Goal: Task Accomplishment & Management: Complete application form

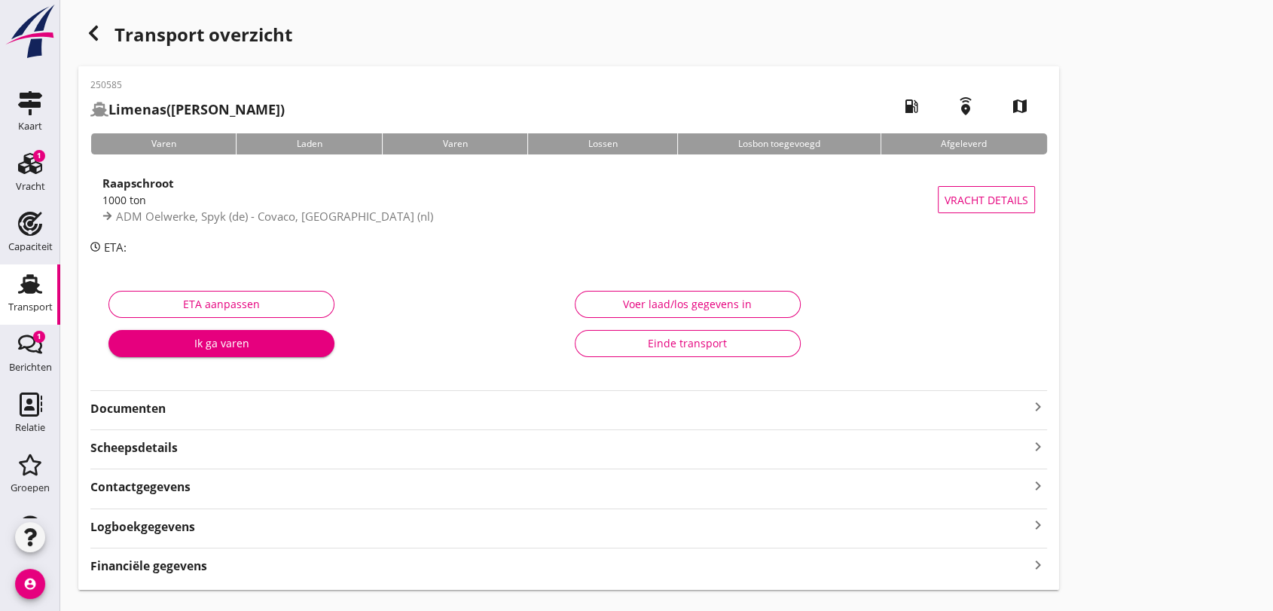
click at [26, 285] on use at bounding box center [30, 284] width 24 height 20
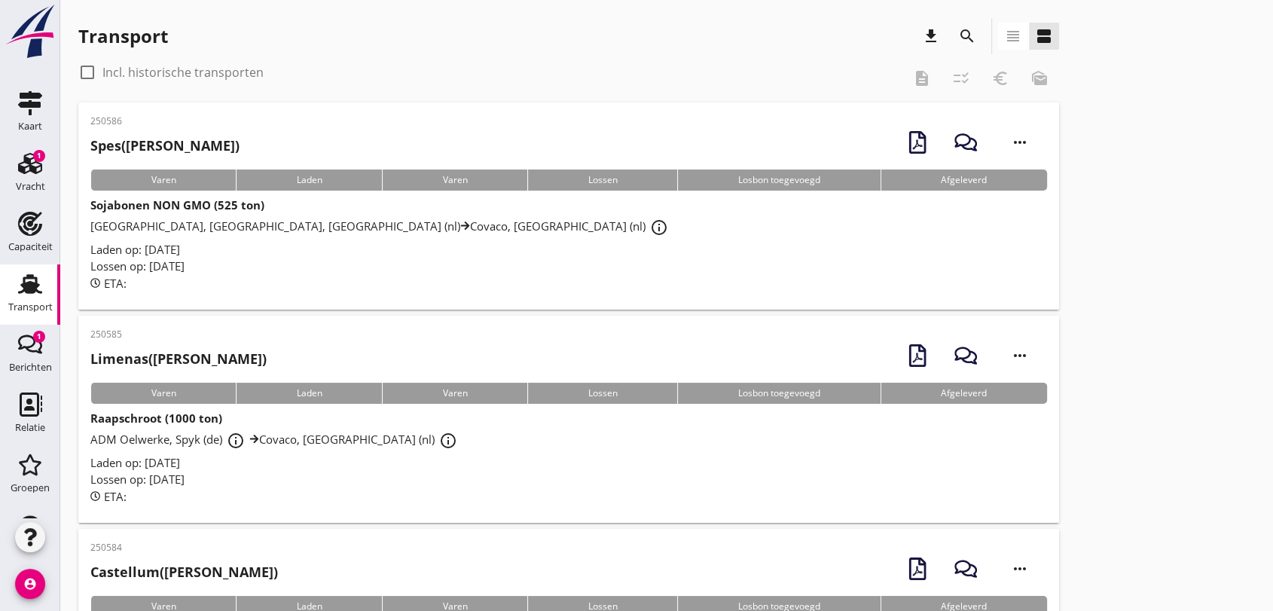
click at [269, 224] on span "[GEOGRAPHIC_DATA], [GEOGRAPHIC_DATA], [GEOGRAPHIC_DATA] (nl) Covaco, [GEOGRAPHI…" at bounding box center [381, 225] width 582 height 15
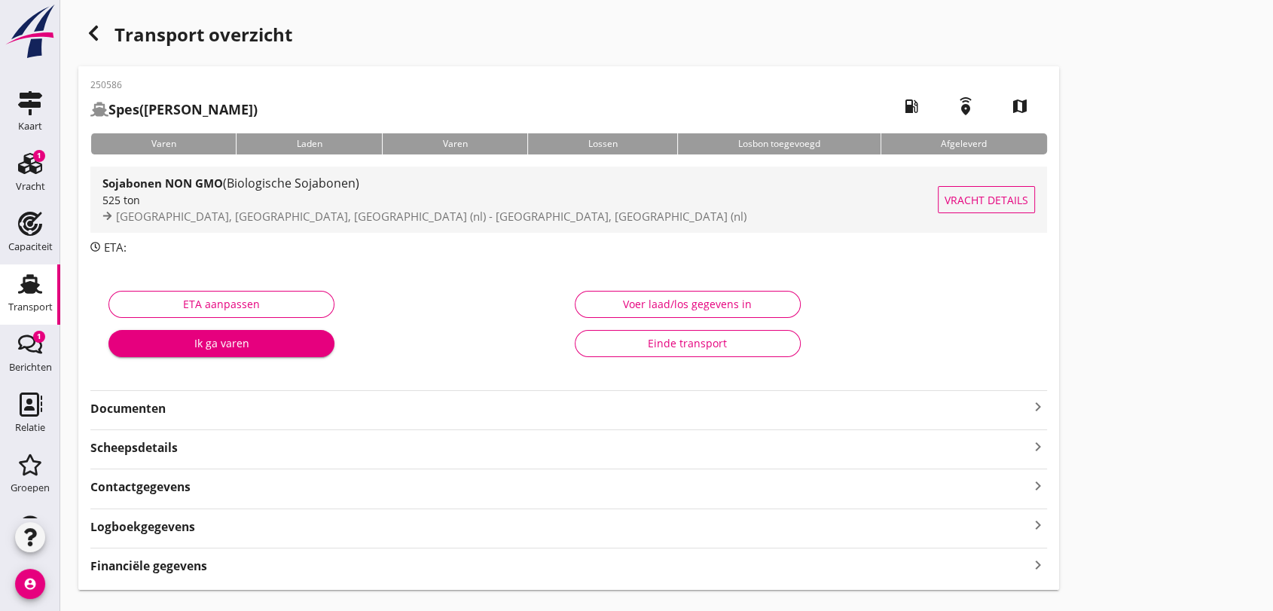
click at [275, 180] on span "(Biologische Sojabonen)" at bounding box center [291, 183] width 136 height 17
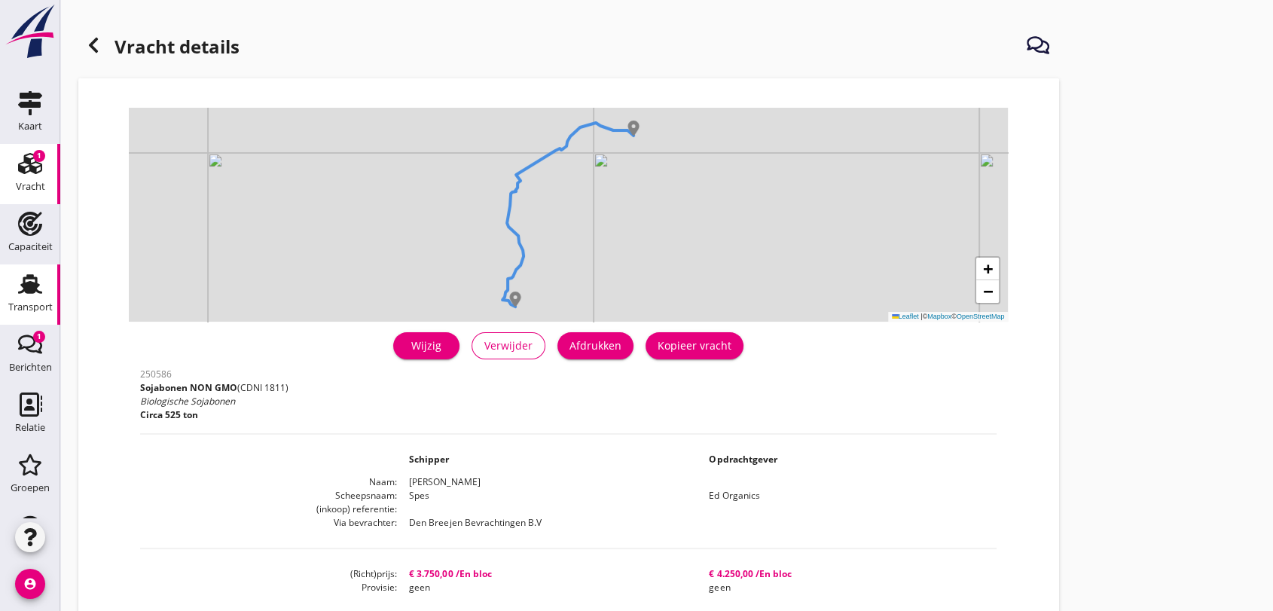
click at [25, 295] on icon "Transport" at bounding box center [30, 284] width 24 height 24
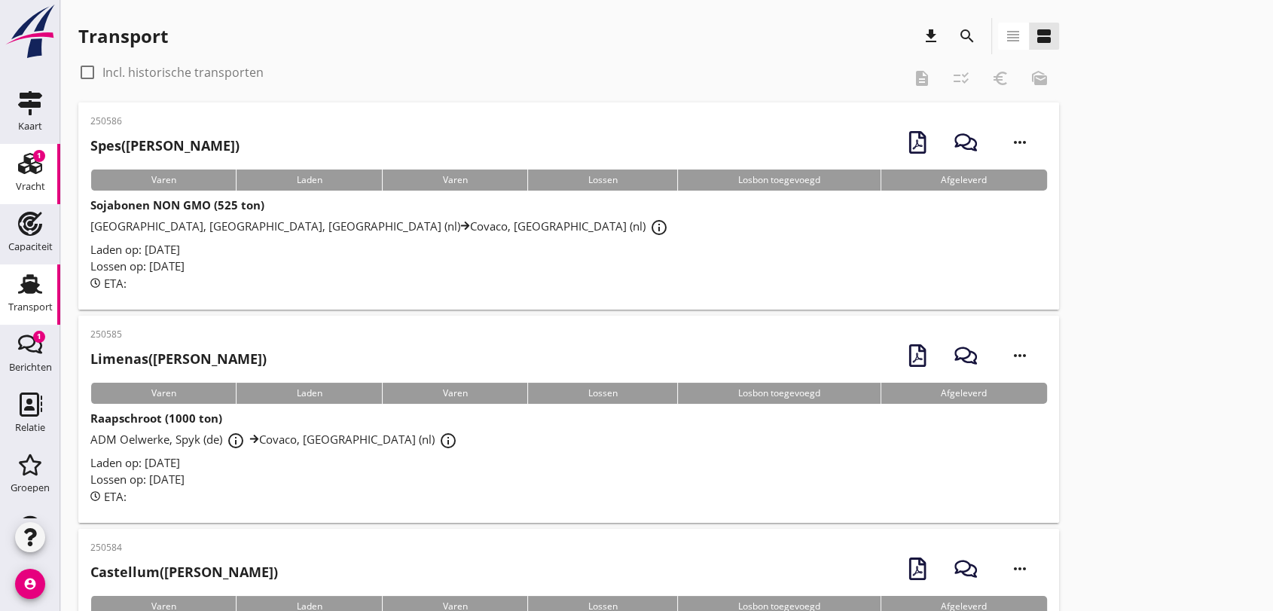
click at [23, 166] on use at bounding box center [30, 163] width 24 height 21
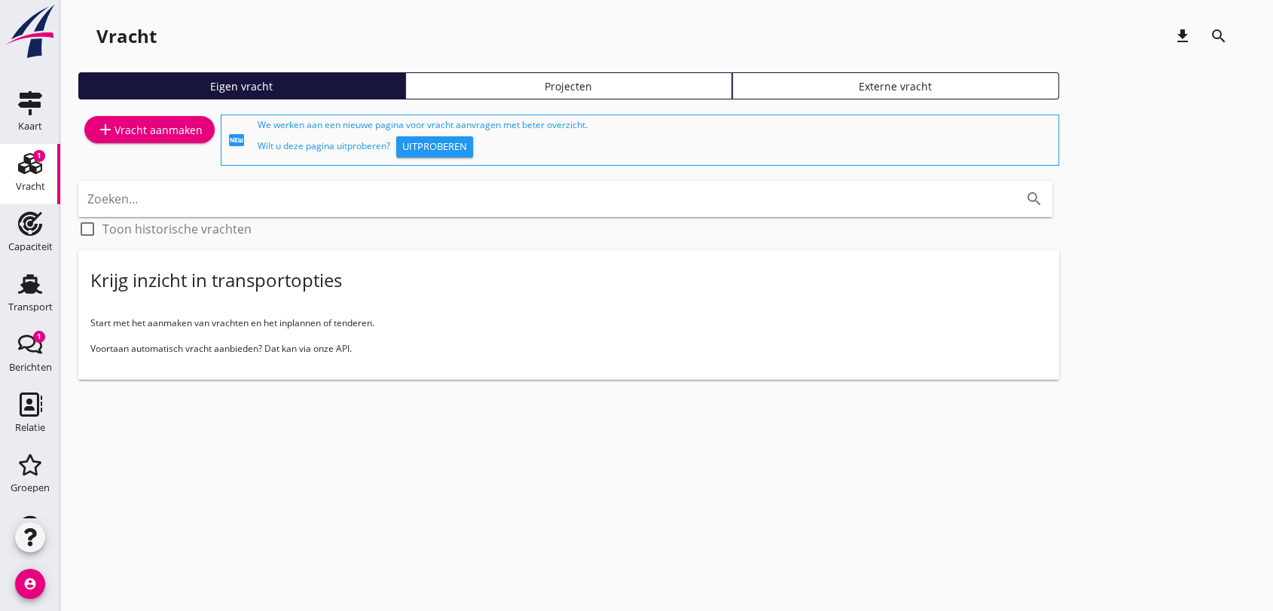
click at [153, 130] on div "add Vracht aanmaken" at bounding box center [149, 130] width 106 height 18
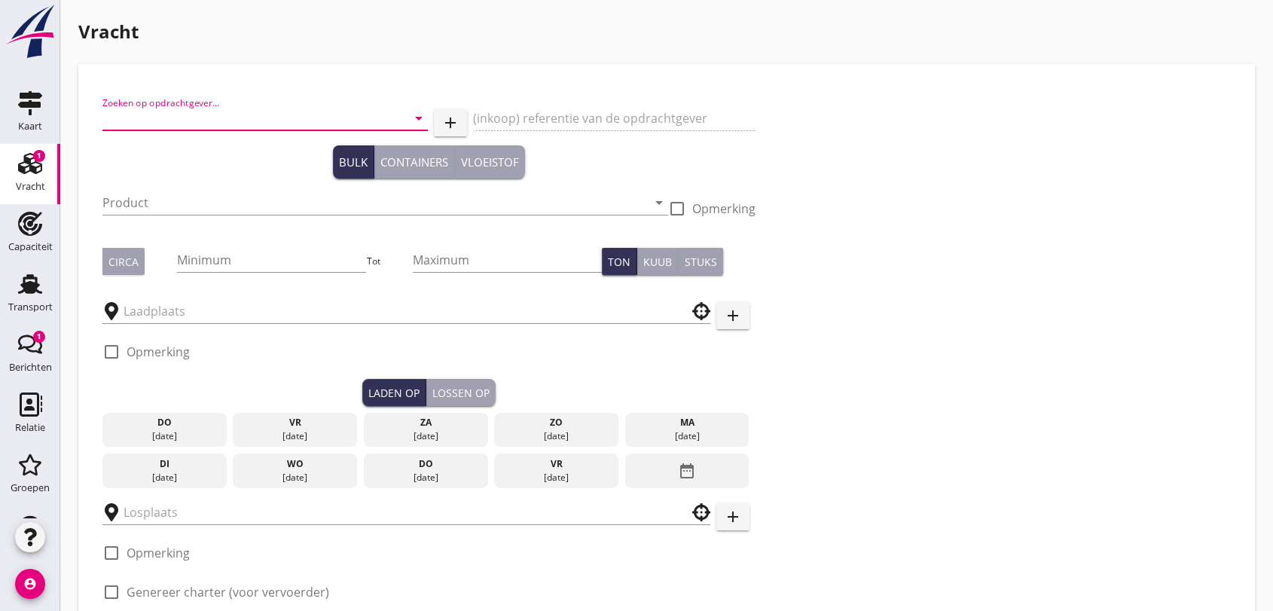
click at [269, 115] on input "Zoeken op opdrachtgever..." at bounding box center [243, 118] width 283 height 24
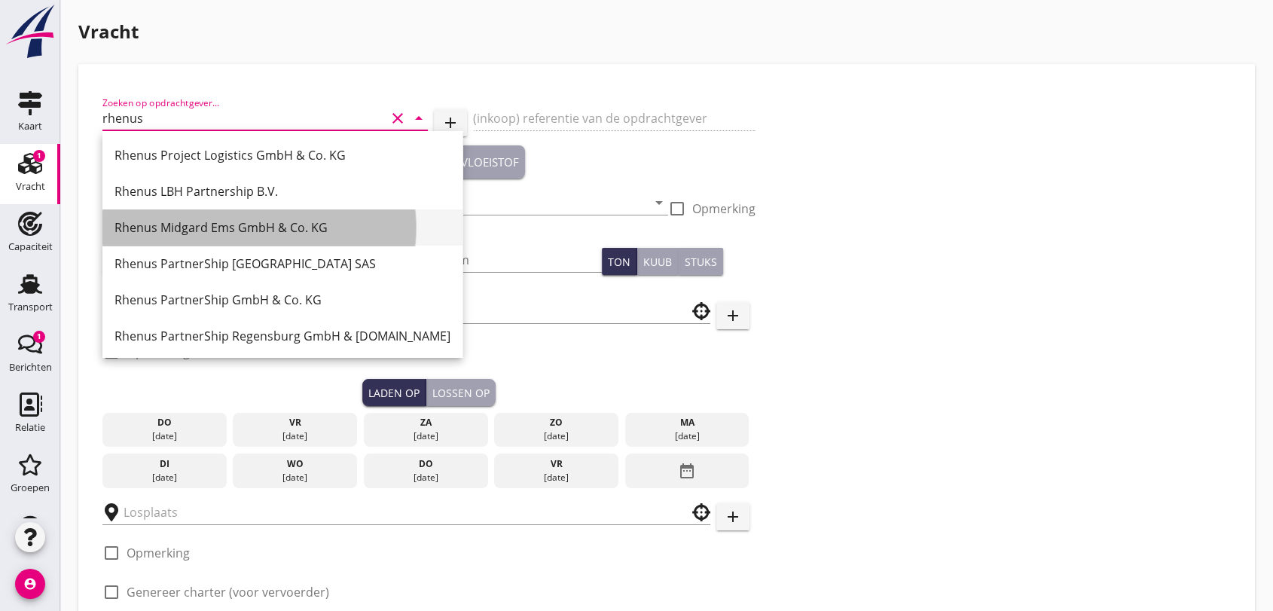
click at [248, 231] on div "Rhenus Midgard Ems GmbH & Co. KG" at bounding box center [282, 227] width 336 height 18
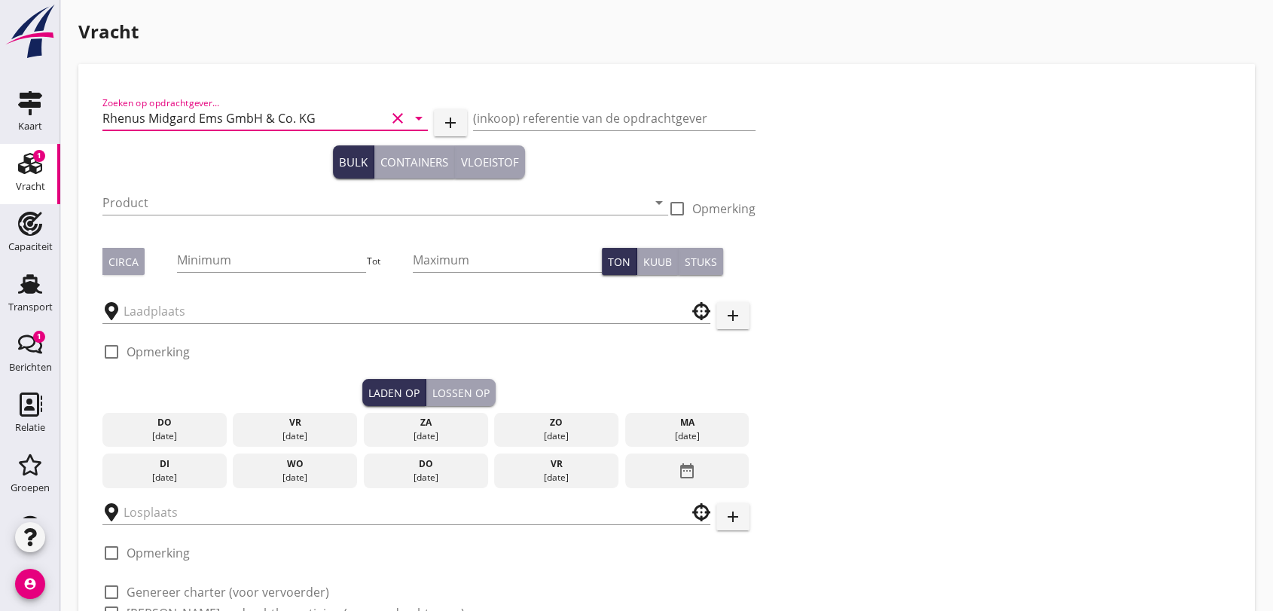
type input "Rhenus Midgard Ems GmbH & Co. KG"
click at [527, 121] on input "(inkoop) referentie van de opdrachtgever" at bounding box center [614, 118] width 283 height 24
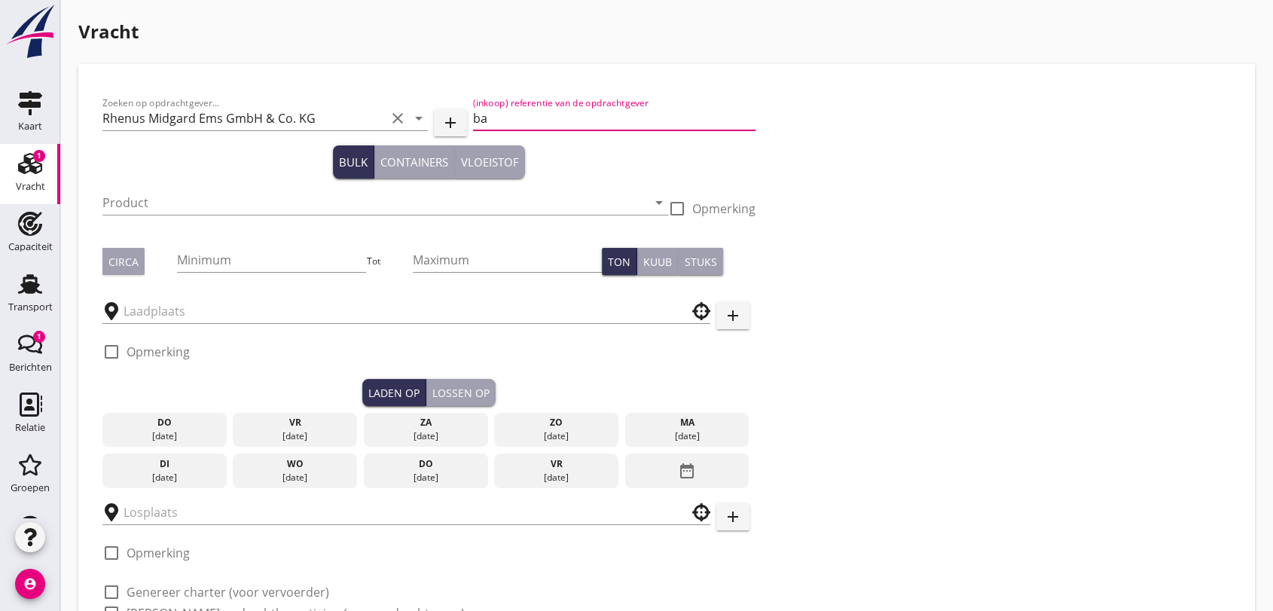
type input "b"
type input "Basaltsplit Weco Bon Maree"
click at [193, 205] on input "Product" at bounding box center [374, 203] width 545 height 24
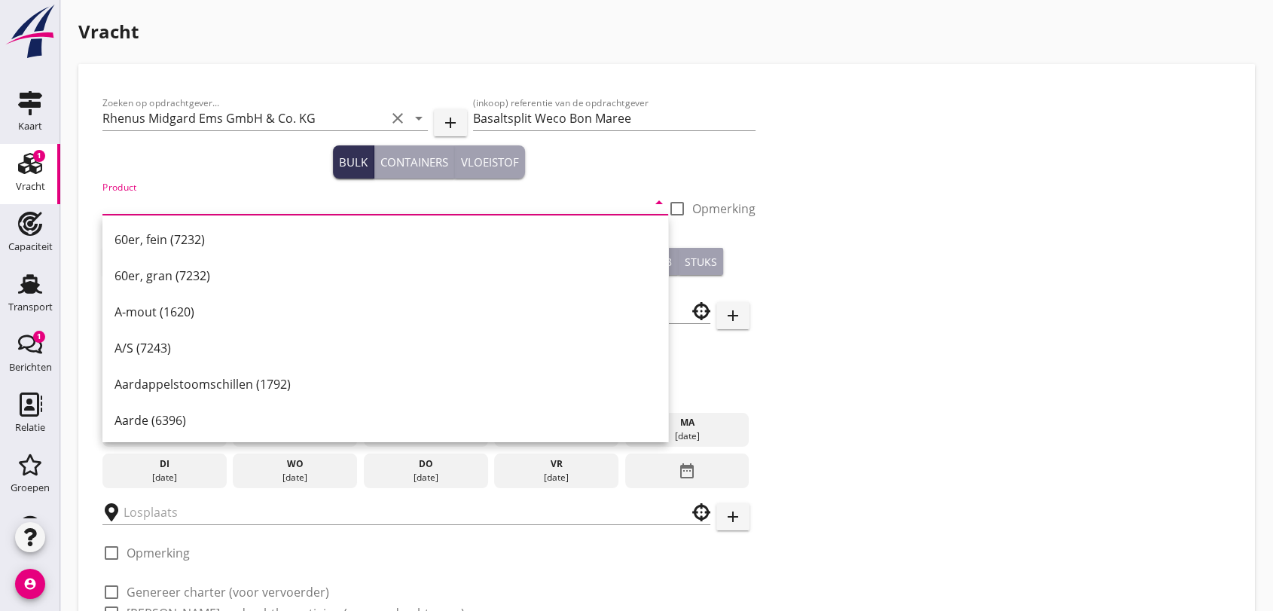
type input "s"
type input "b"
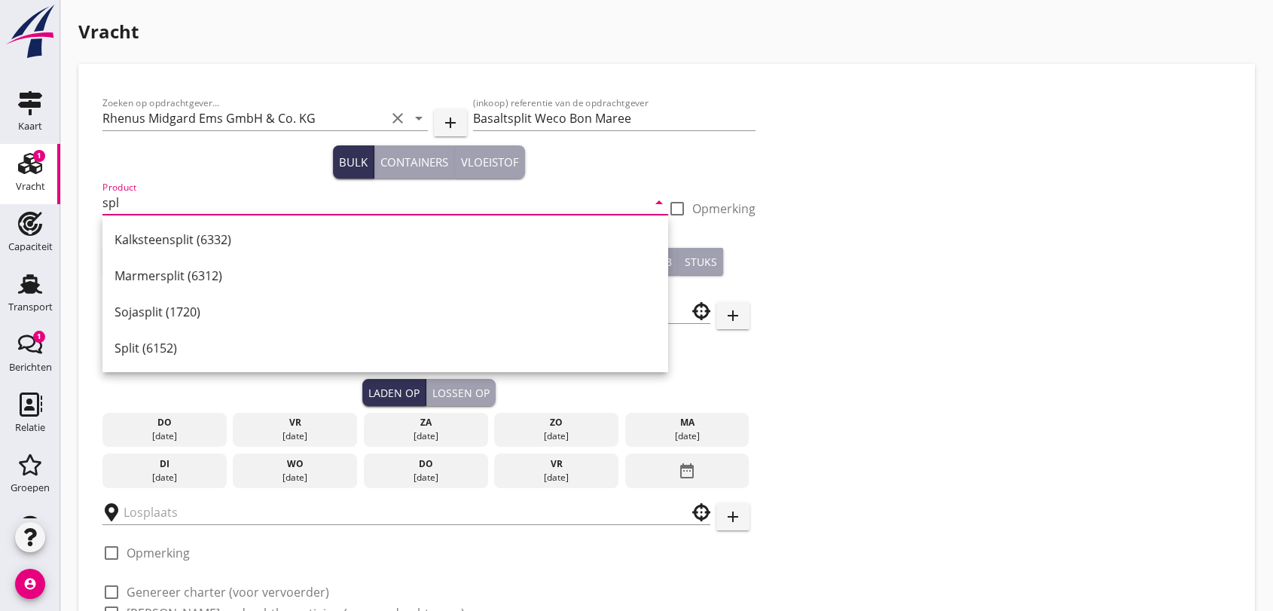
scroll to position [84, 0]
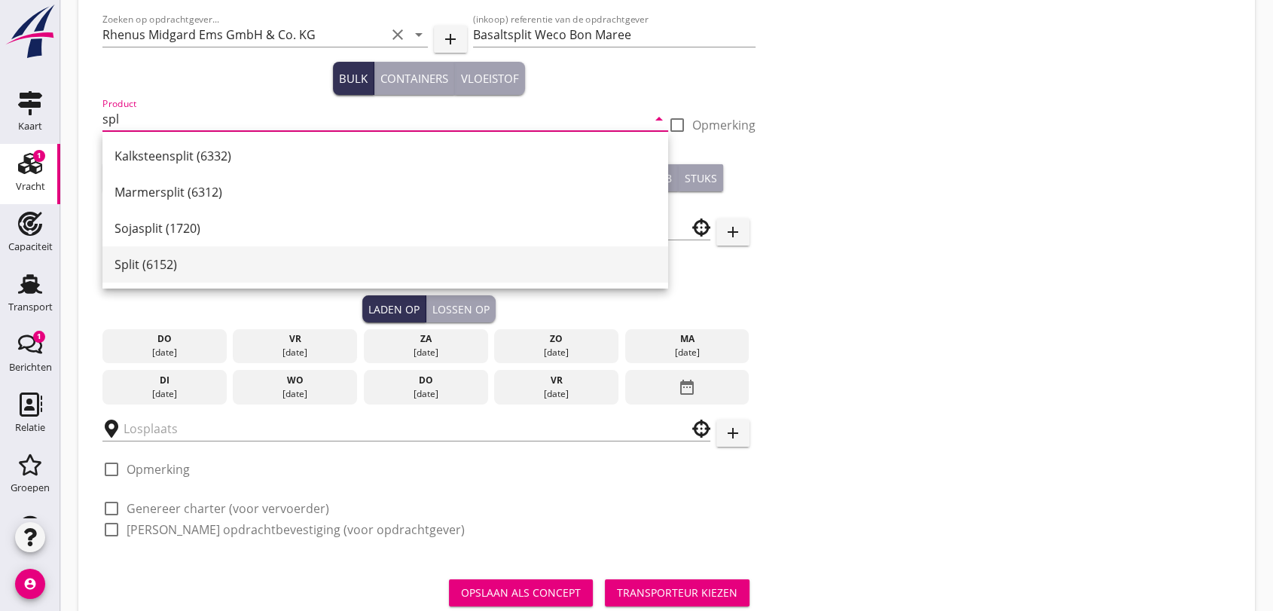
click at [163, 264] on div "Split (6152)" at bounding box center [385, 264] width 542 height 18
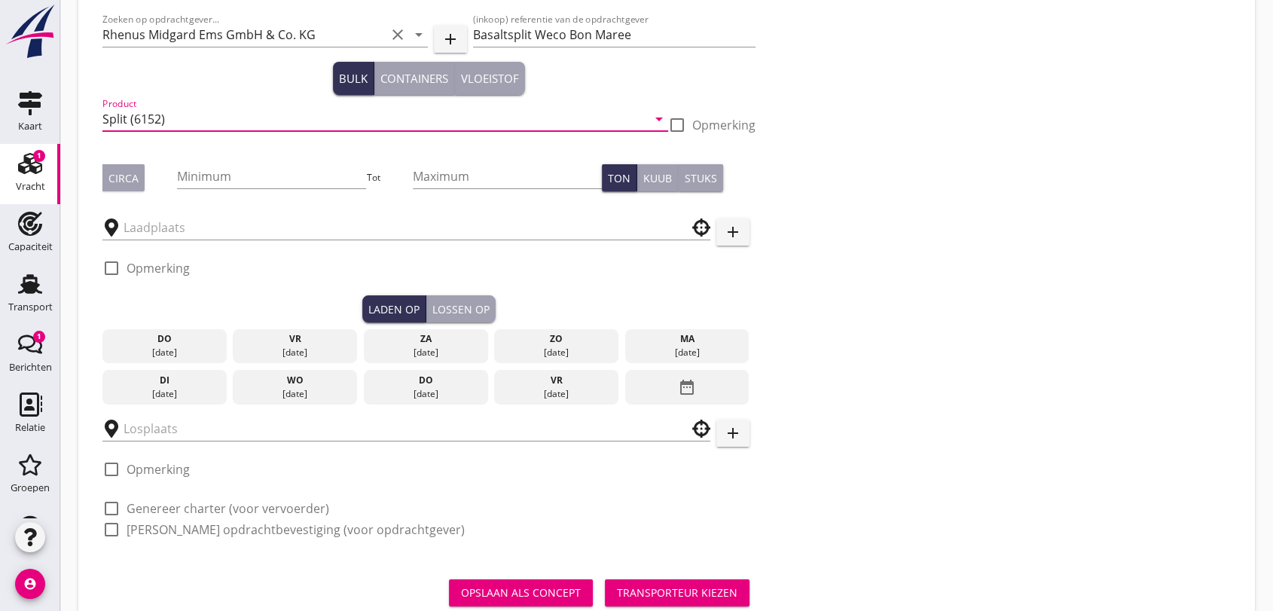
type input "Split (6152)"
click at [679, 125] on div at bounding box center [677, 125] width 26 height 26
checkbox input "true"
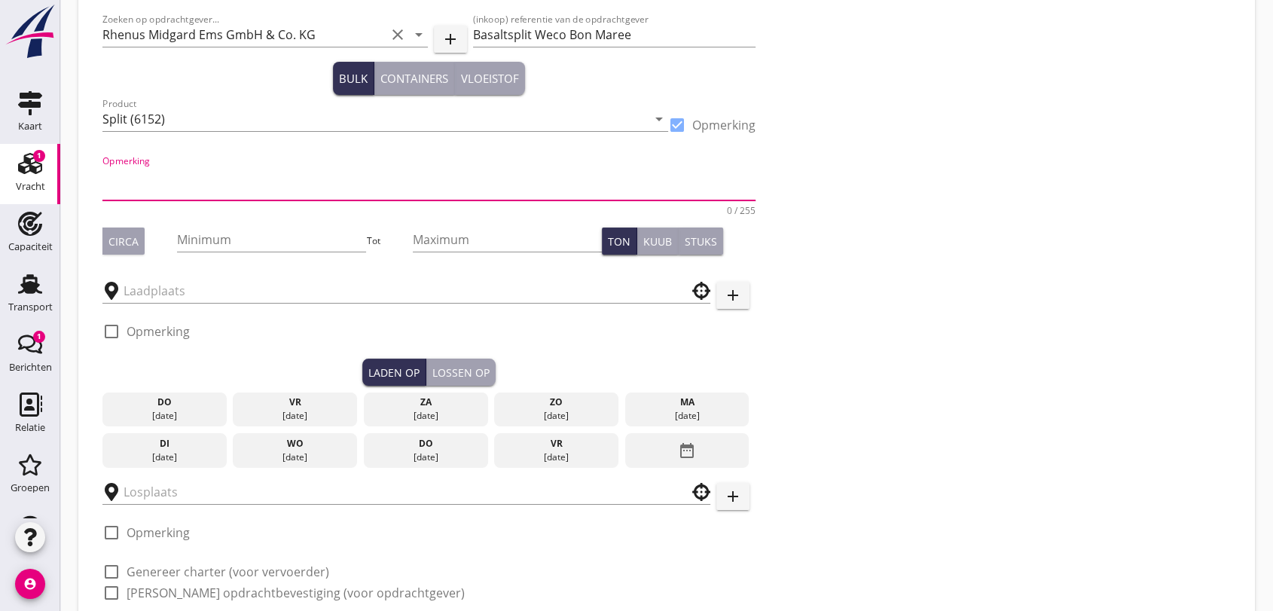
click at [298, 192] on textarea "Opmerking" at bounding box center [428, 182] width 653 height 36
type textarea "Basaltsplit 1/3 mm"
click at [131, 234] on div "Circa" at bounding box center [123, 242] width 30 height 16
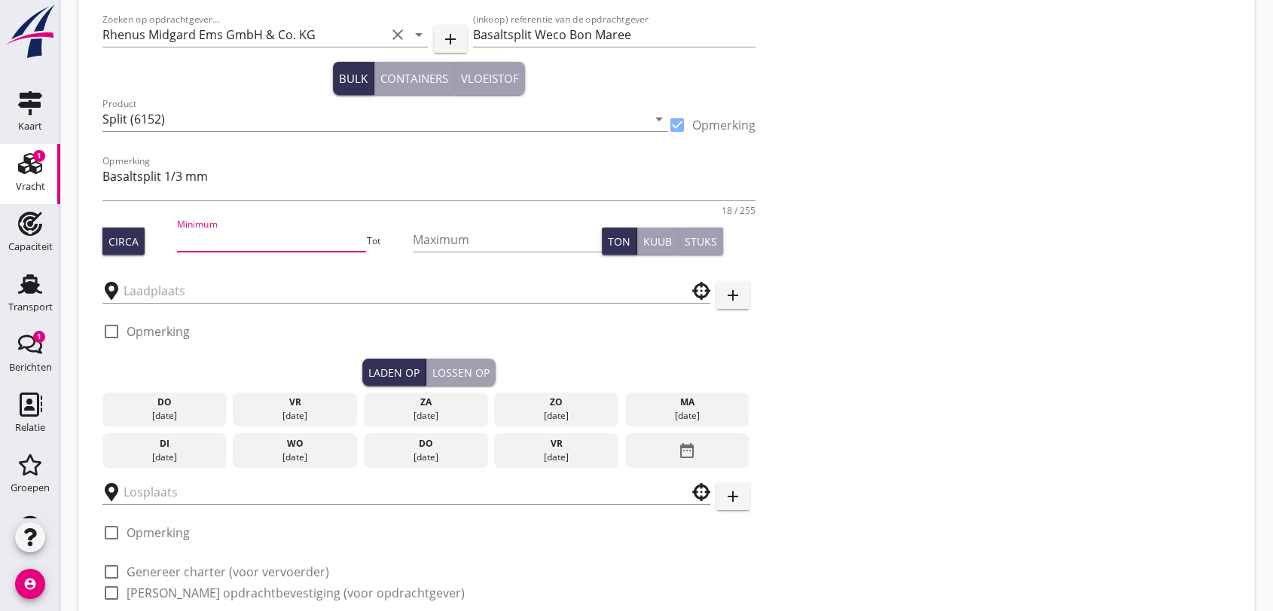
click at [200, 236] on input "Minimum" at bounding box center [271, 239] width 189 height 24
type input "1475"
click at [246, 302] on div at bounding box center [406, 291] width 608 height 24
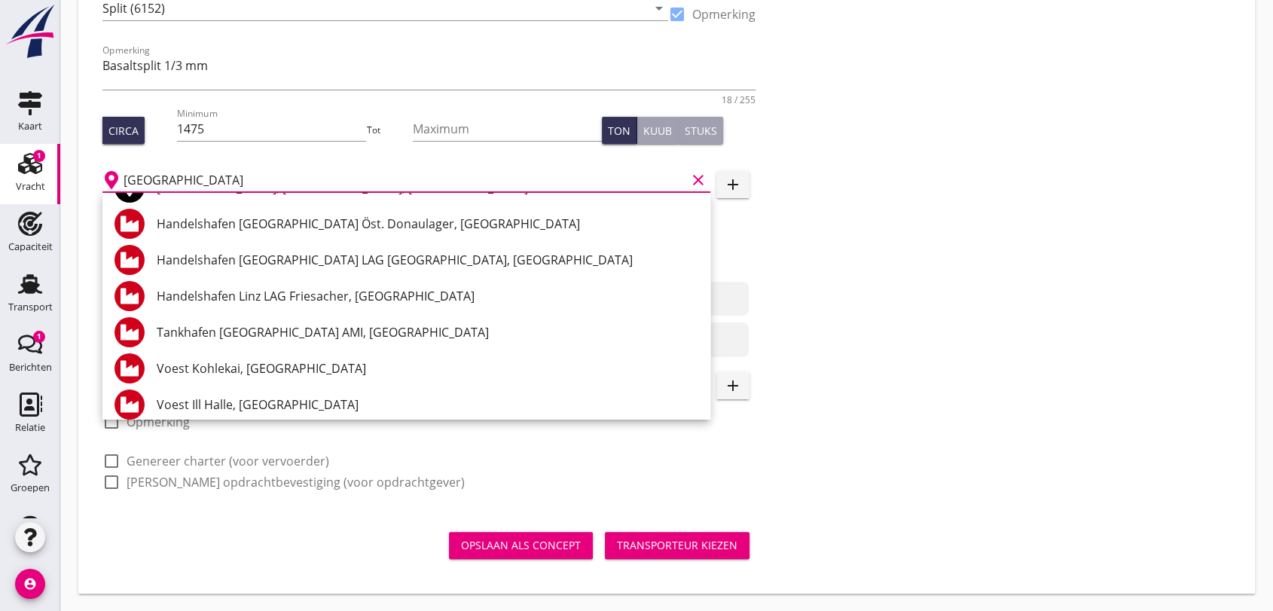
scroll to position [0, 0]
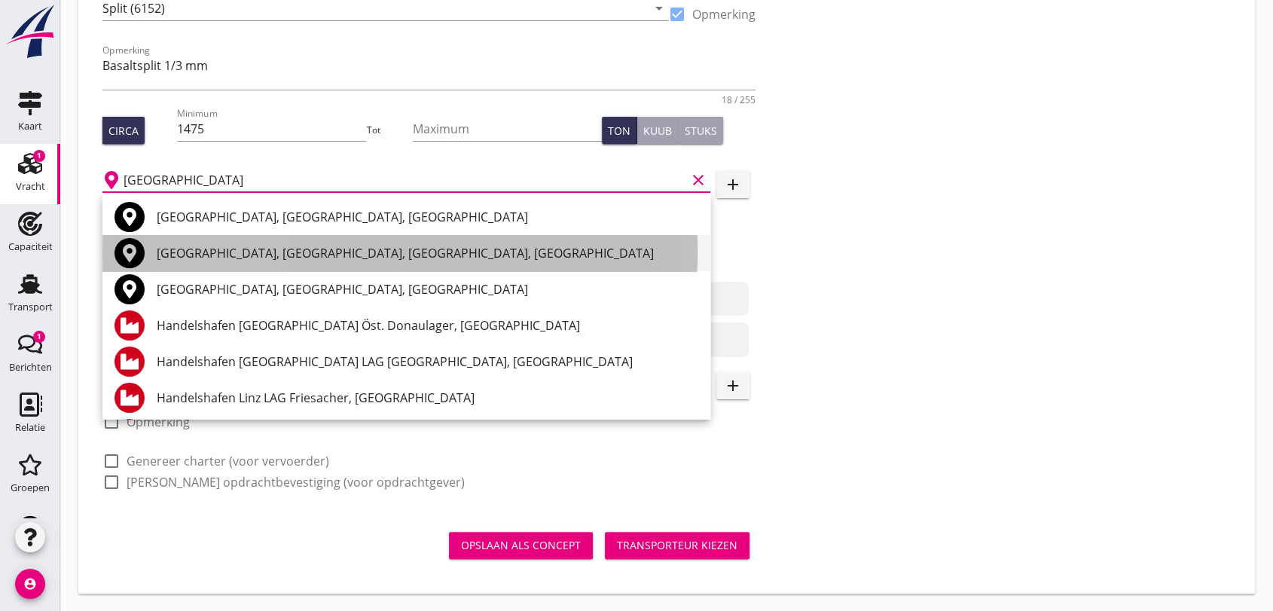
click at [357, 256] on div "[GEOGRAPHIC_DATA], [GEOGRAPHIC_DATA], [GEOGRAPHIC_DATA], [GEOGRAPHIC_DATA]" at bounding box center [428, 253] width 542 height 18
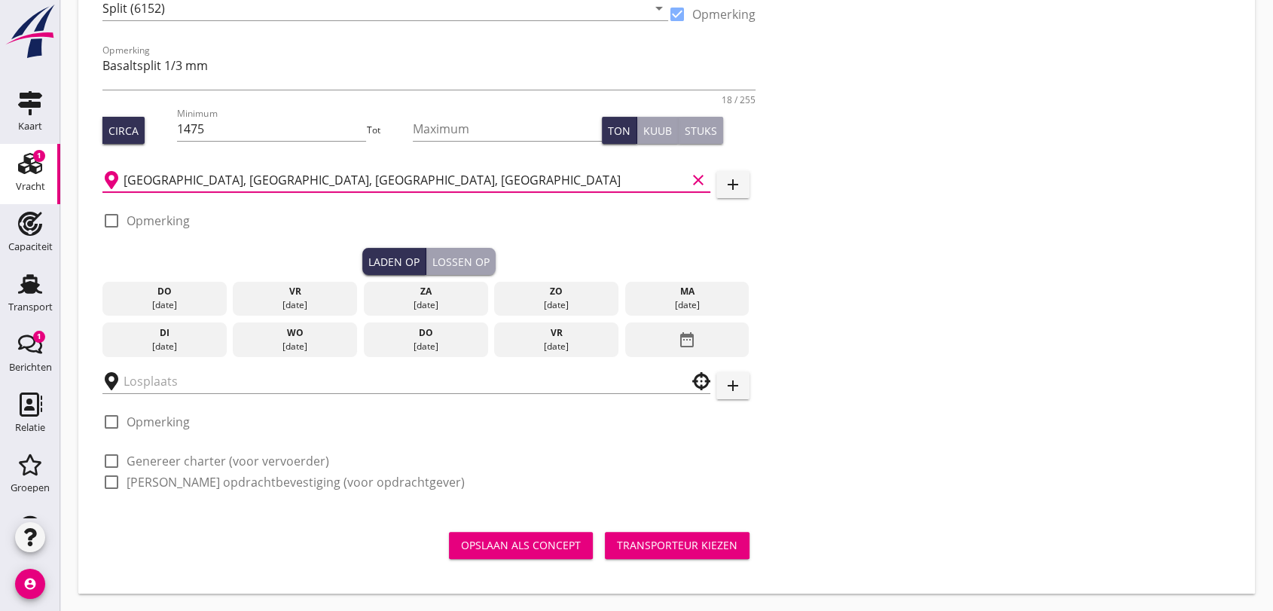
type input "[GEOGRAPHIC_DATA], [GEOGRAPHIC_DATA], [GEOGRAPHIC_DATA], [GEOGRAPHIC_DATA]"
click at [111, 219] on div at bounding box center [112, 221] width 26 height 26
checkbox input "true"
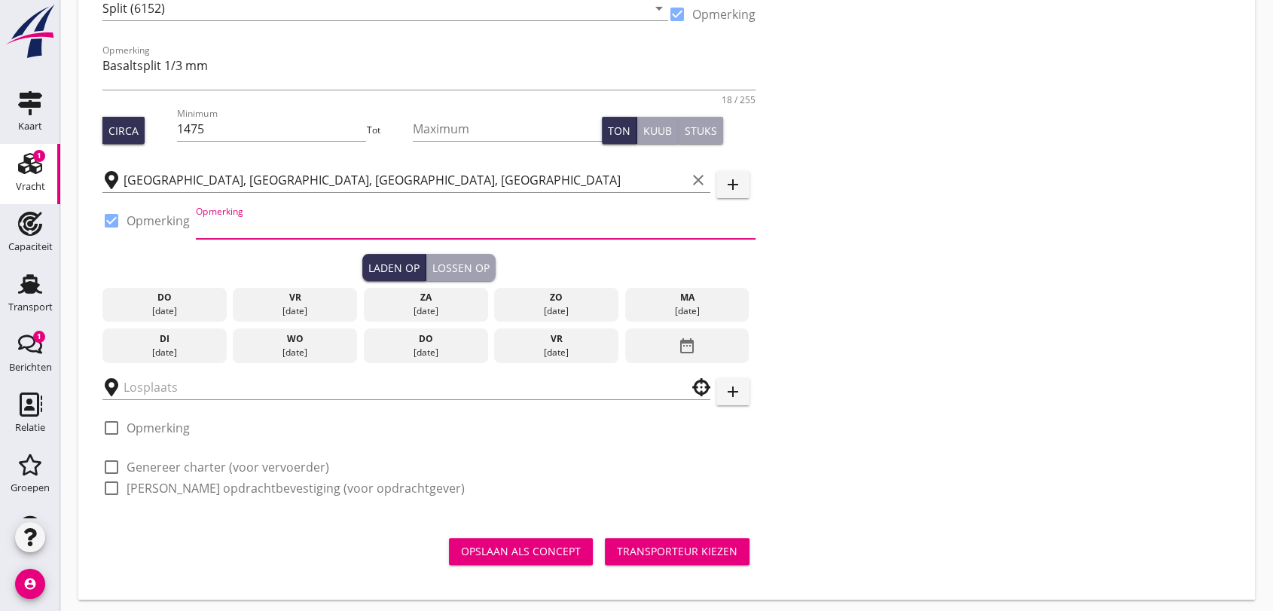
click at [275, 224] on input "Opmerking" at bounding box center [476, 227] width 560 height 24
type input "Laadplaats Basalt AG"
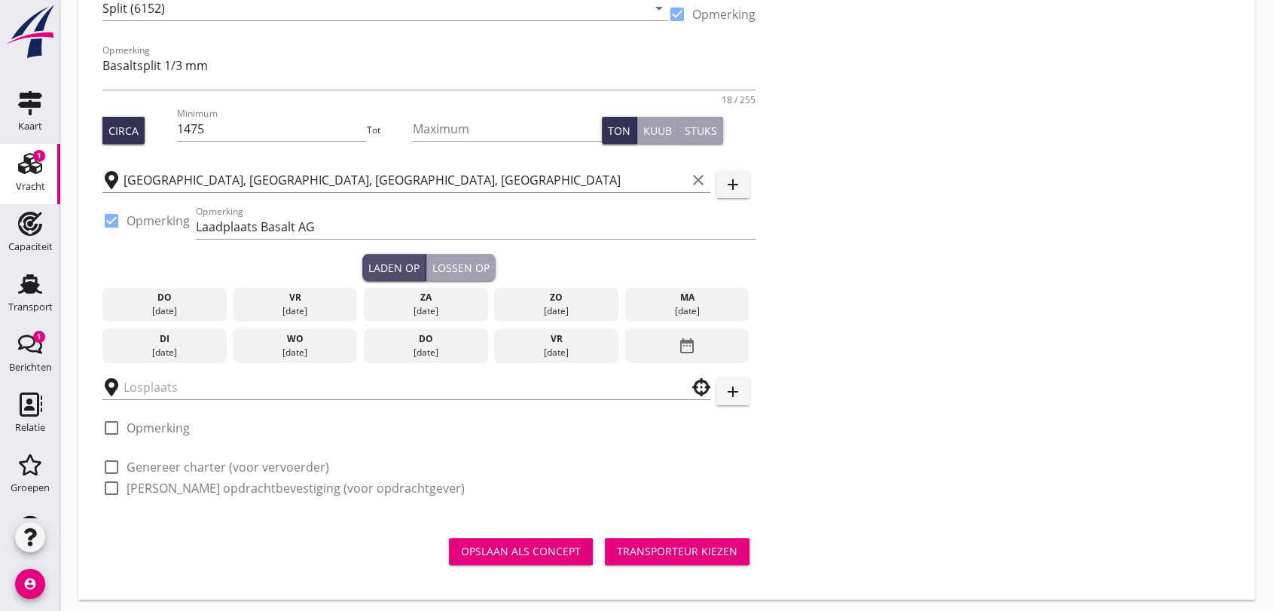
click at [375, 258] on button "Laden op" at bounding box center [394, 267] width 64 height 27
click at [692, 341] on icon "date_range" at bounding box center [687, 345] width 18 height 27
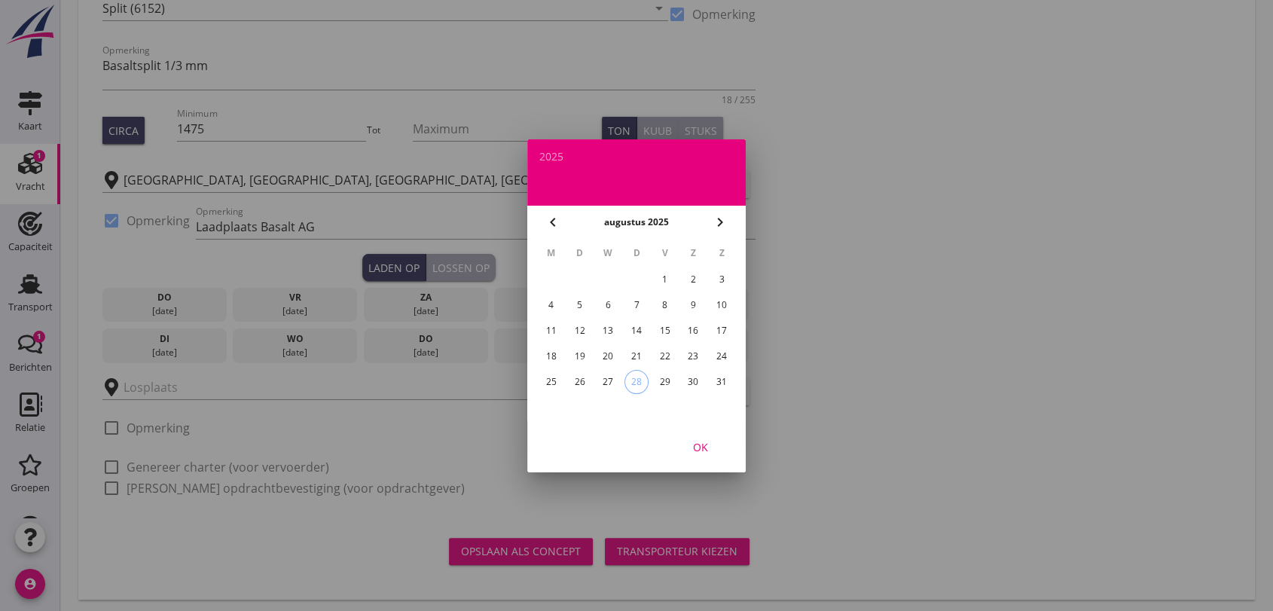
click at [717, 218] on icon "chevron_right" at bounding box center [720, 222] width 18 height 18
click at [582, 274] on div "2" at bounding box center [580, 279] width 24 height 24
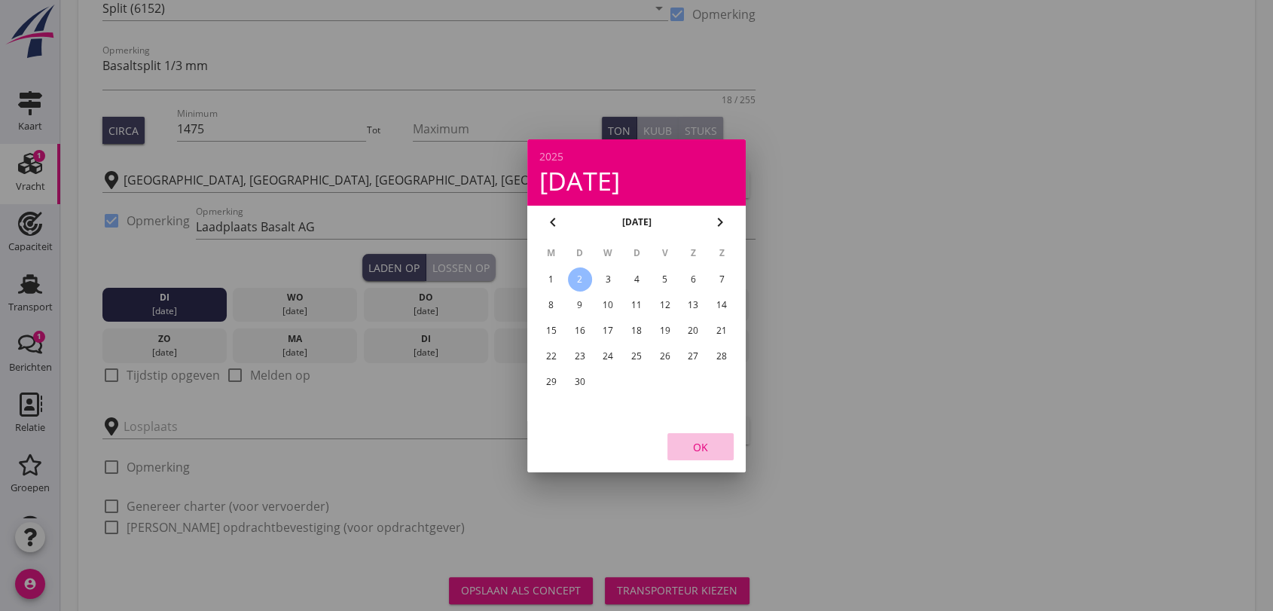
click at [700, 447] on div "OK" at bounding box center [700, 446] width 42 height 16
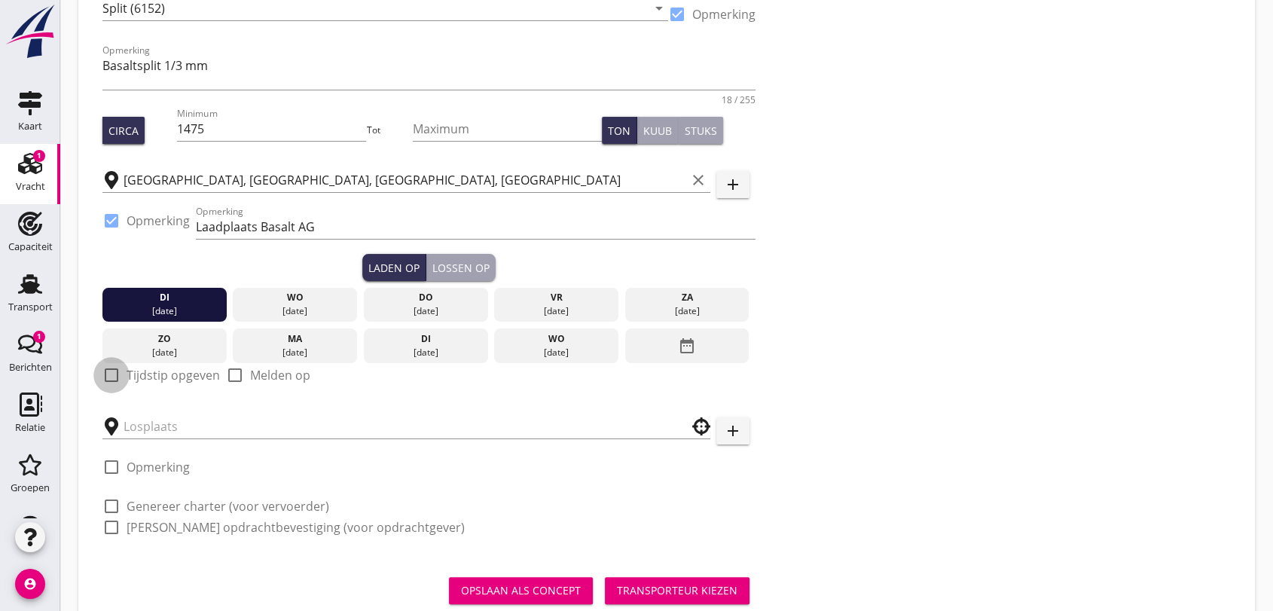
click at [107, 373] on div at bounding box center [112, 375] width 26 height 26
checkbox input "true"
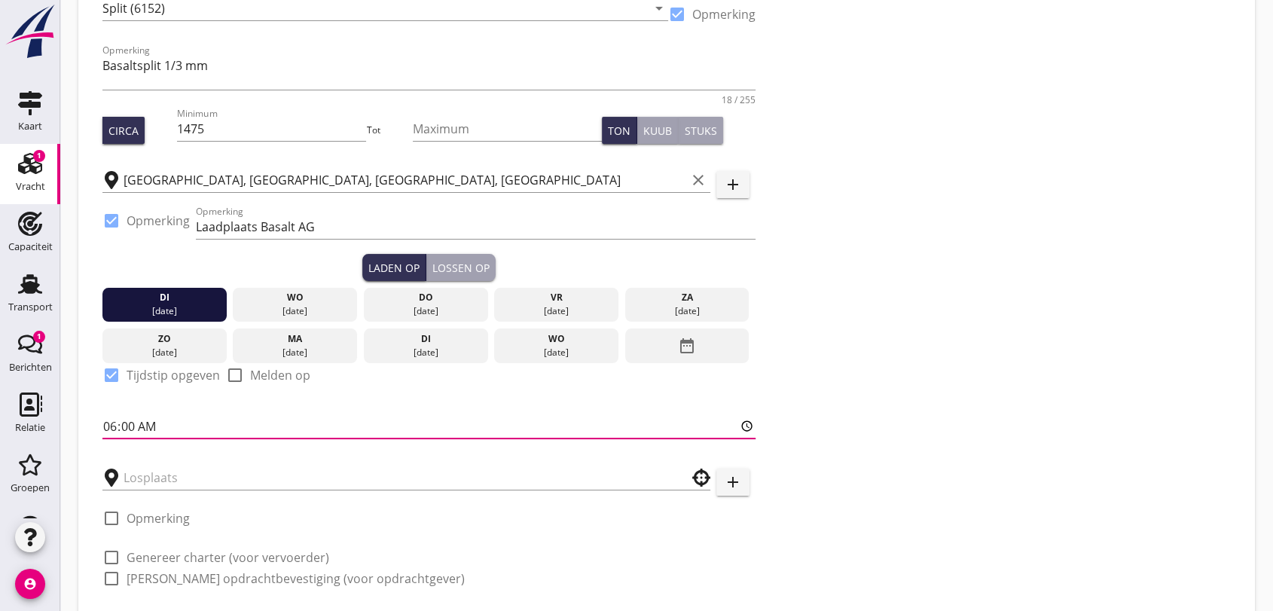
click at [179, 415] on input "06:00" at bounding box center [428, 426] width 653 height 24
click at [300, 439] on div "06:00" at bounding box center [428, 433] width 653 height 39
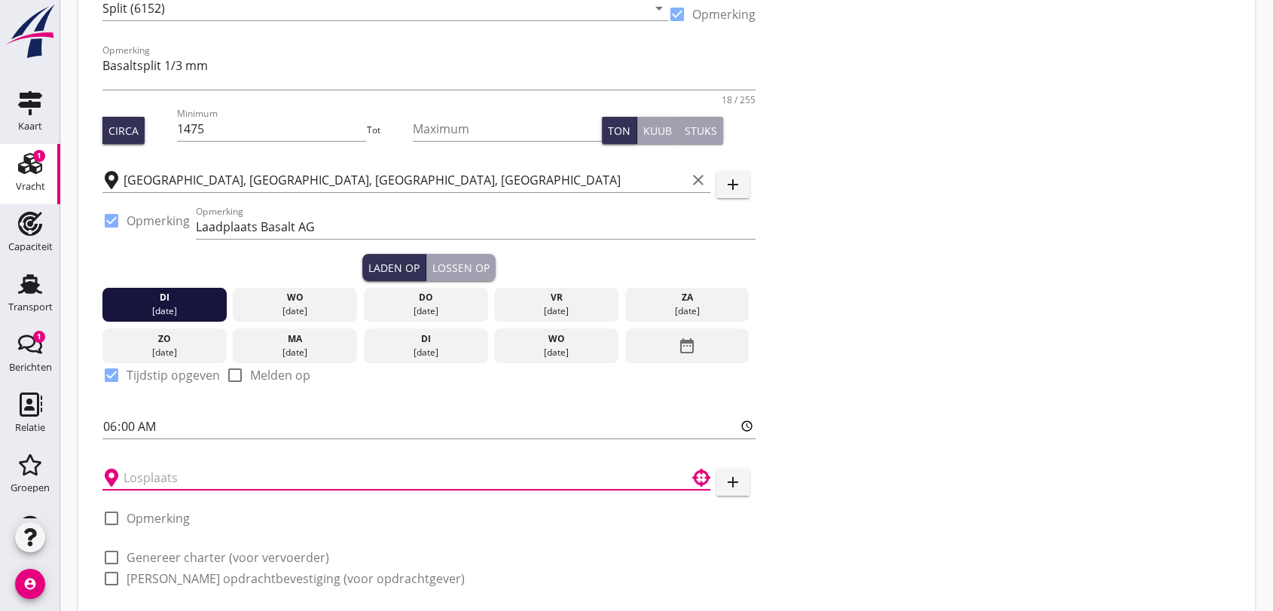
click at [228, 475] on input "text" at bounding box center [396, 478] width 545 height 24
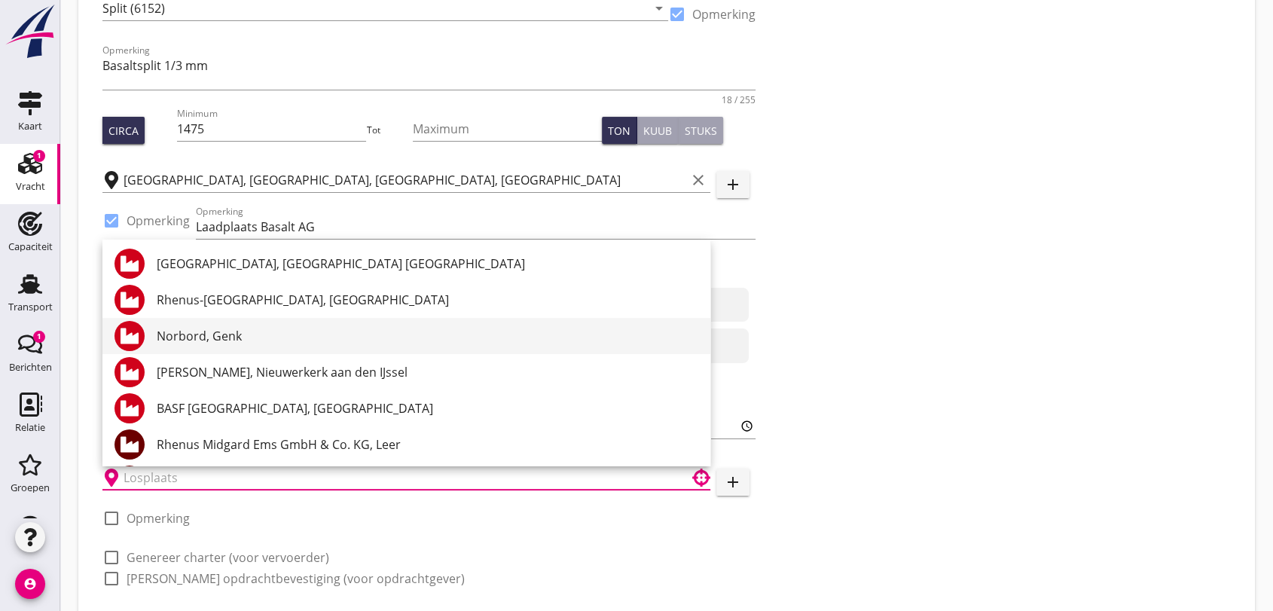
scroll to position [84, 0]
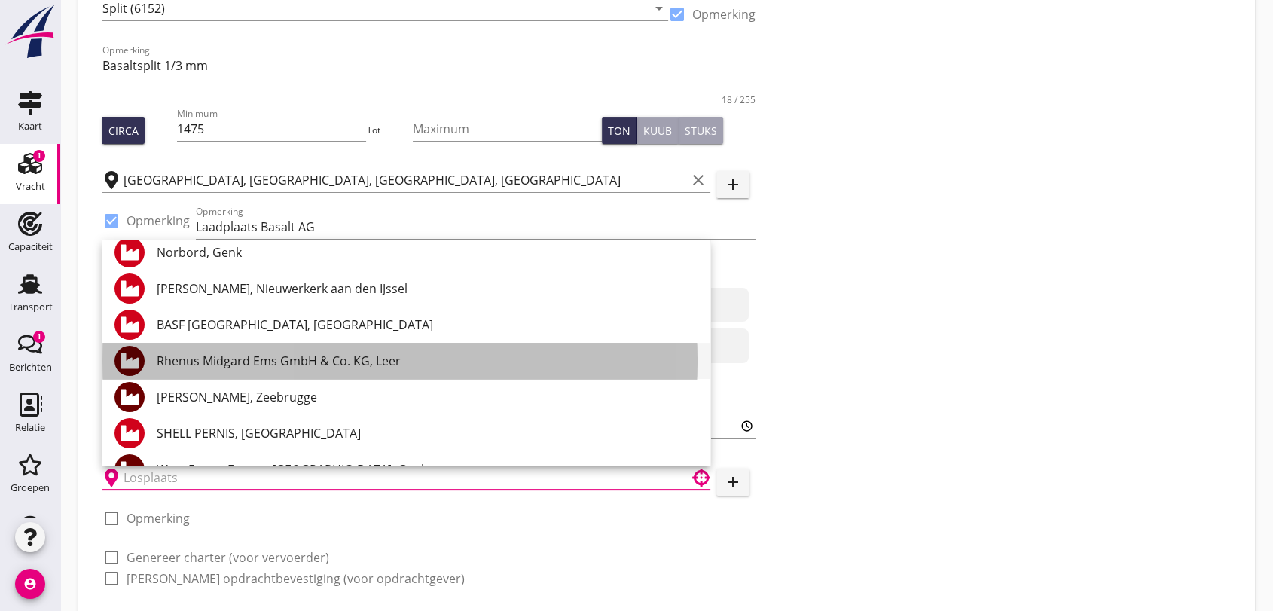
click at [347, 363] on div "Rhenus Midgard Ems GmbH & Co. KG, Leer" at bounding box center [428, 361] width 542 height 18
type input "Rhenus Midgard Ems GmbH & Co. KG, Leer"
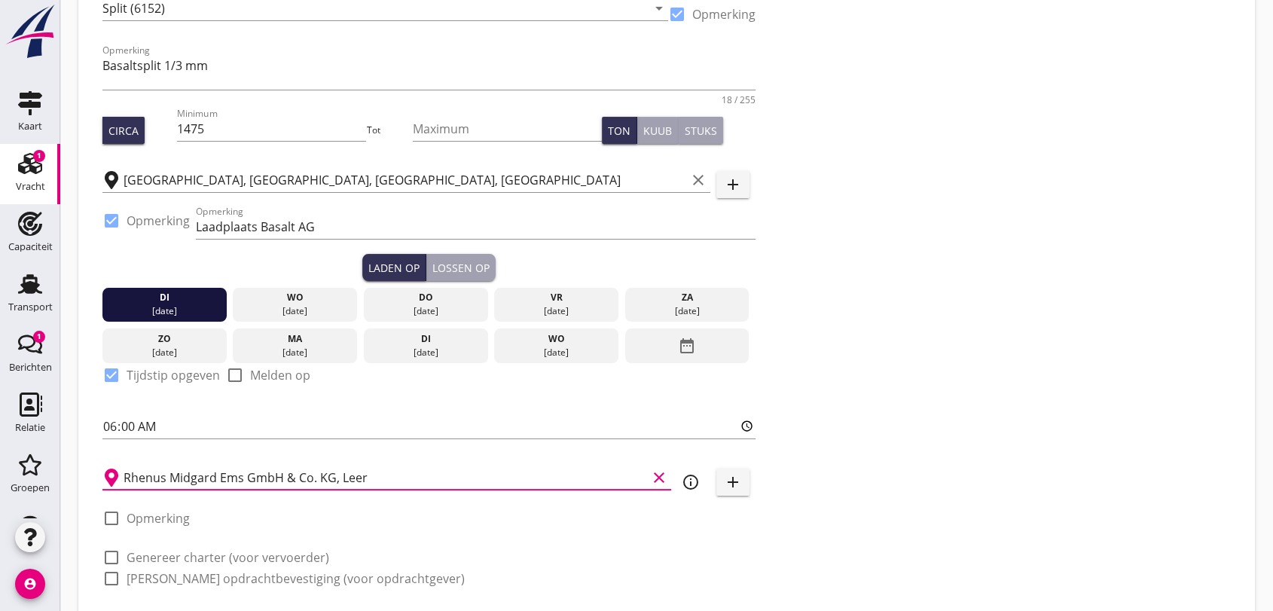
scroll to position [291, 0]
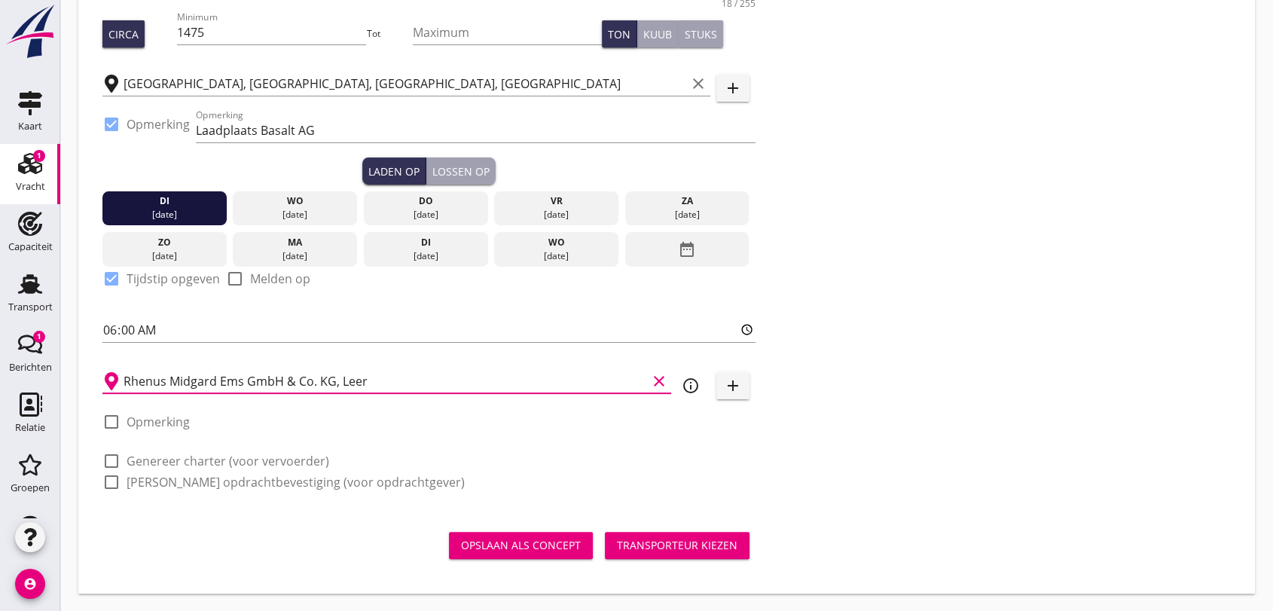
click at [463, 163] on div "Lossen op" at bounding box center [460, 171] width 57 height 16
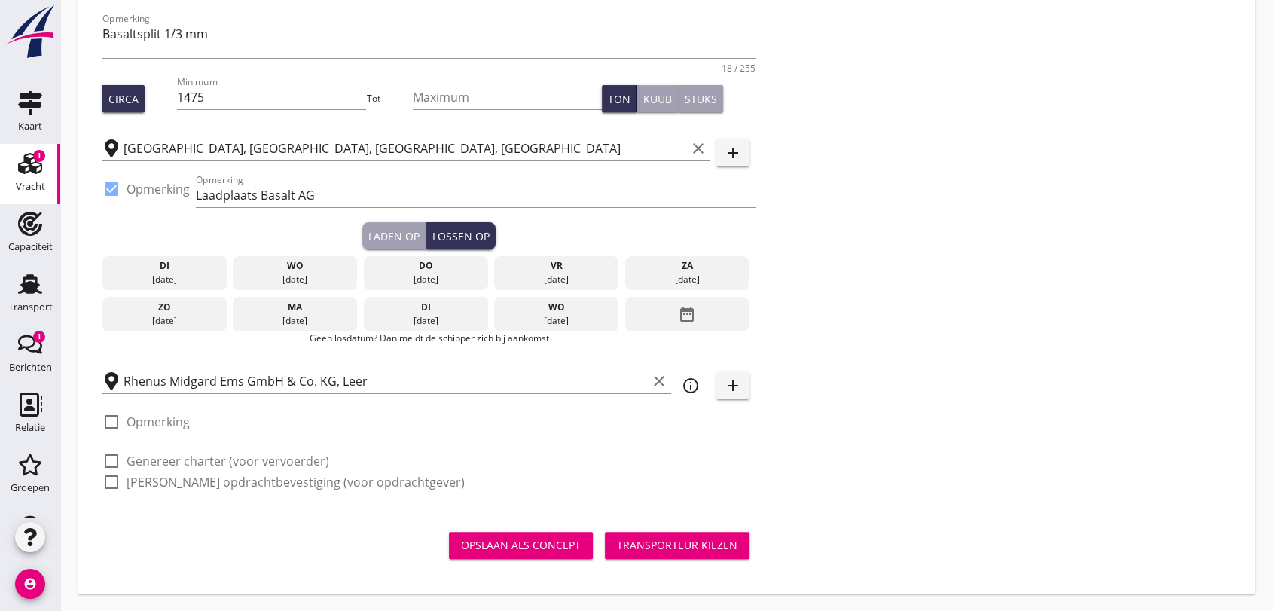
click at [691, 304] on icon "date_range" at bounding box center [687, 314] width 18 height 27
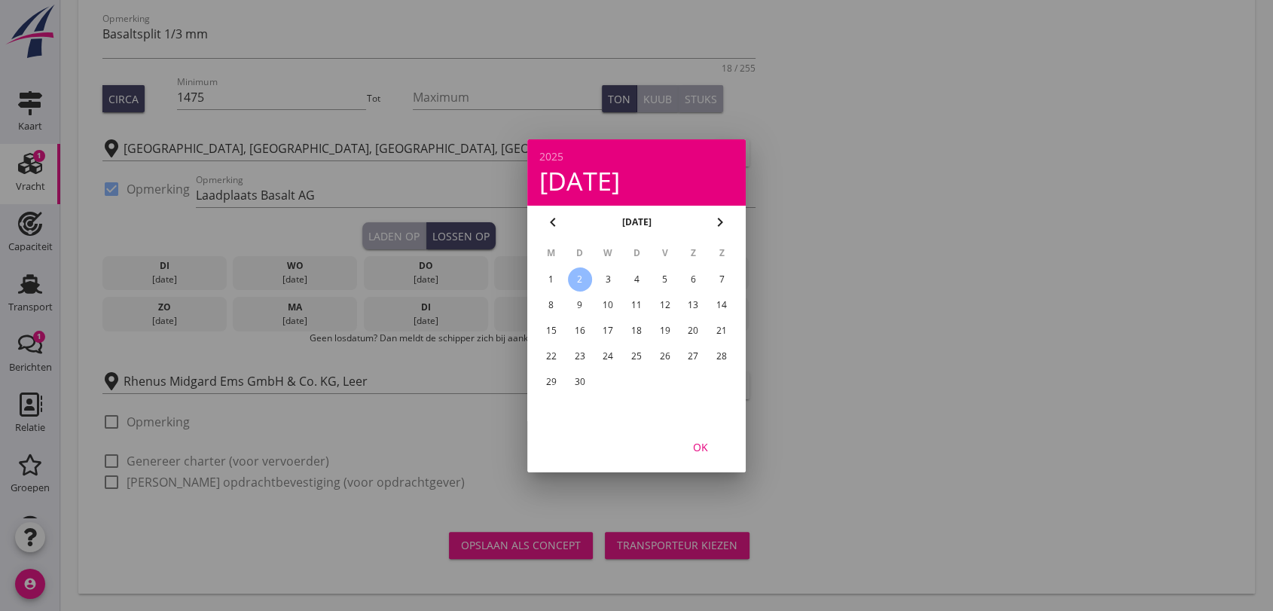
click at [548, 303] on div "8" at bounding box center [551, 305] width 24 height 24
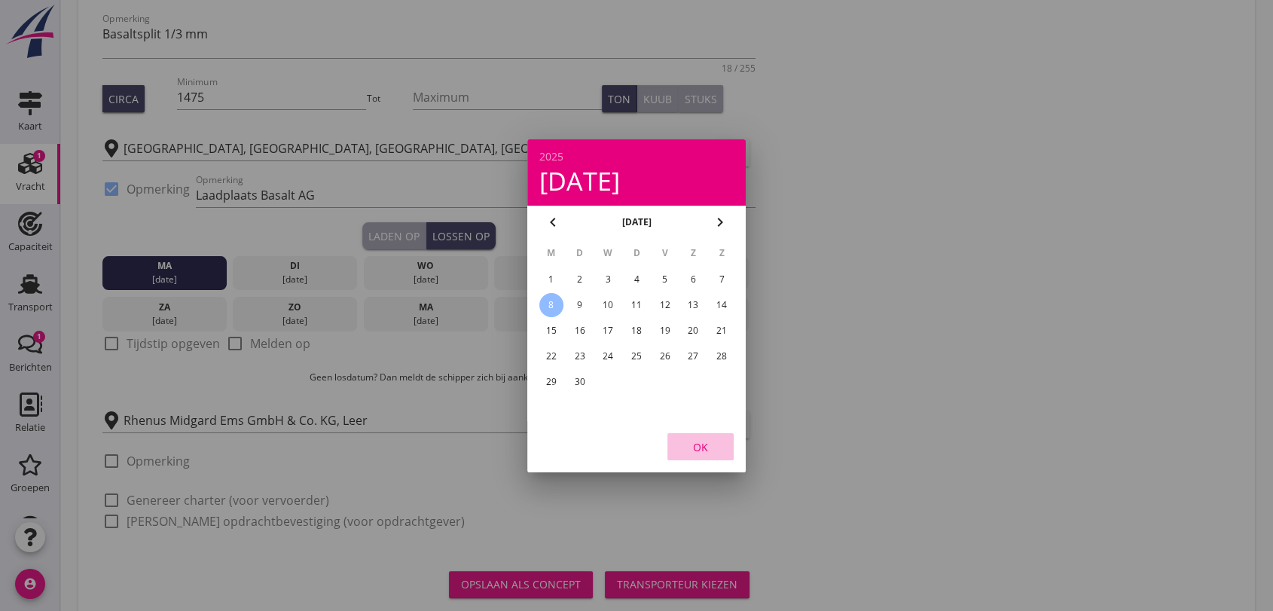
click at [711, 450] on div "OK" at bounding box center [700, 446] width 42 height 16
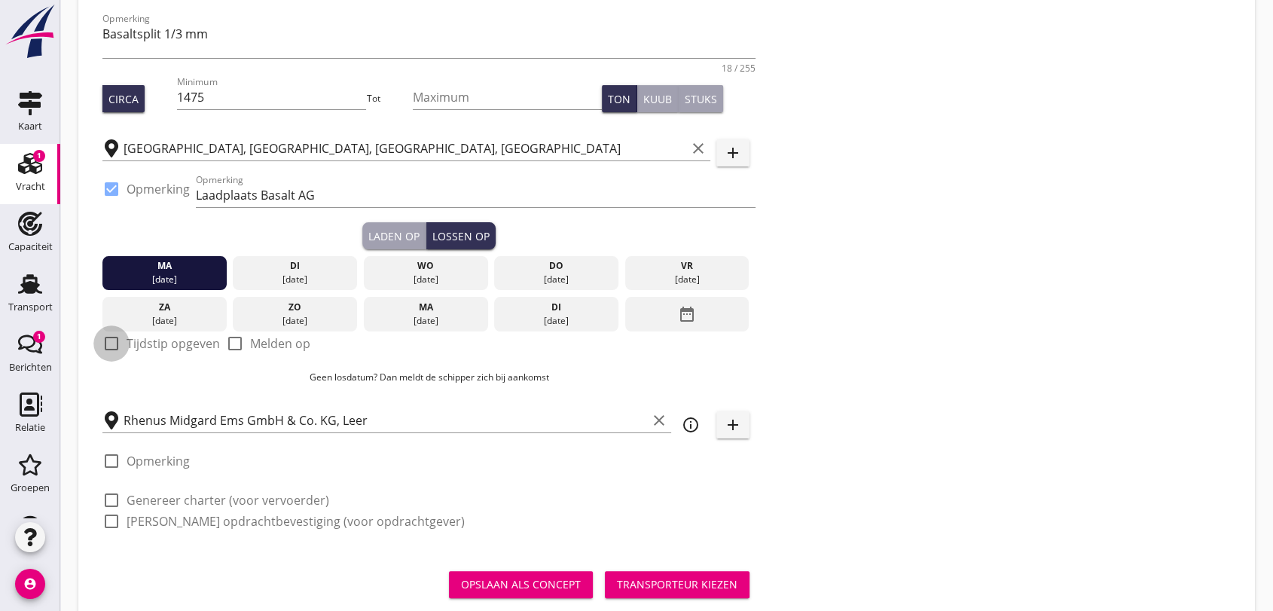
click at [114, 345] on div at bounding box center [112, 344] width 26 height 26
checkbox input "true"
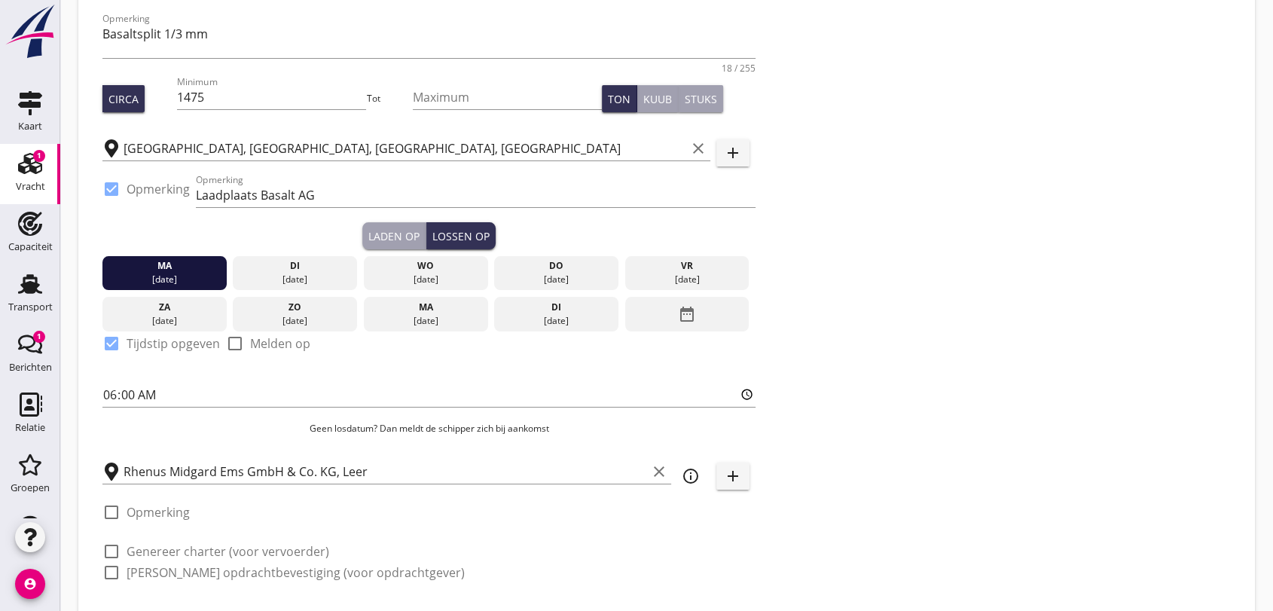
scroll to position [316, 0]
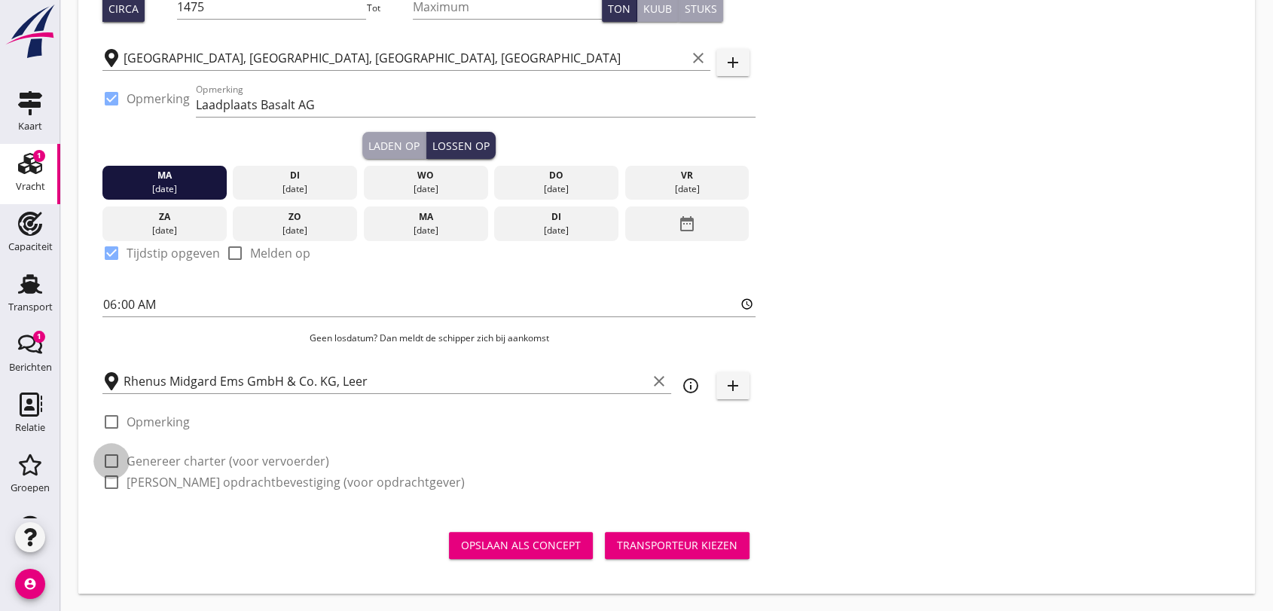
drag, startPoint x: 111, startPoint y: 459, endPoint x: 114, endPoint y: 475, distance: 17.0
click at [111, 459] on div at bounding box center [112, 461] width 26 height 26
checkbox input "true"
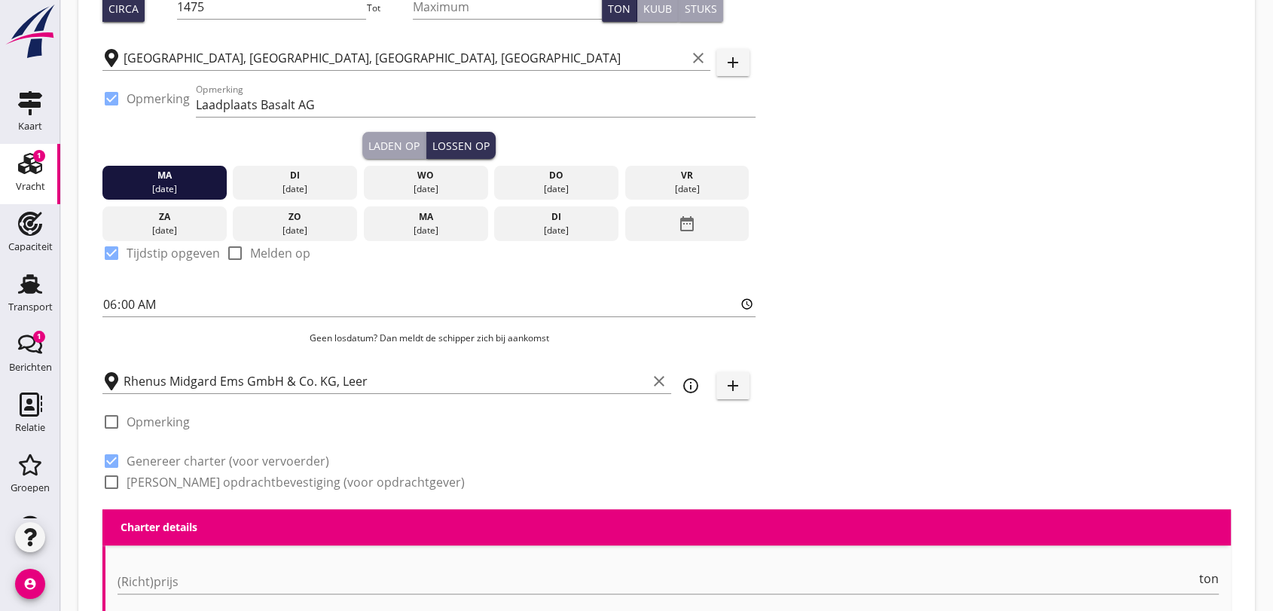
click at [114, 485] on div at bounding box center [112, 482] width 26 height 26
checkbox input "true"
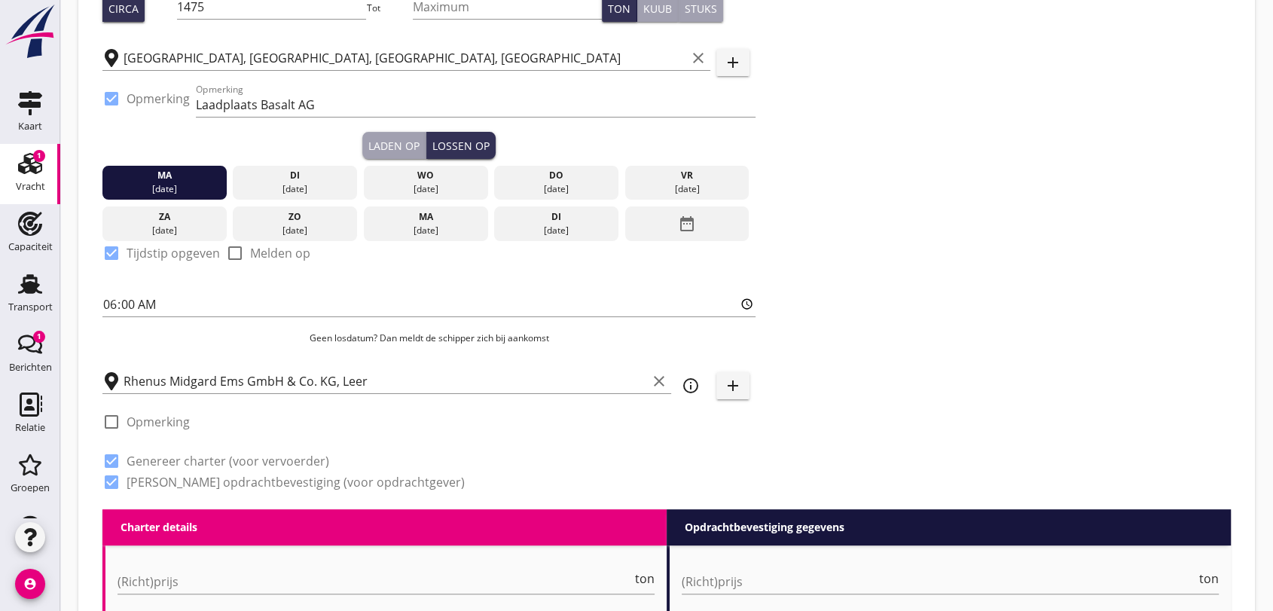
scroll to position [484, 0]
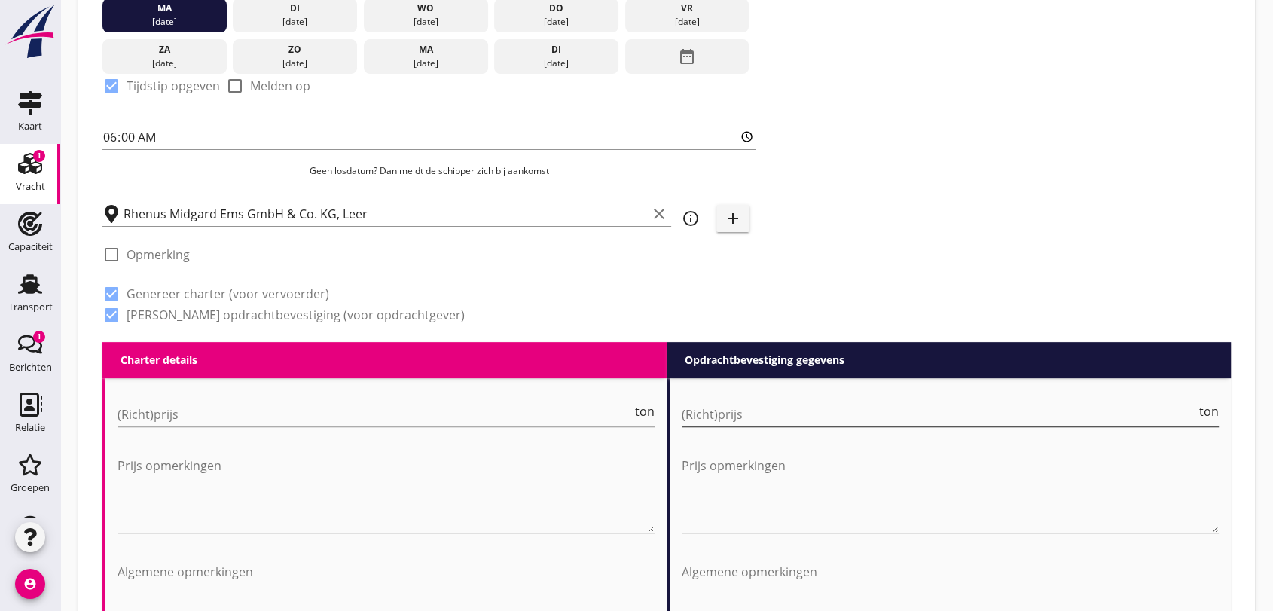
click at [740, 411] on input "(Richt)prijs" at bounding box center [939, 414] width 514 height 24
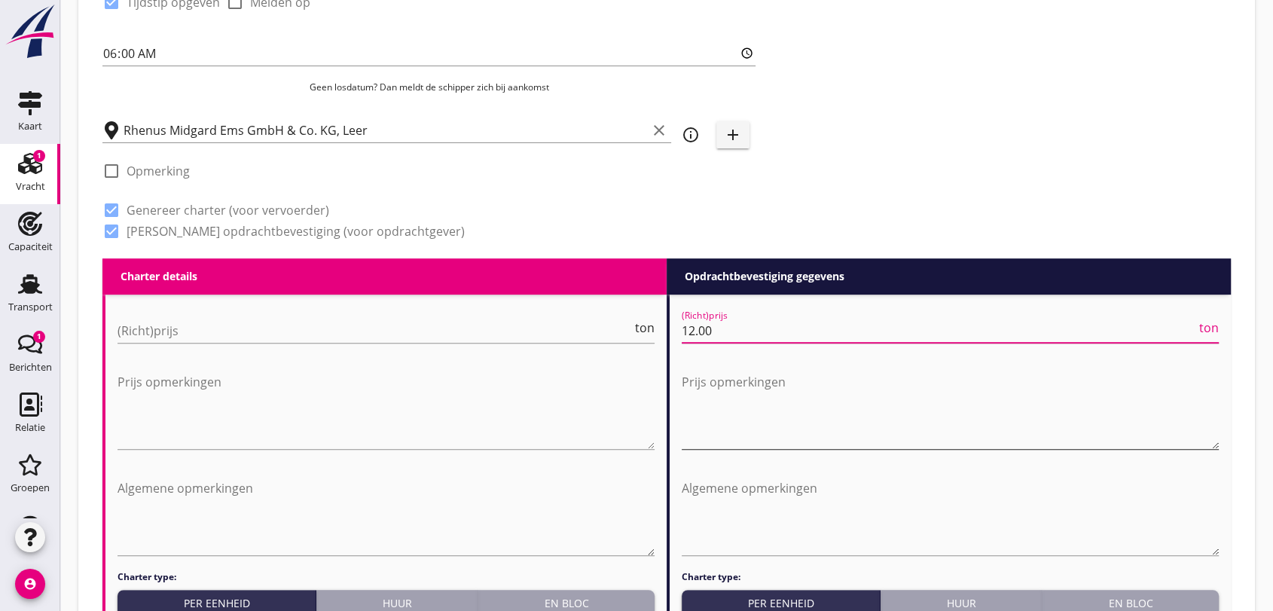
type input "12.00"
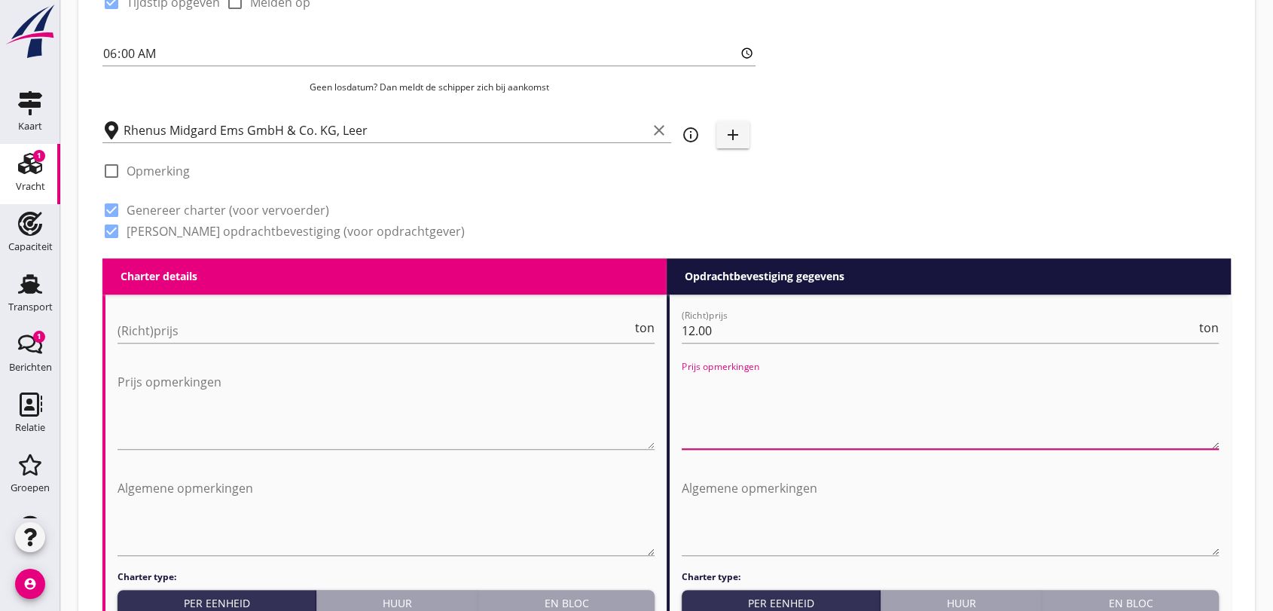
click at [756, 417] on textarea "Prijs opmerkingen" at bounding box center [950, 409] width 537 height 79
type textarea "Frei Hafen- en Sluizengeld voor rekening [PERSON_NAME]"
click at [224, 334] on input "(Richt)prijs" at bounding box center [375, 331] width 514 height 24
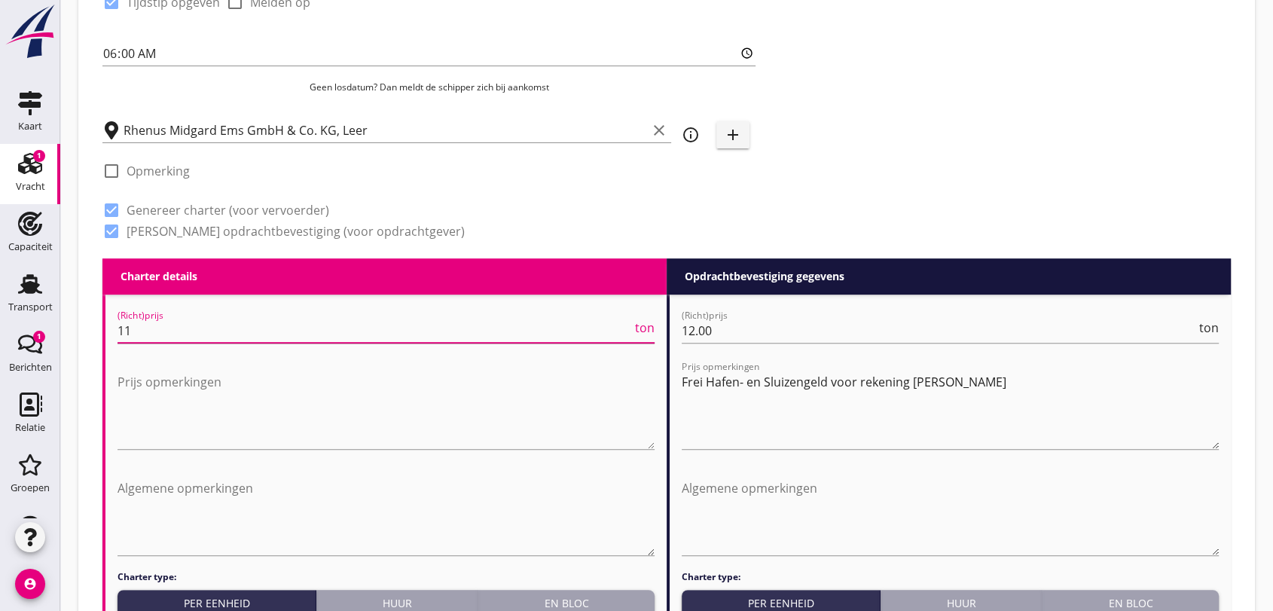
type input "1"
type input "11.00"
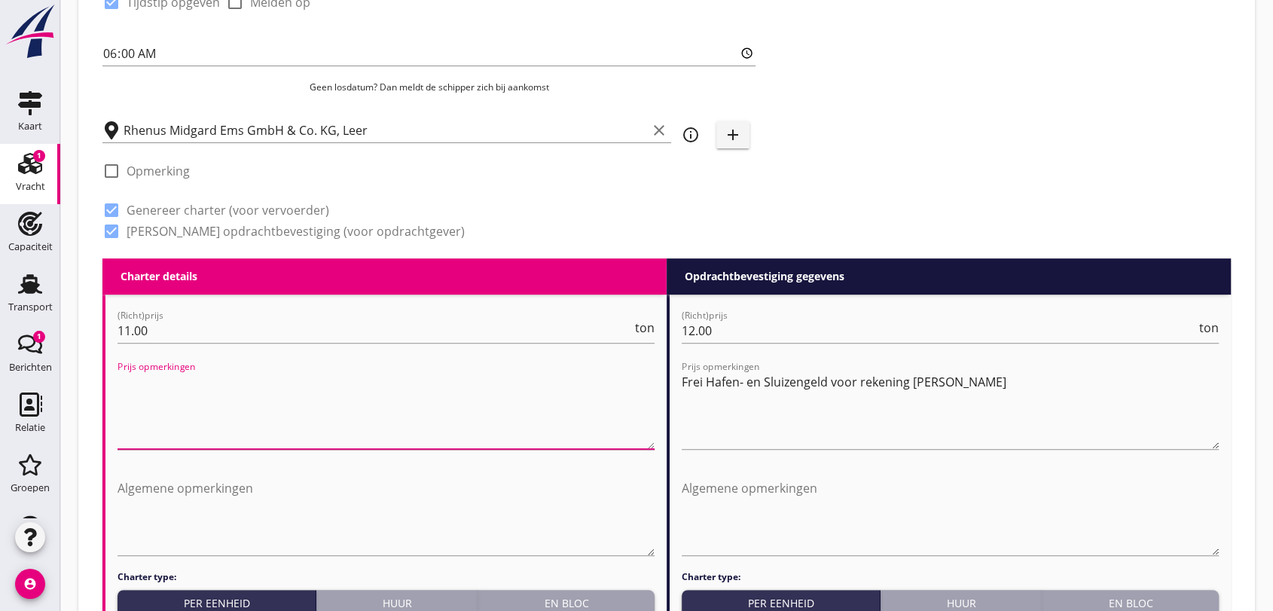
click at [277, 399] on textarea "Prijs opmerkingen" at bounding box center [386, 409] width 537 height 79
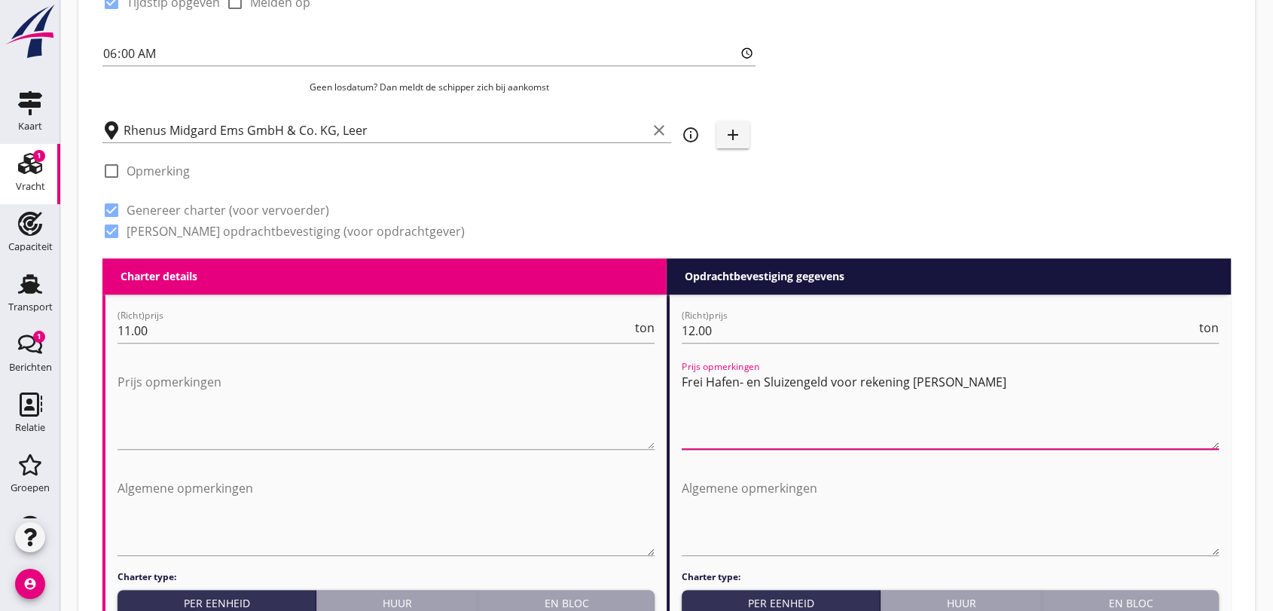
drag, startPoint x: 682, startPoint y: 383, endPoint x: 993, endPoint y: 379, distance: 310.4
click at [993, 379] on textarea "Frei Hafen- en Sluizengeld voor rekening [PERSON_NAME]" at bounding box center [950, 409] width 537 height 79
drag, startPoint x: 172, startPoint y: 384, endPoint x: 180, endPoint y: 380, distance: 9.1
click at [172, 381] on textarea "Prijs opmerkingen" at bounding box center [386, 409] width 537 height 79
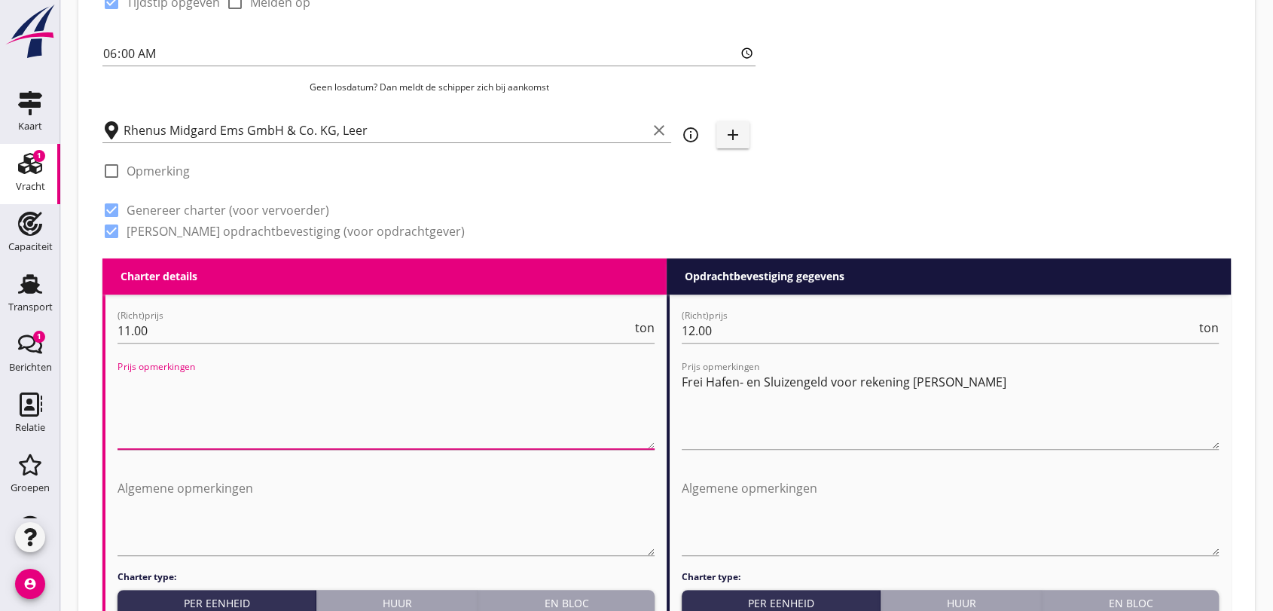
paste textarea "Frei Hafen- en Sluizengeld voor rekening [PERSON_NAME]"
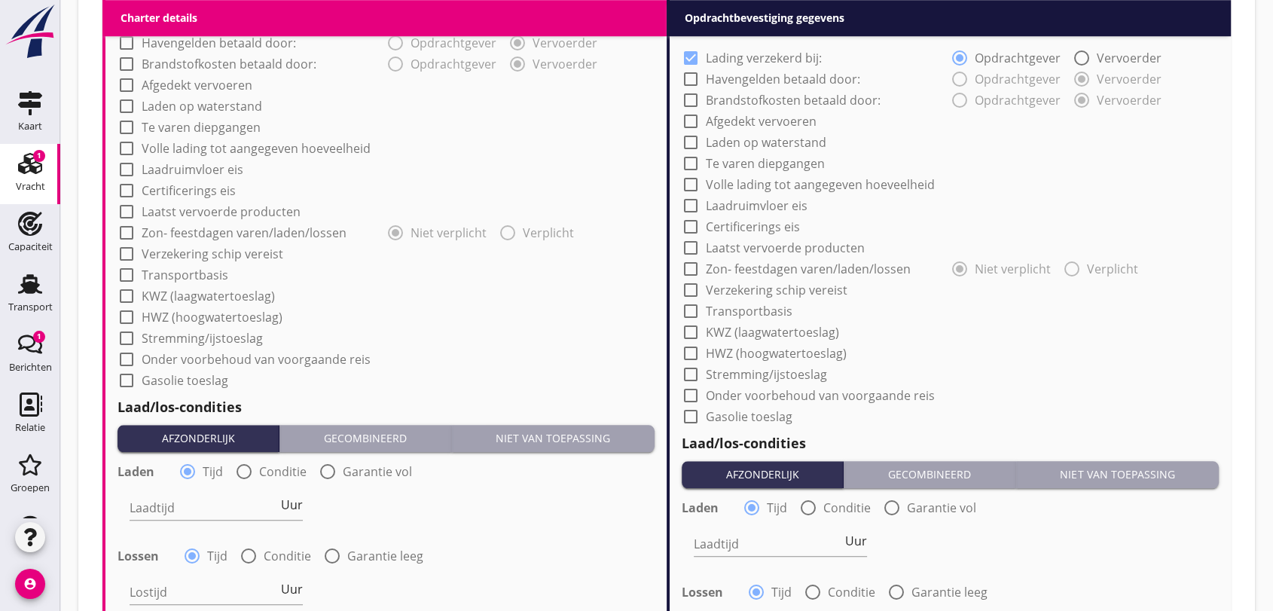
scroll to position [1320, 0]
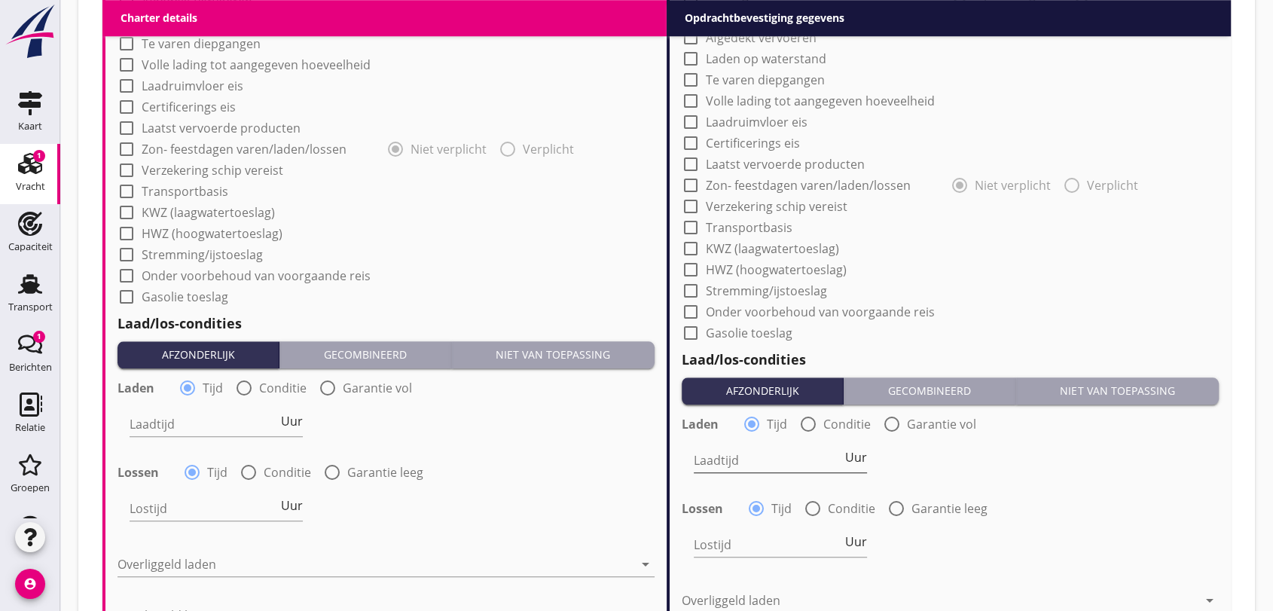
type textarea "Frei Hafen- en Sluizengeld voor rekening [PERSON_NAME]"
click at [723, 466] on input "Laadtijd" at bounding box center [768, 460] width 148 height 24
type input "18"
click at [699, 542] on input "Lostijd" at bounding box center [768, 545] width 148 height 24
type input "18"
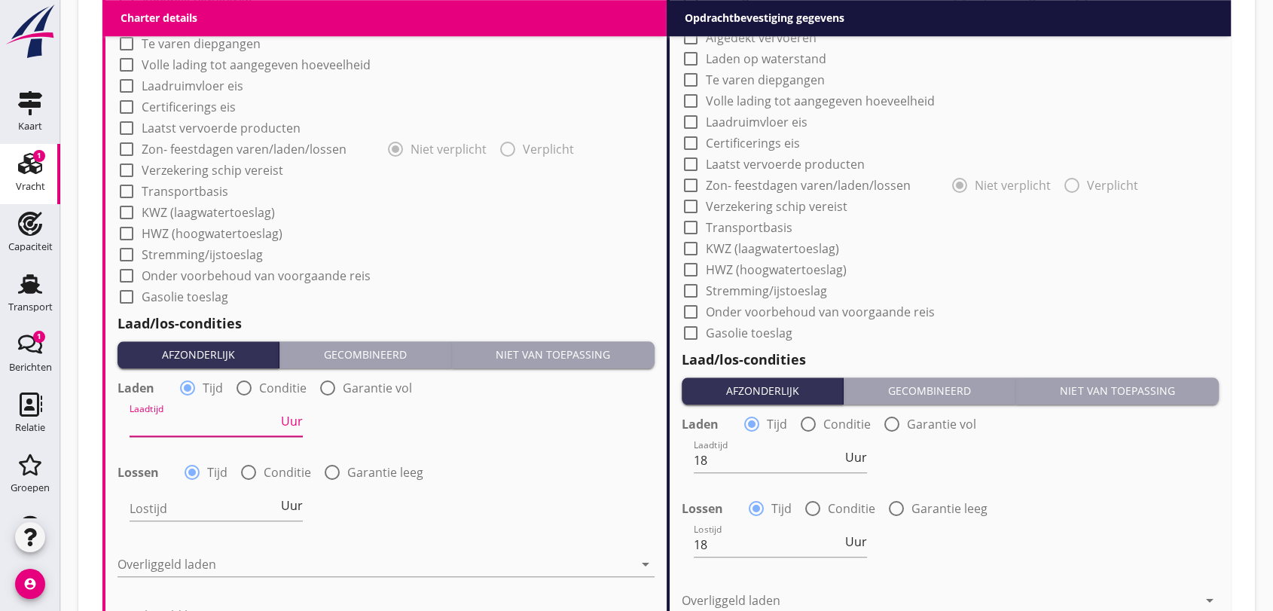
click at [157, 423] on input "Laadtijd" at bounding box center [204, 424] width 148 height 24
type input "24"
click at [157, 505] on input "Lostijd" at bounding box center [204, 508] width 148 height 24
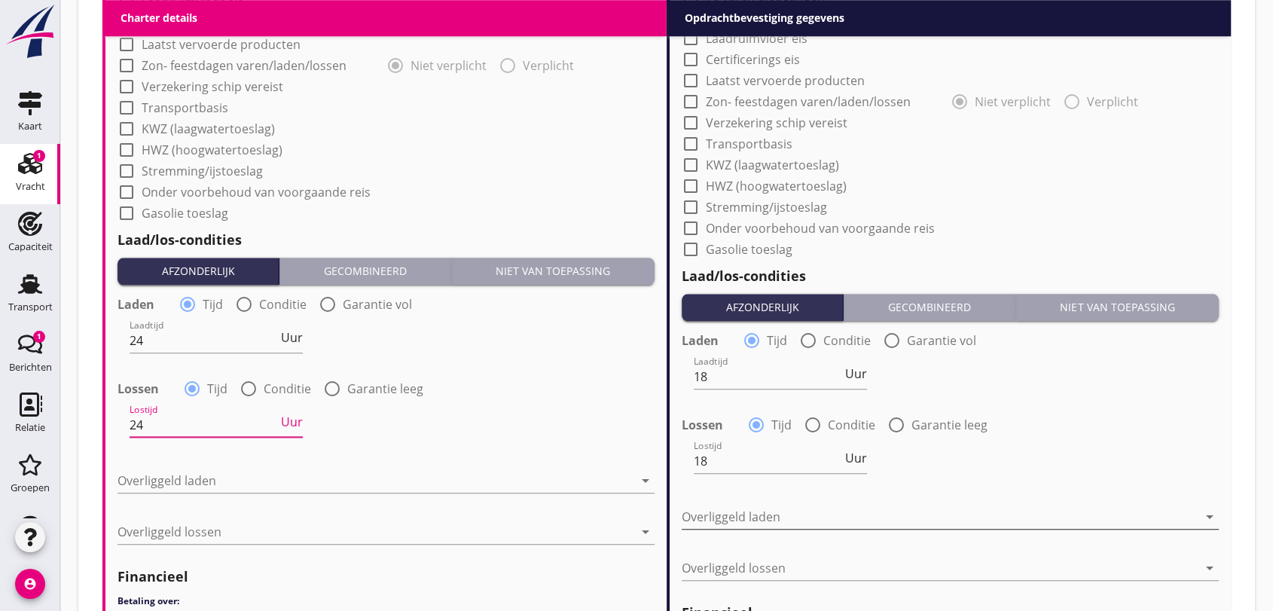
type input "24"
click at [1212, 517] on icon "arrow_drop_down" at bounding box center [1210, 517] width 18 height 18
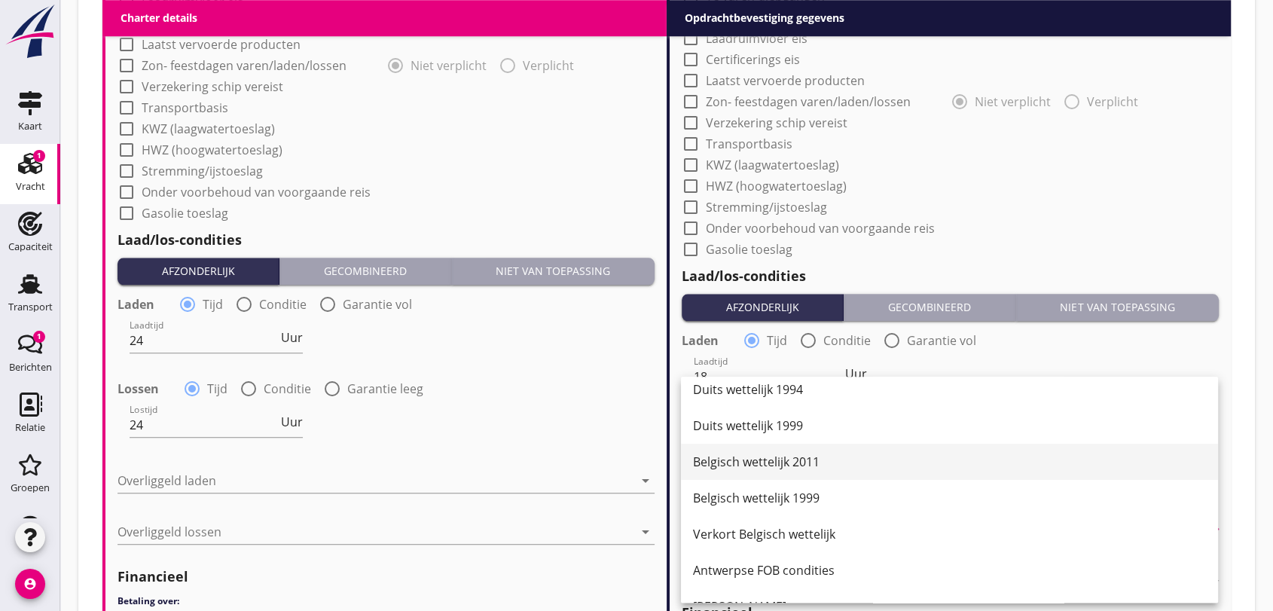
scroll to position [0, 0]
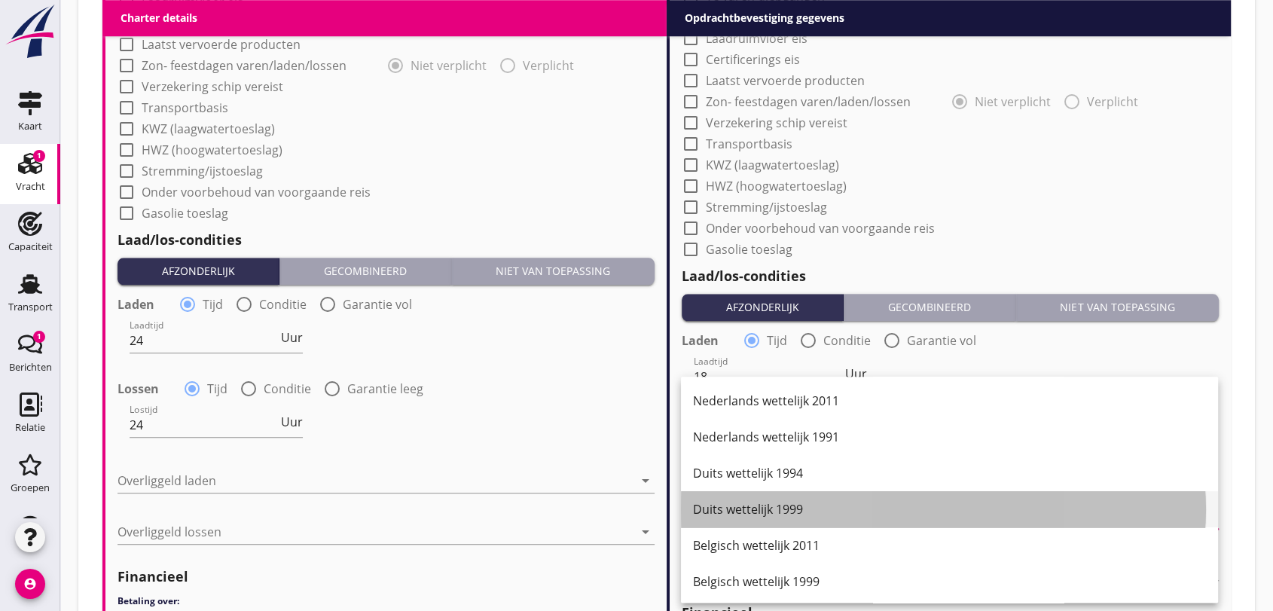
click at [768, 514] on div "Duits wettelijk 1999" at bounding box center [949, 509] width 513 height 18
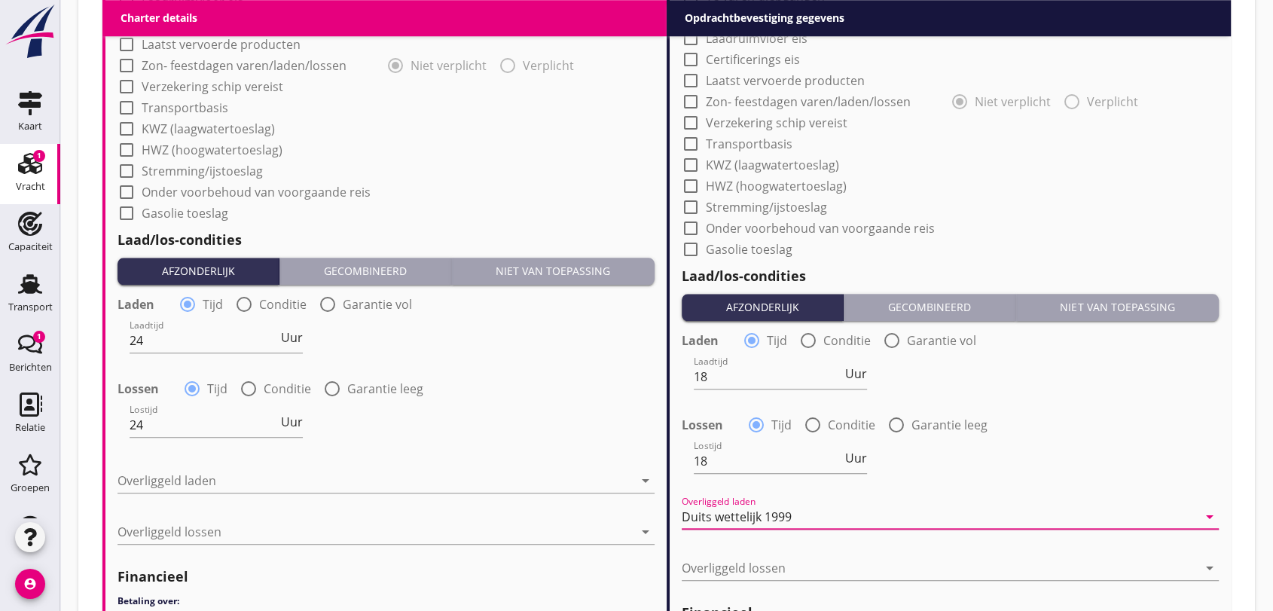
scroll to position [1572, 0]
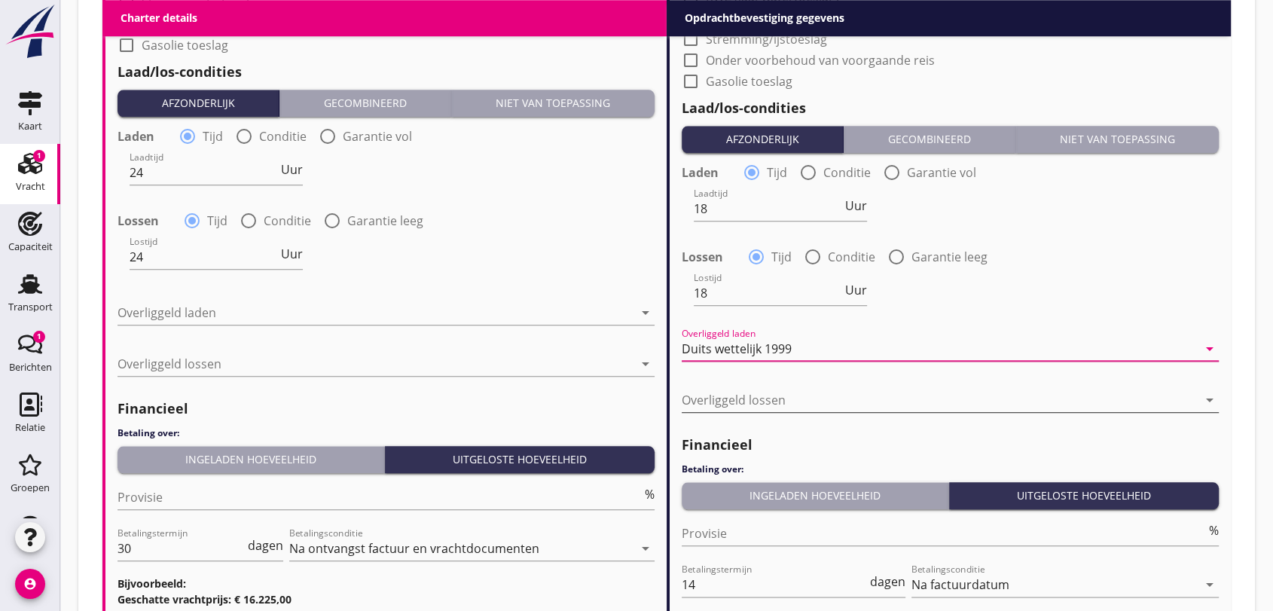
click at [1211, 402] on icon "arrow_drop_down" at bounding box center [1210, 400] width 18 height 18
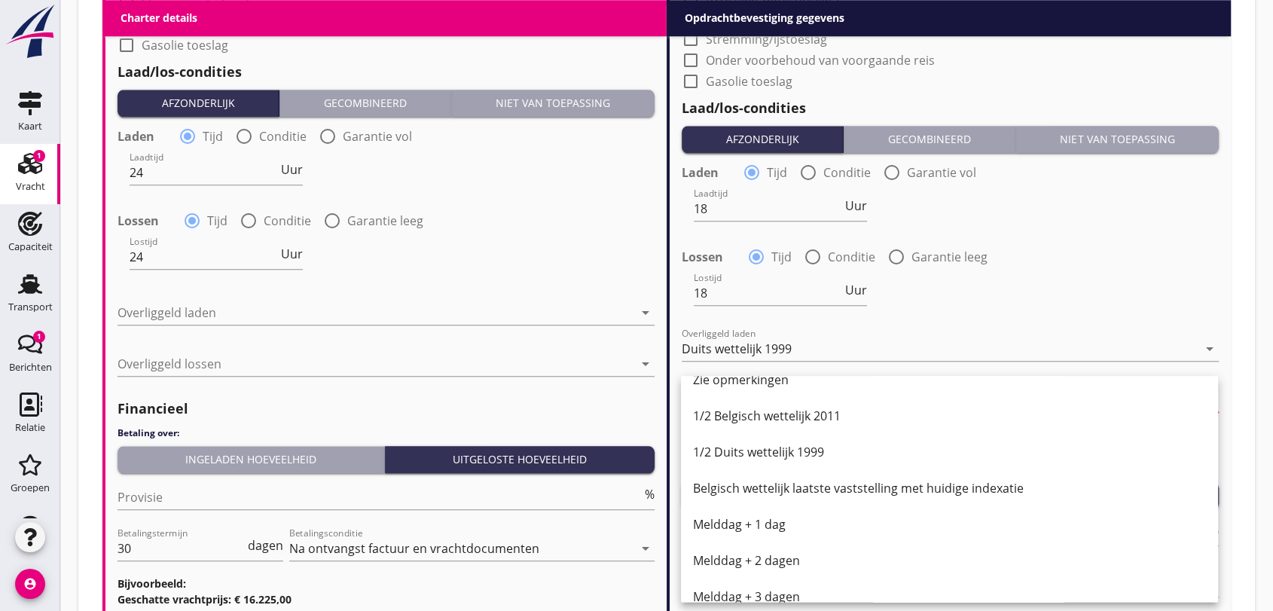
scroll to position [585, 0]
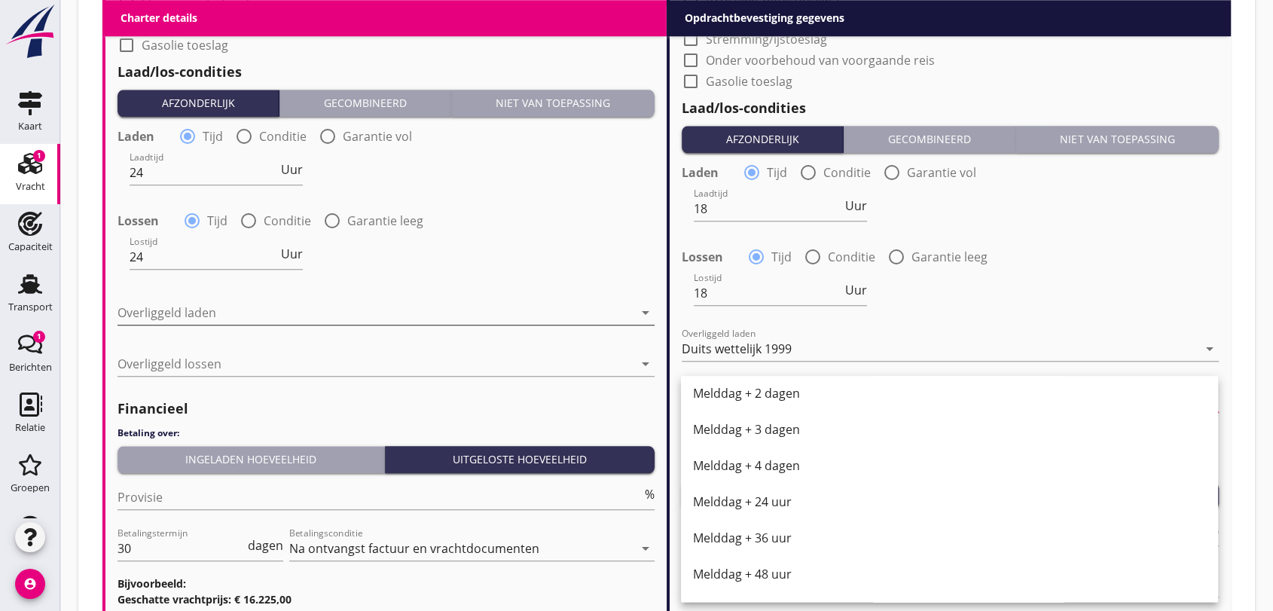
click at [645, 317] on icon "arrow_drop_down" at bounding box center [646, 313] width 18 height 18
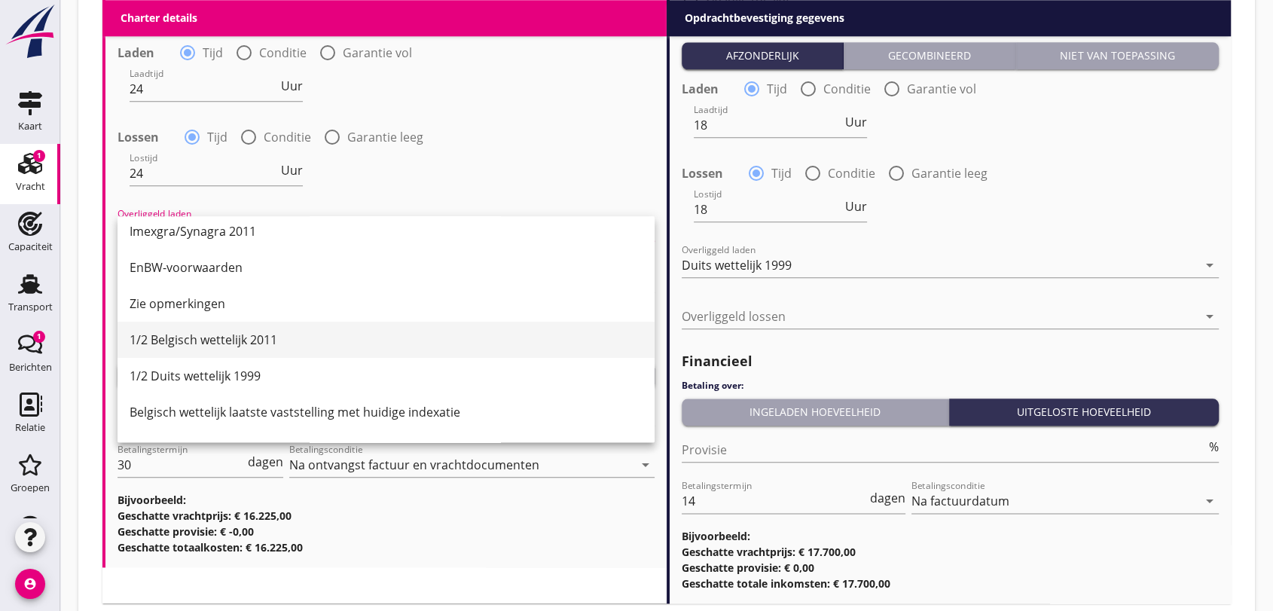
scroll to position [84, 0]
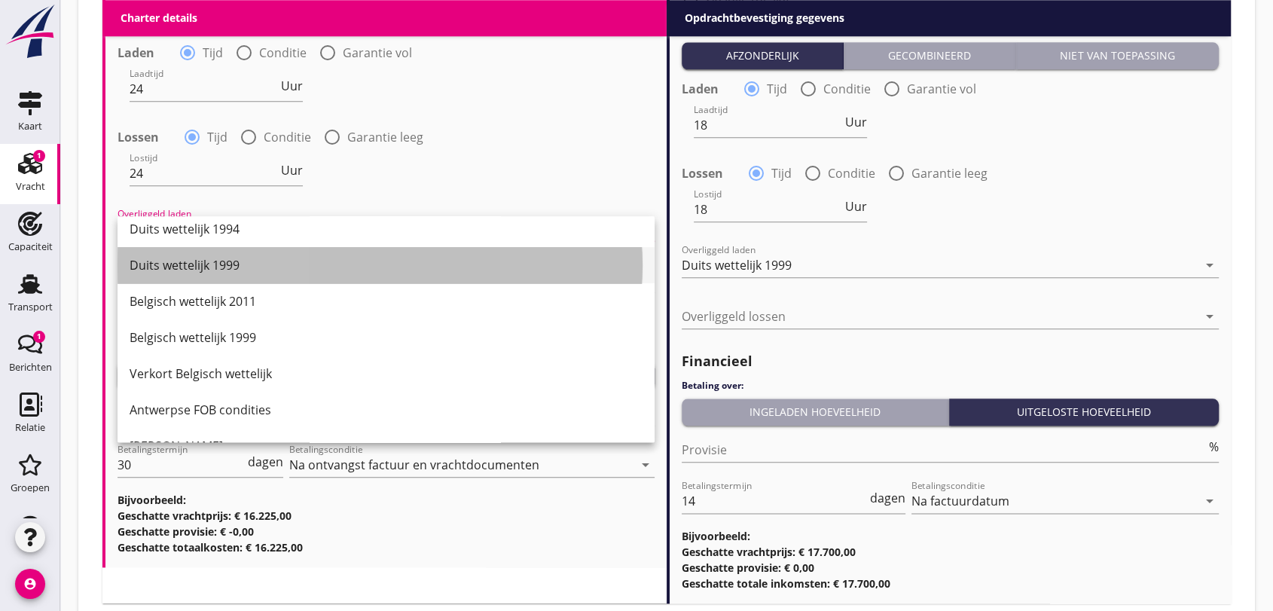
click at [208, 266] on div "Duits wettelijk 1999" at bounding box center [386, 265] width 513 height 18
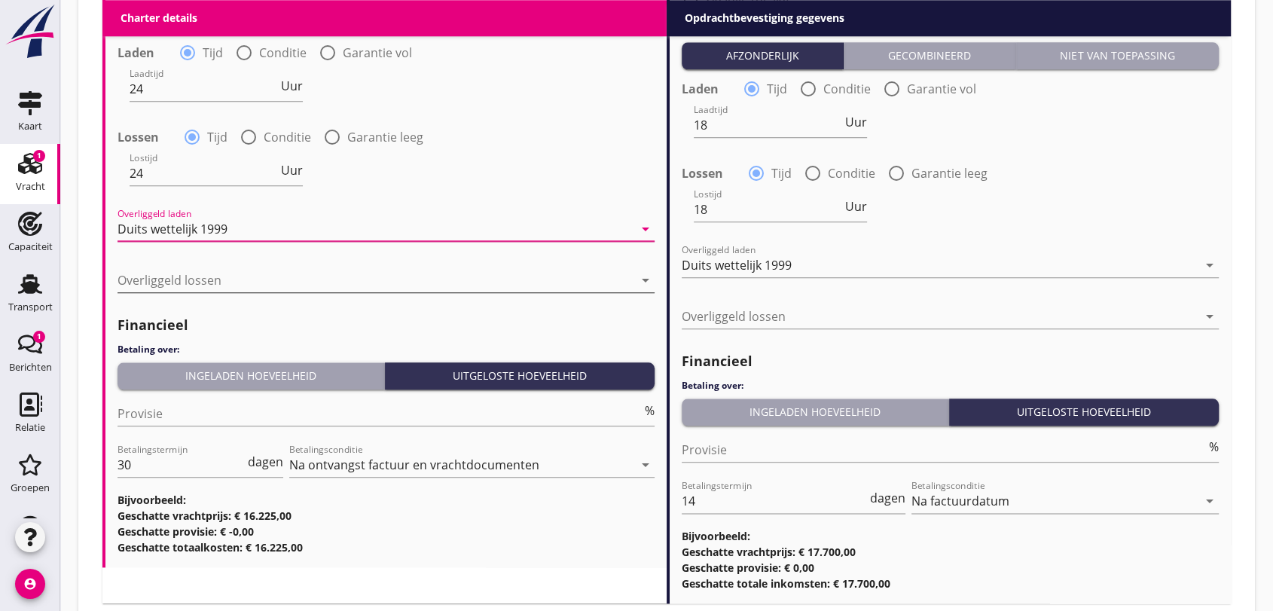
click at [320, 282] on div at bounding box center [376, 280] width 516 height 24
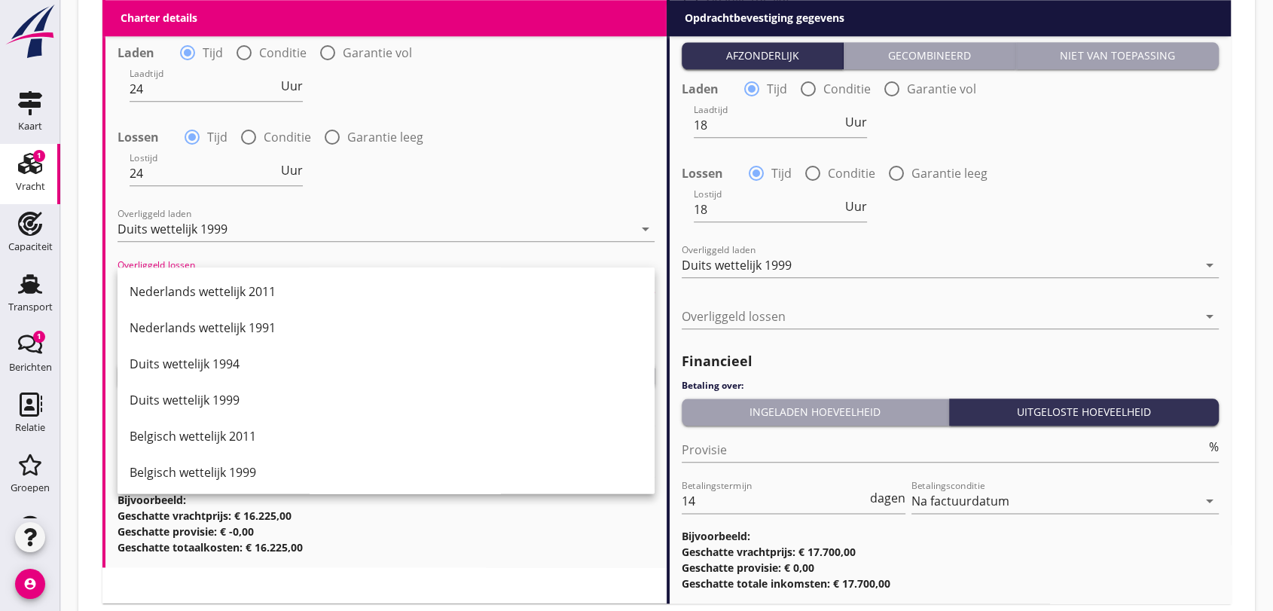
click at [250, 252] on div at bounding box center [386, 251] width 537 height 9
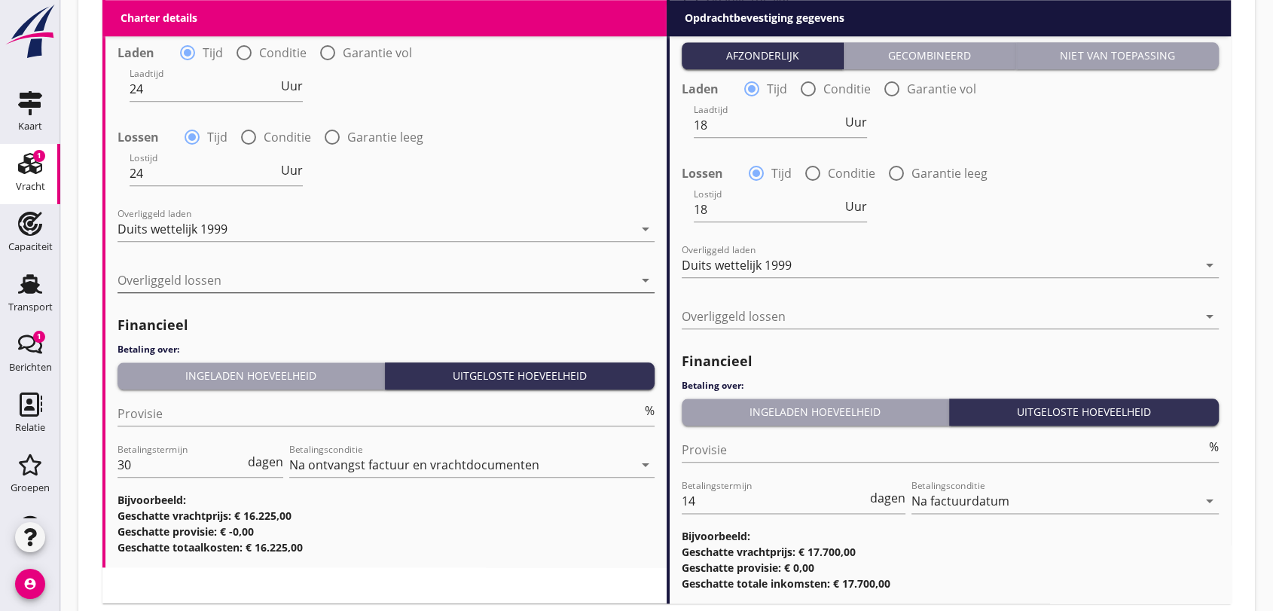
drag, startPoint x: 640, startPoint y: 277, endPoint x: 632, endPoint y: 279, distance: 8.4
click at [638, 277] on icon "arrow_drop_down" at bounding box center [646, 280] width 18 height 18
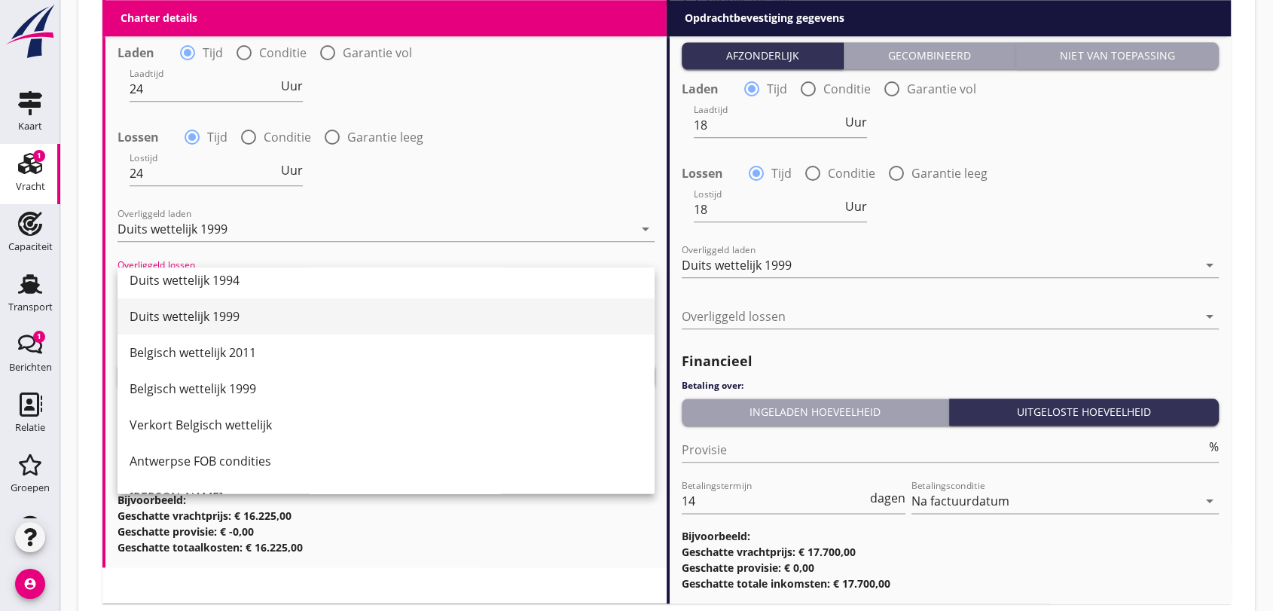
scroll to position [0, 0]
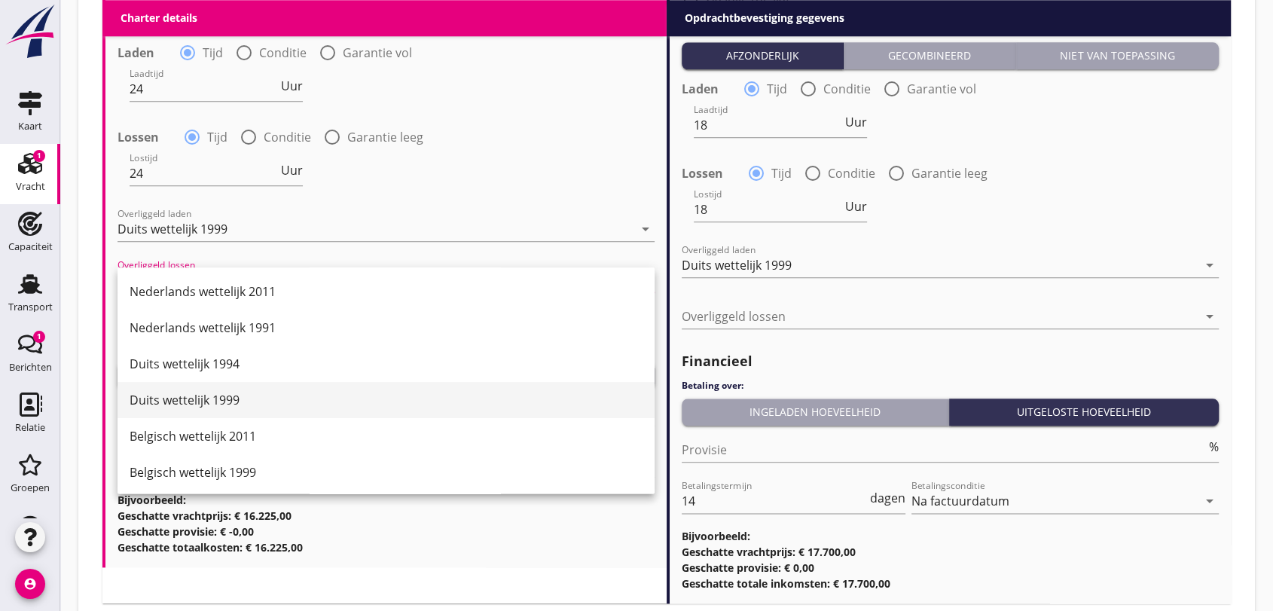
click at [203, 398] on div "Duits wettelijk 1999" at bounding box center [386, 400] width 513 height 18
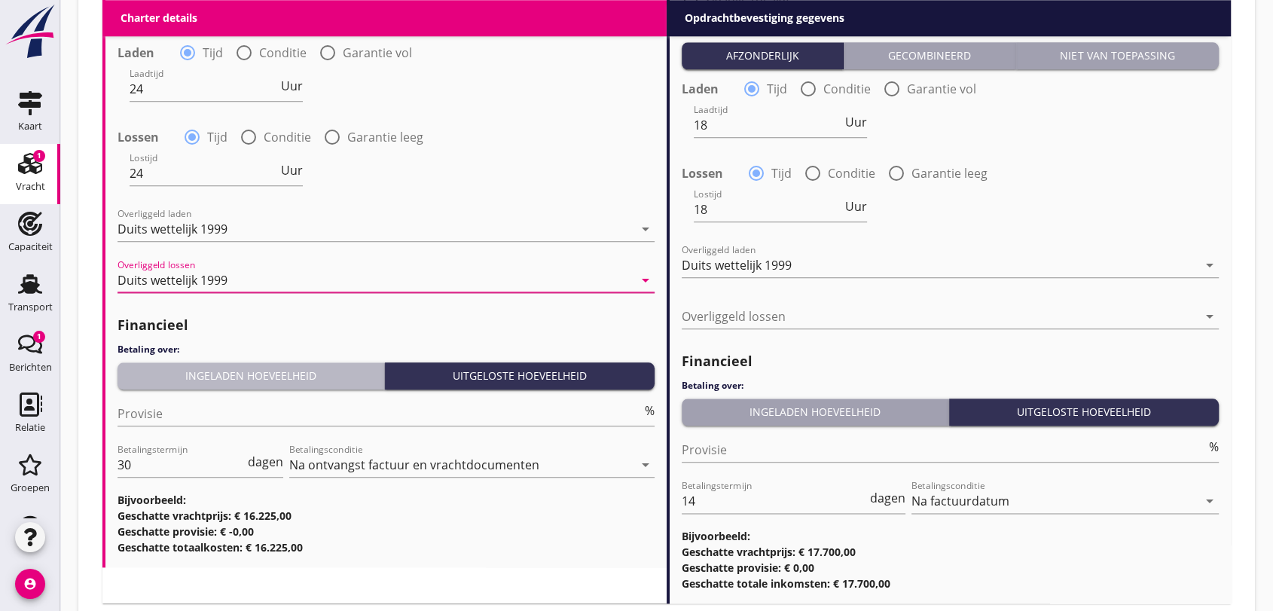
drag, startPoint x: 253, startPoint y: 374, endPoint x: 303, endPoint y: 368, distance: 50.0
click at [256, 374] on div "Ingeladen hoeveelheid" at bounding box center [251, 376] width 255 height 16
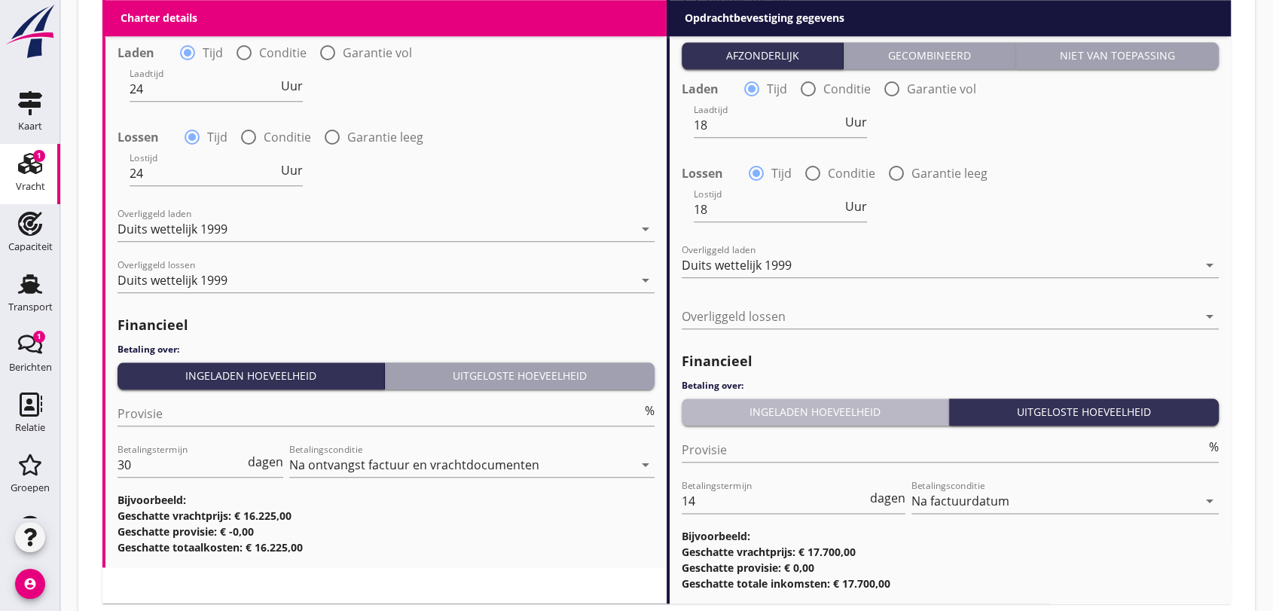
click at [800, 409] on div "Ingeladen hoeveelheid" at bounding box center [815, 412] width 255 height 16
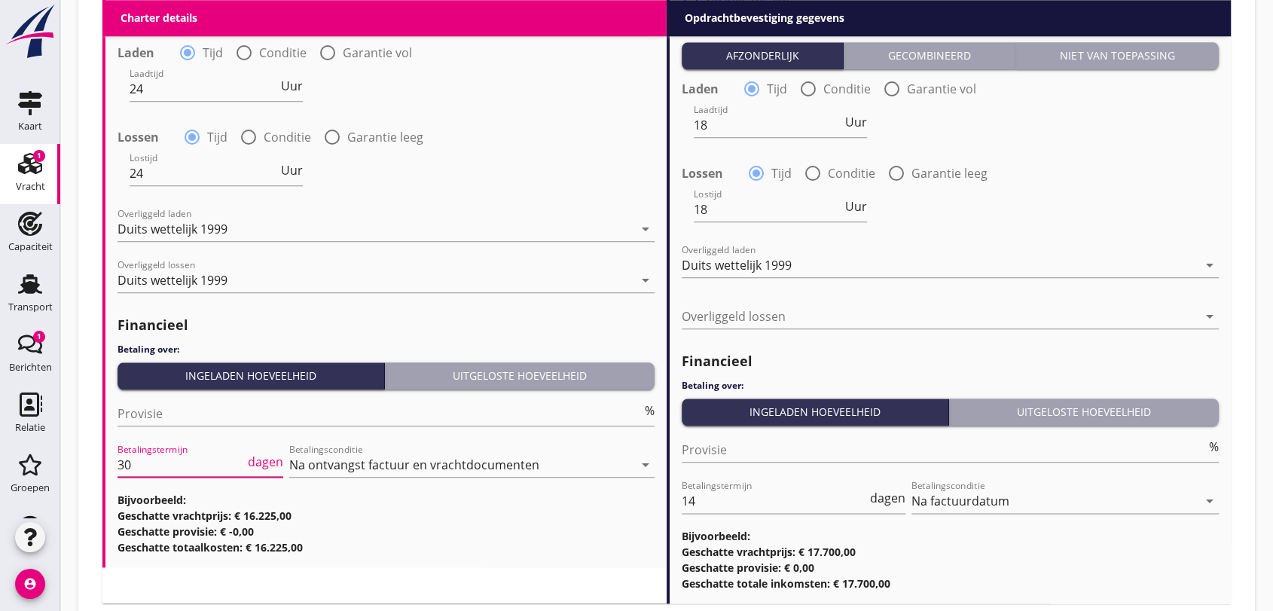
click at [140, 460] on input "30" at bounding box center [181, 465] width 127 height 24
type input "3"
type input "14"
click at [447, 521] on h3 "Geschatte vrachtprijs: € 16.225,00" at bounding box center [386, 516] width 537 height 16
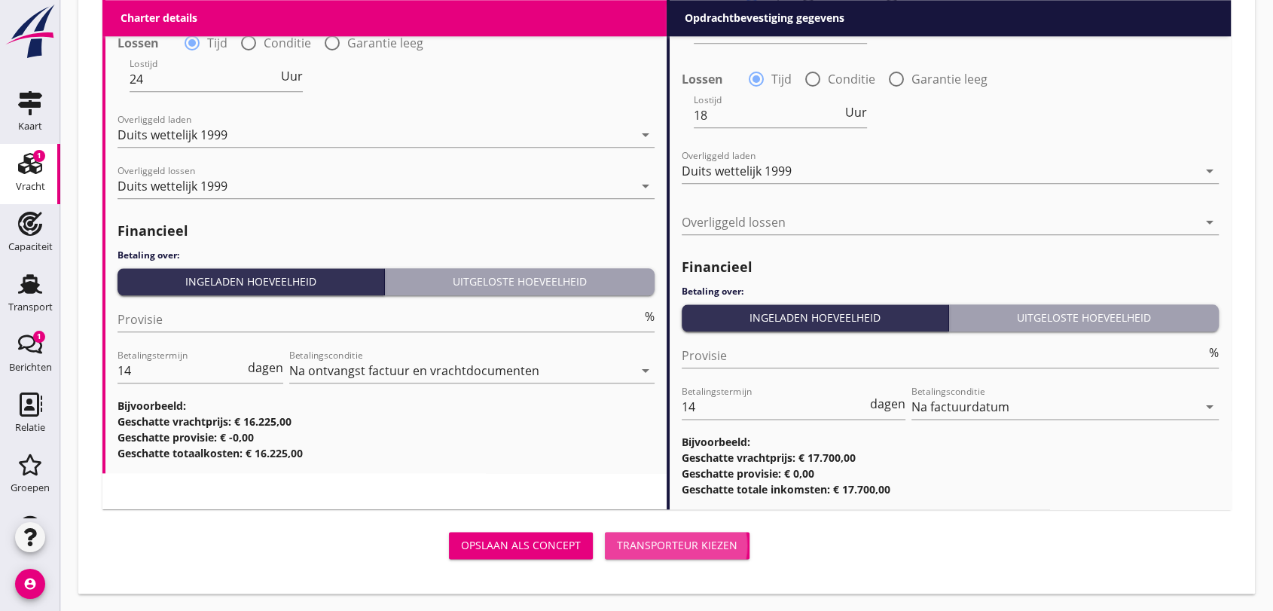
click at [673, 544] on div "Transporteur kiezen" at bounding box center [677, 545] width 121 height 16
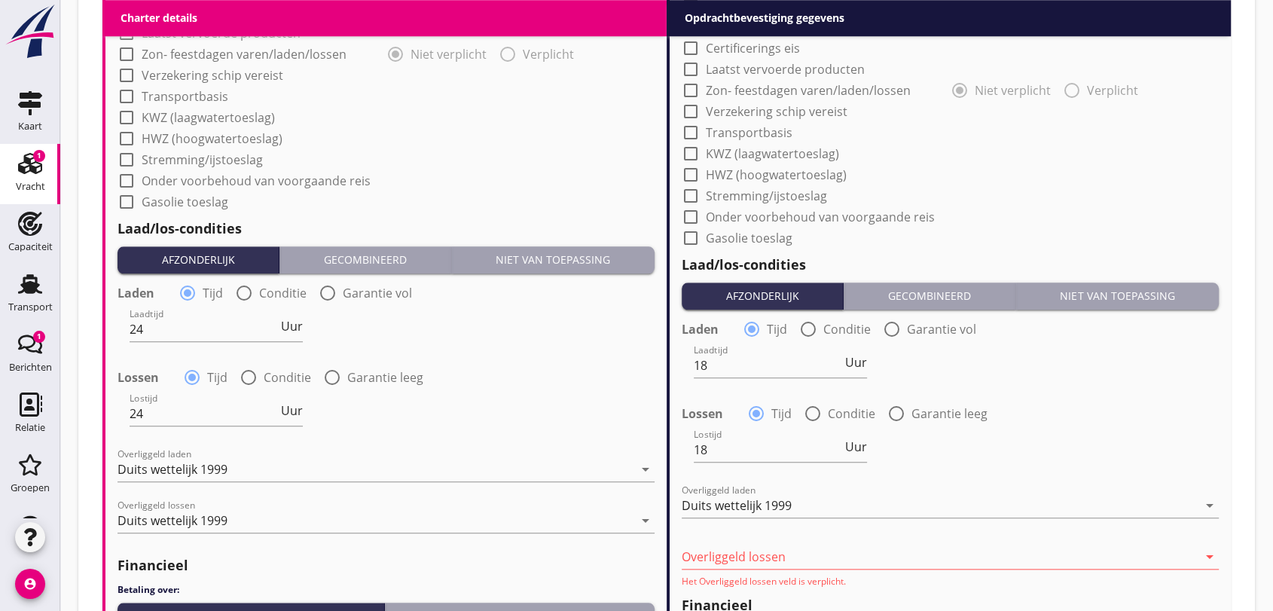
scroll to position [1583, 0]
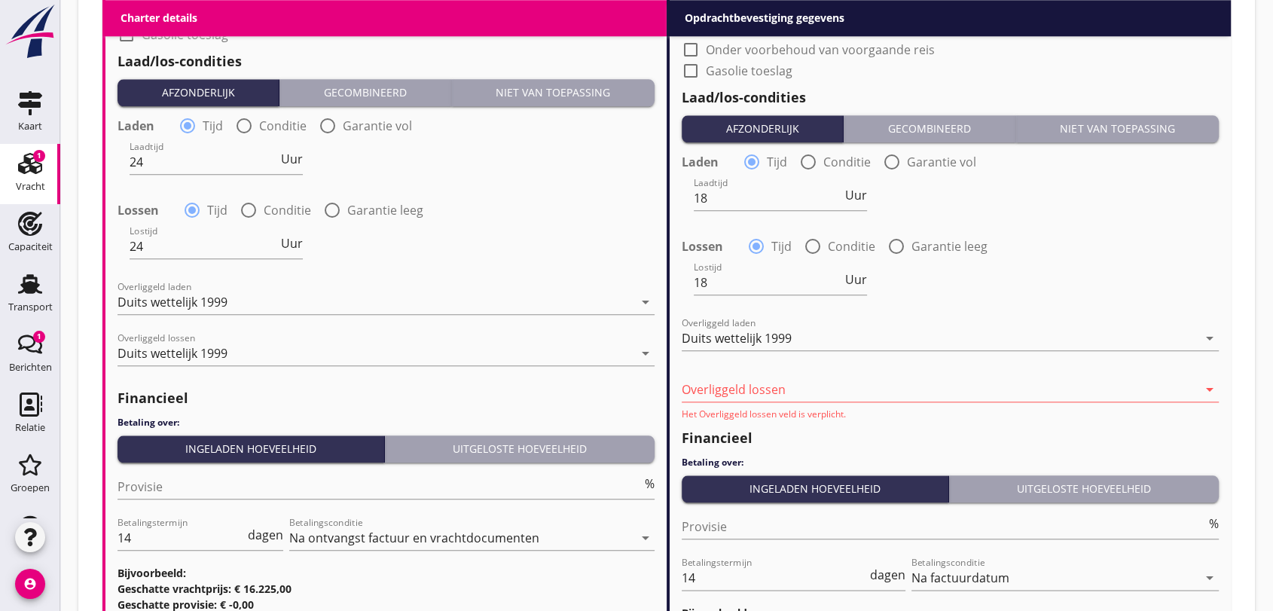
click at [1211, 392] on icon "arrow_drop_down" at bounding box center [1210, 389] width 18 height 18
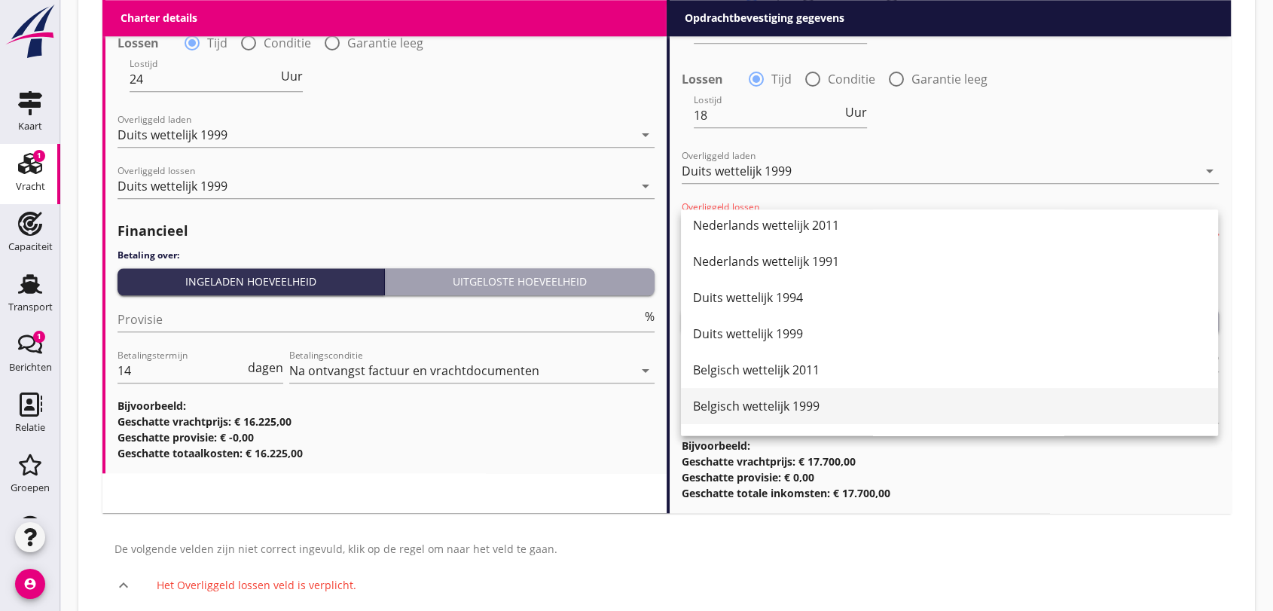
scroll to position [0, 0]
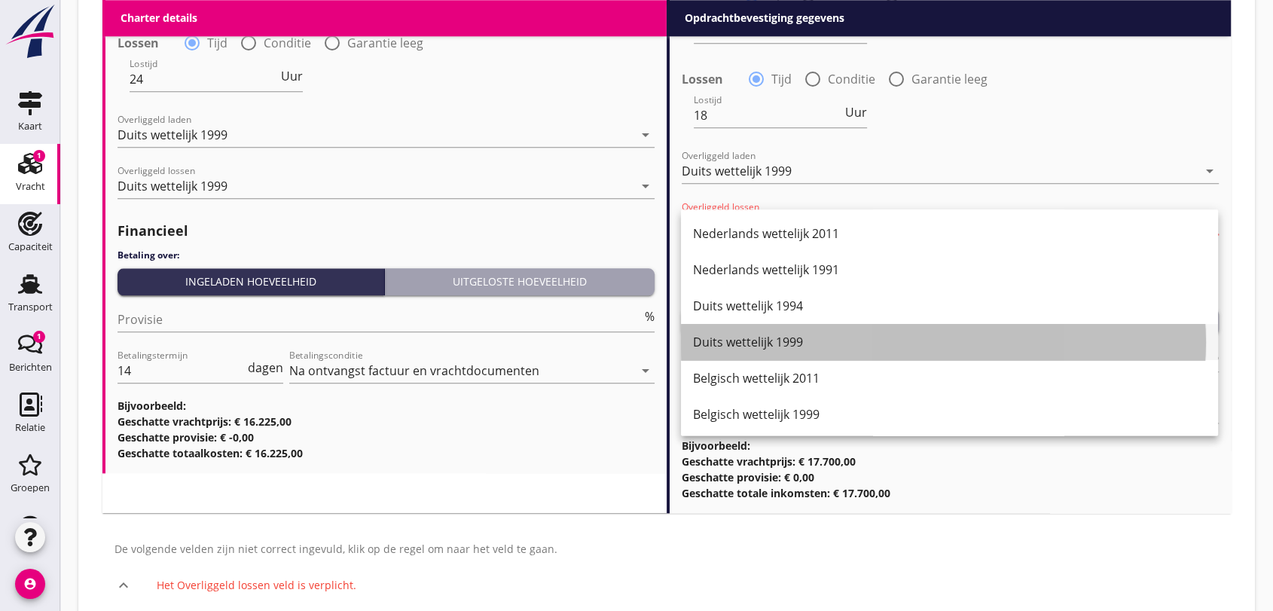
click at [731, 341] on div "Duits wettelijk 1999" at bounding box center [949, 342] width 513 height 18
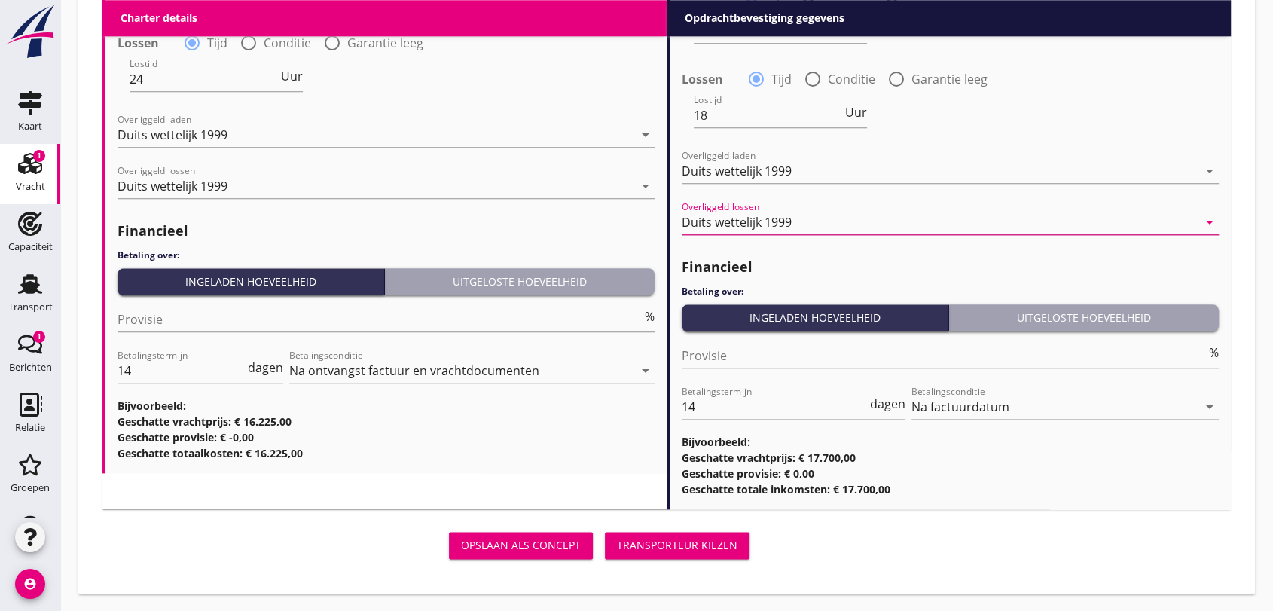
click at [687, 536] on button "Transporteur kiezen" at bounding box center [677, 545] width 145 height 27
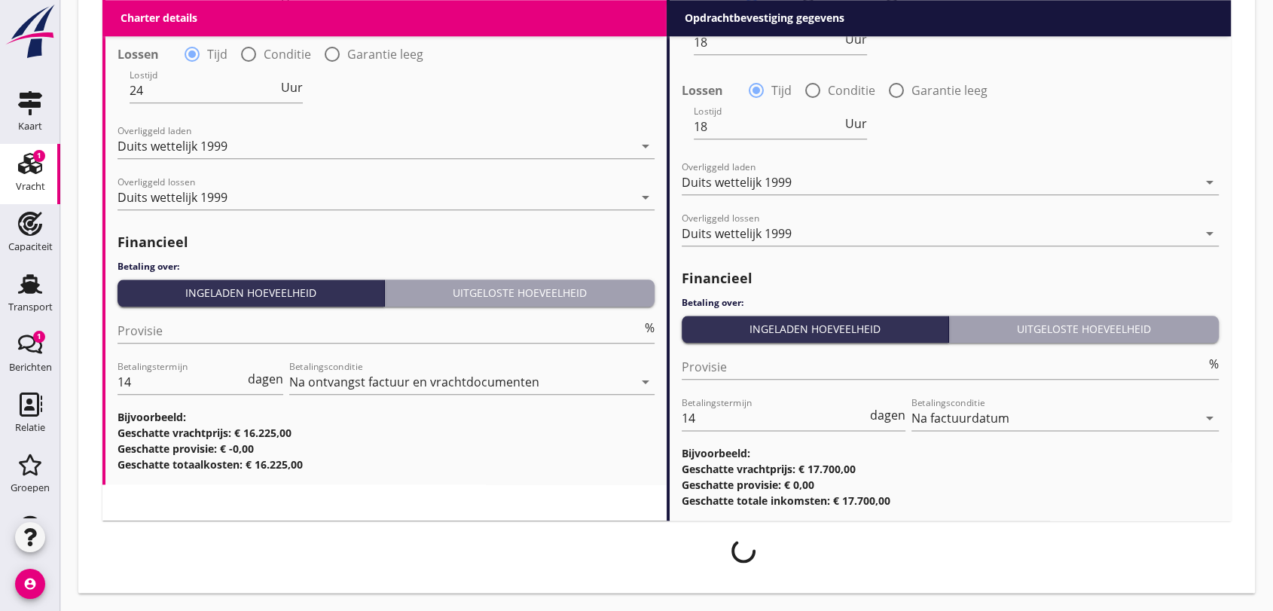
scroll to position [1738, 0]
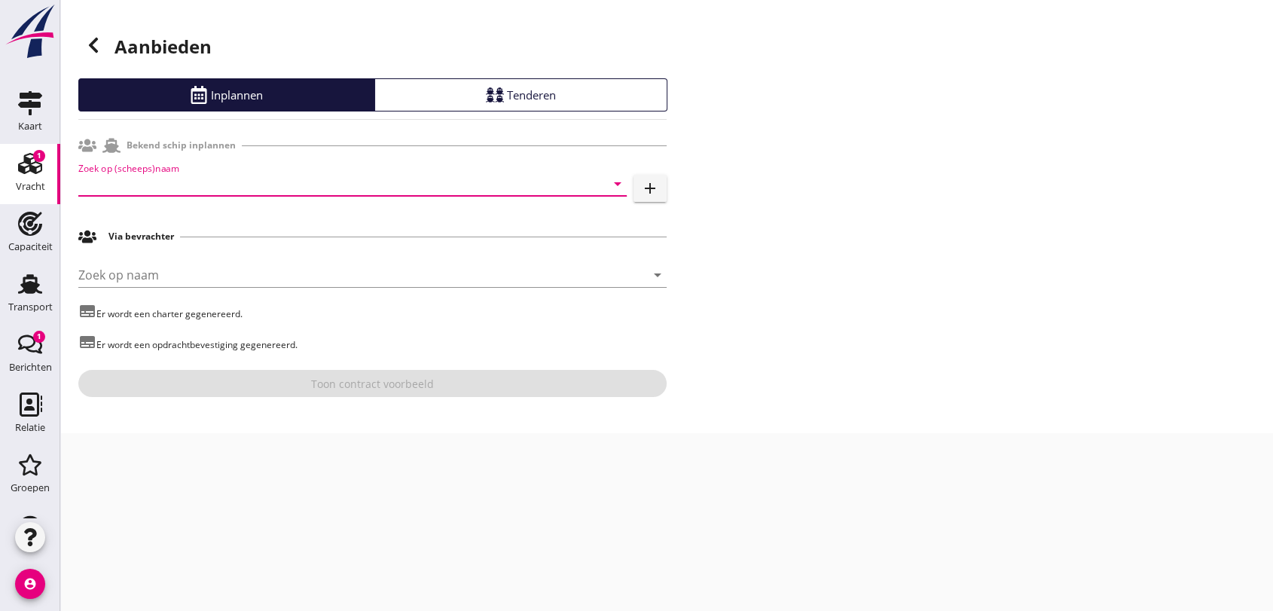
click at [203, 185] on input "Zoek op (scheeps)naam" at bounding box center [331, 184] width 506 height 24
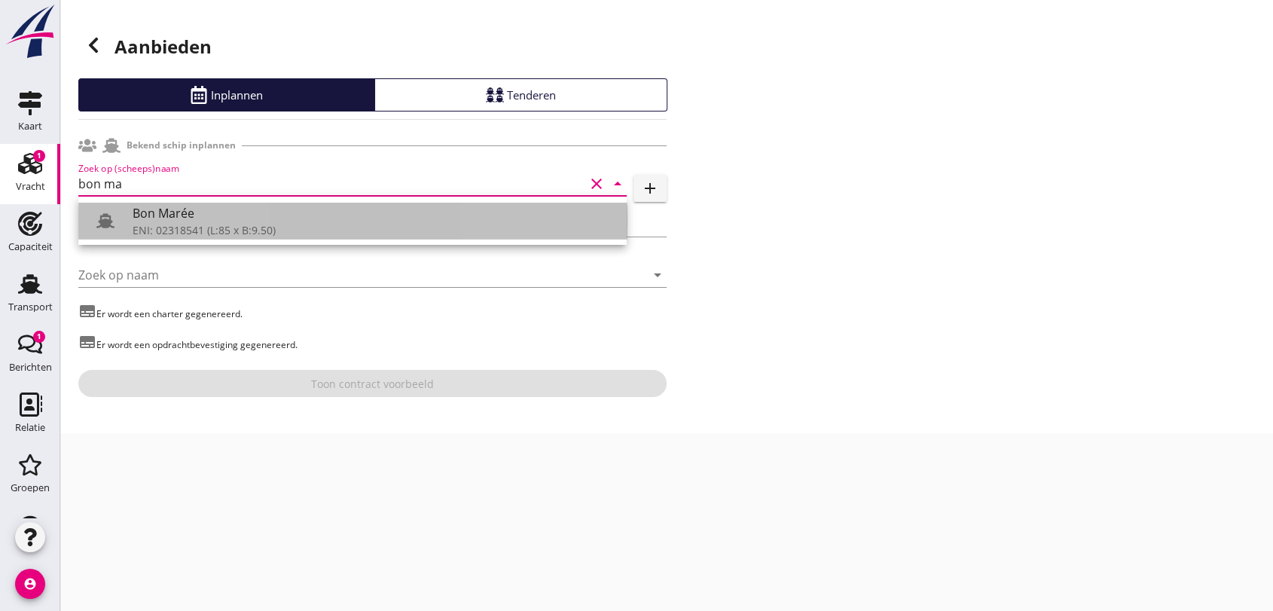
click at [167, 212] on div "Bon Marée" at bounding box center [374, 213] width 482 height 18
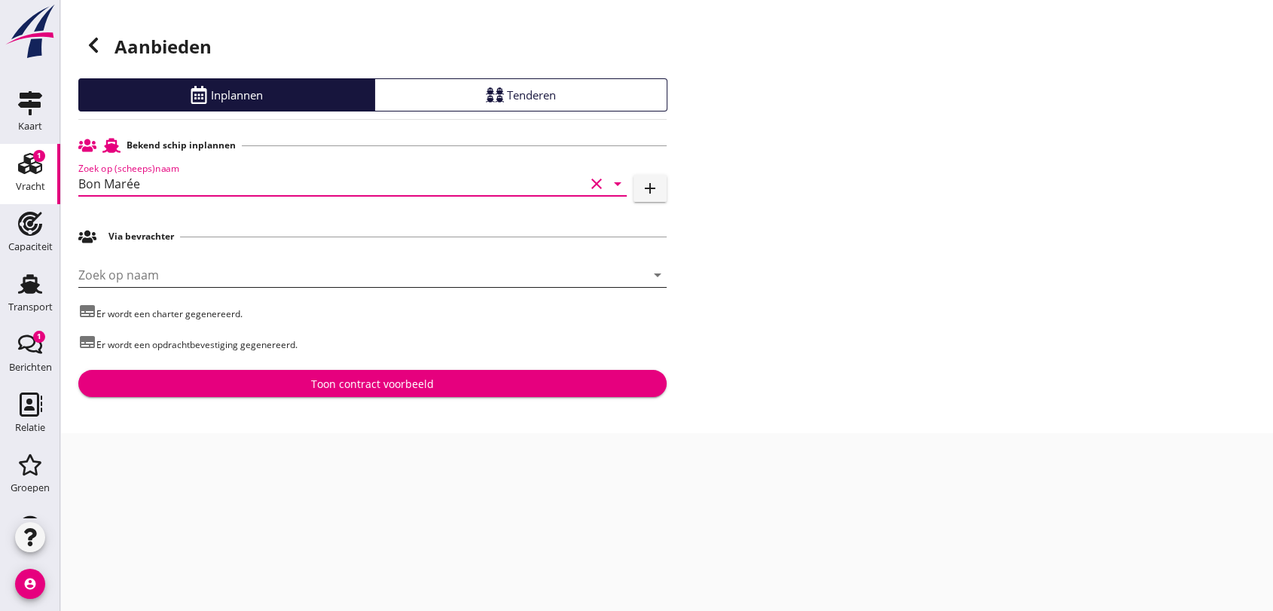
type input "Bon Marée"
click at [176, 273] on input "Zoek op naam" at bounding box center [351, 275] width 546 height 24
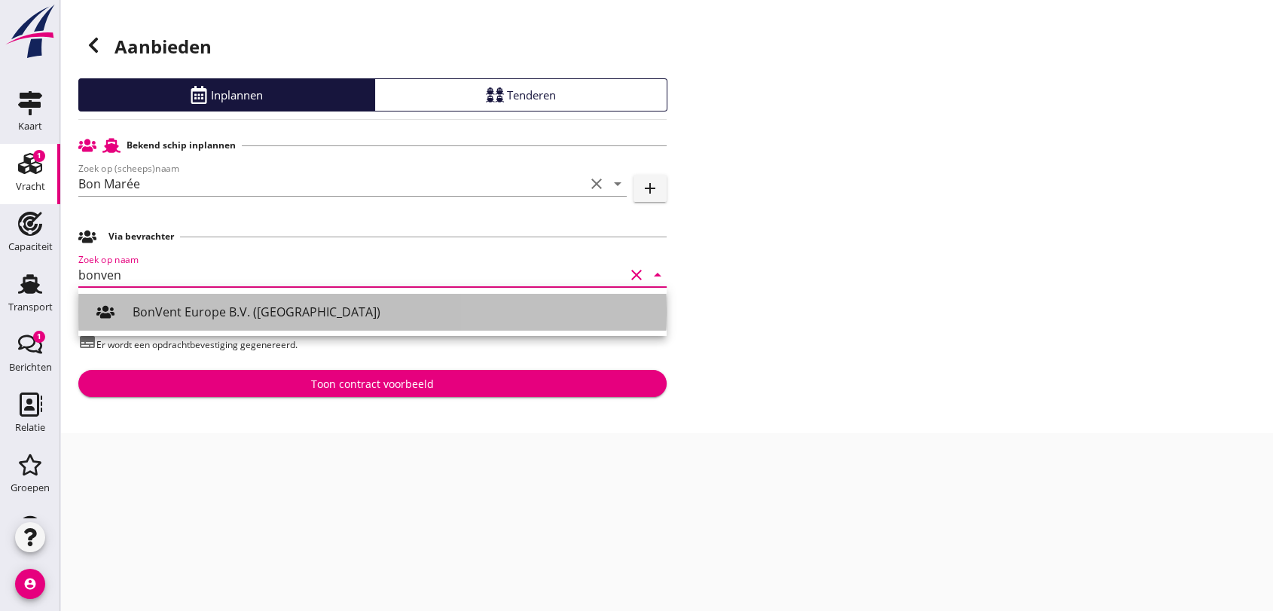
click at [171, 310] on div "BonVent Europe B.V. ([GEOGRAPHIC_DATA])" at bounding box center [394, 312] width 522 height 18
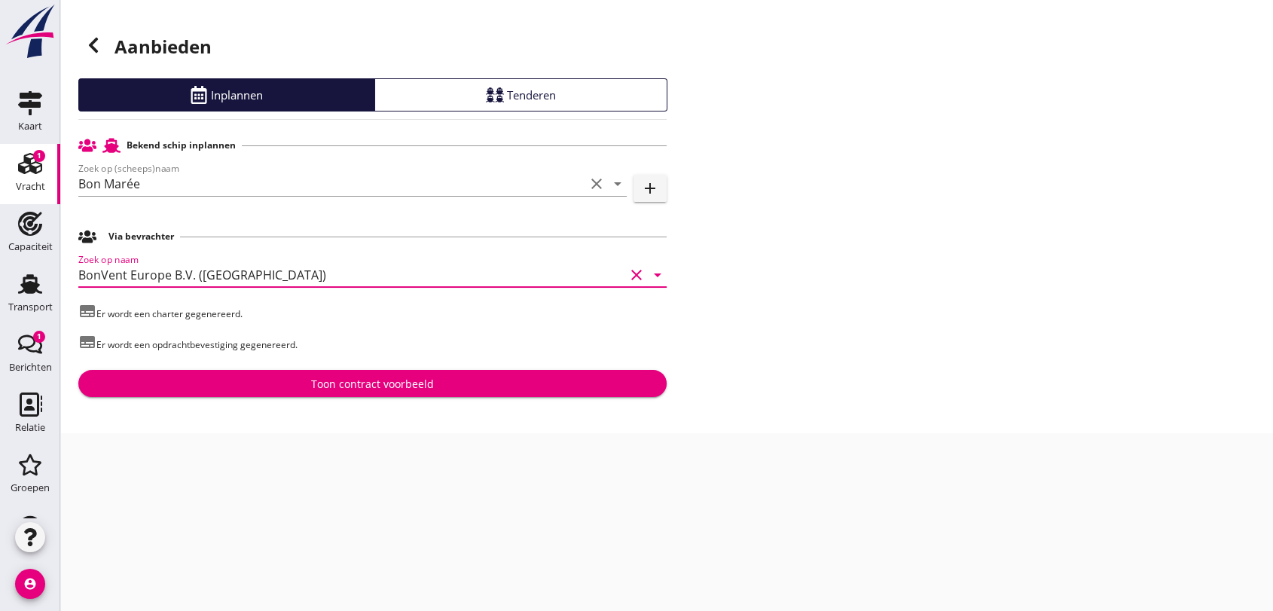
type input "BonVent Europe B.V. ([GEOGRAPHIC_DATA])"
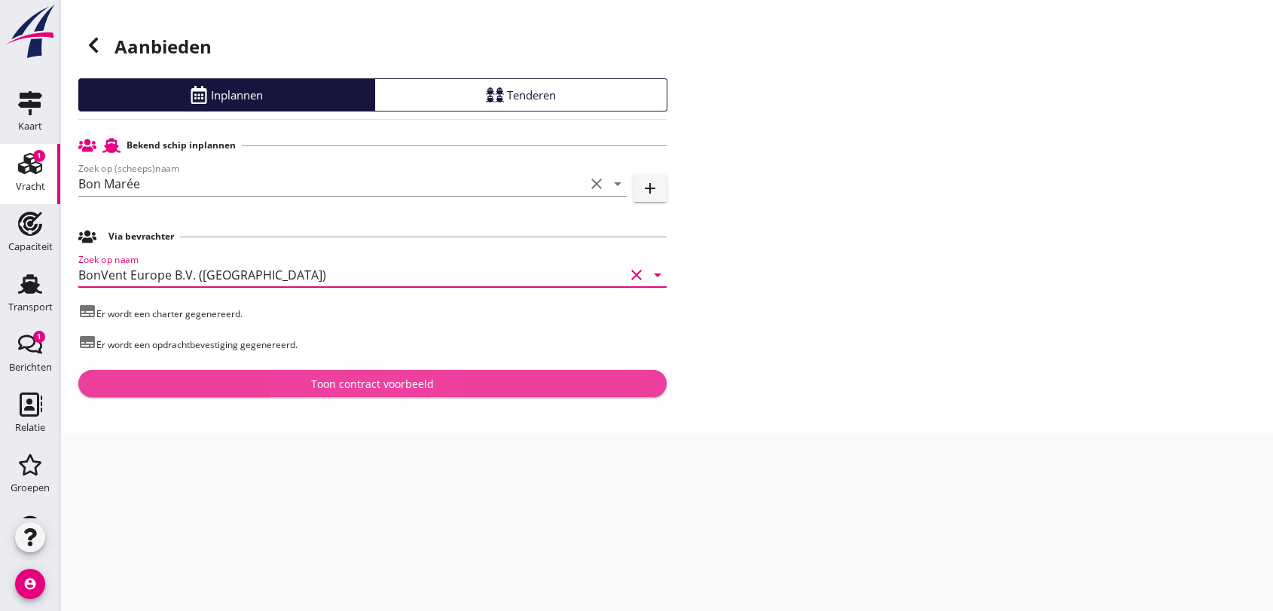
click at [364, 384] on div "Toon contract voorbeeld" at bounding box center [372, 384] width 123 height 16
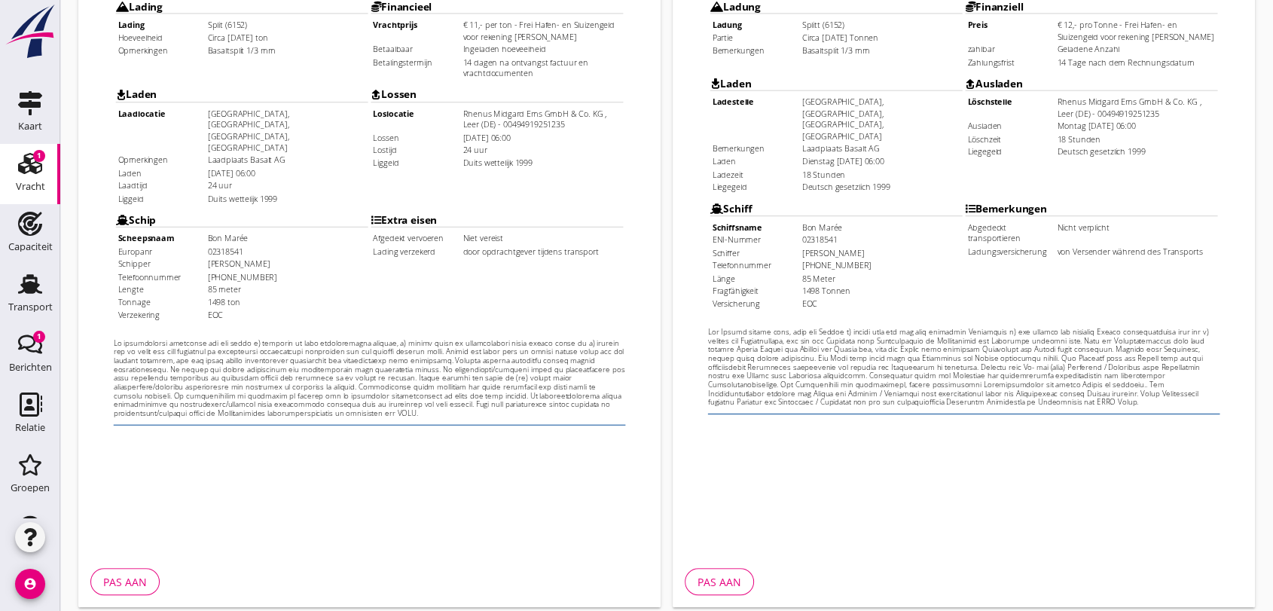
scroll to position [482, 0]
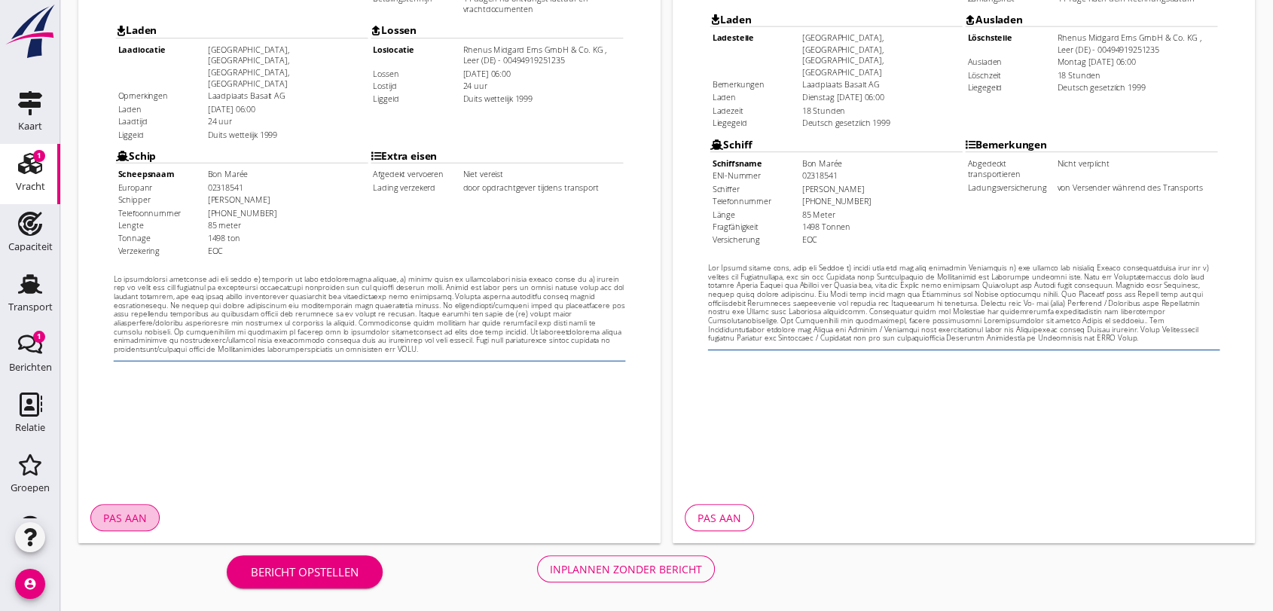
click at [114, 513] on div "Pas aan" at bounding box center [125, 518] width 44 height 16
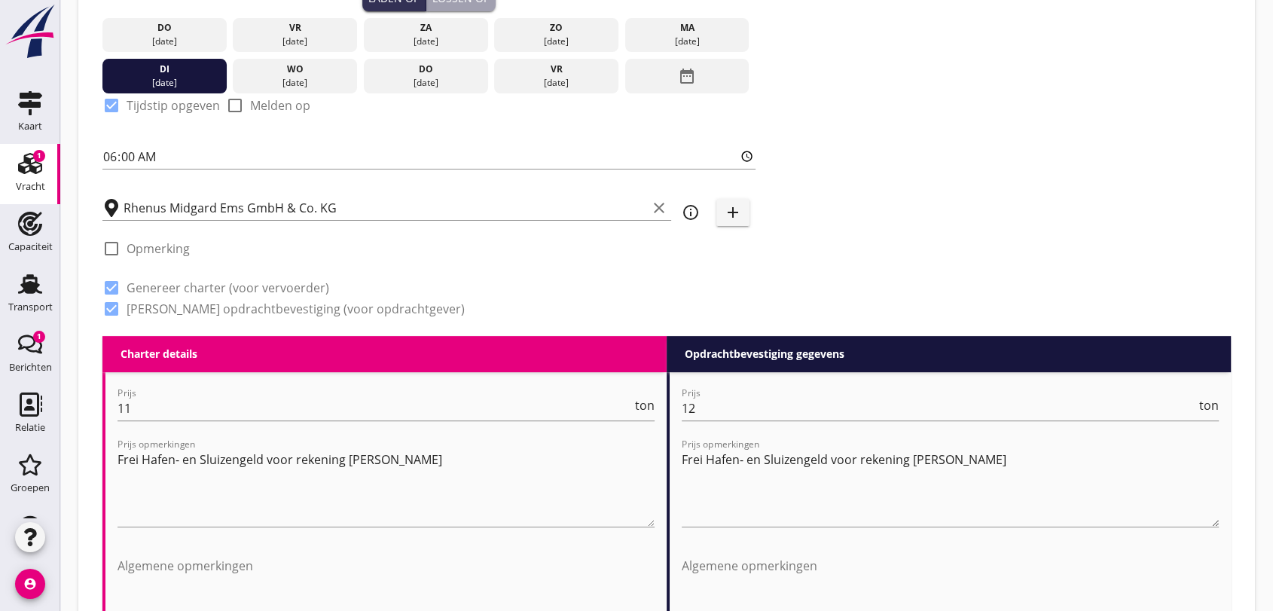
scroll to position [502, 0]
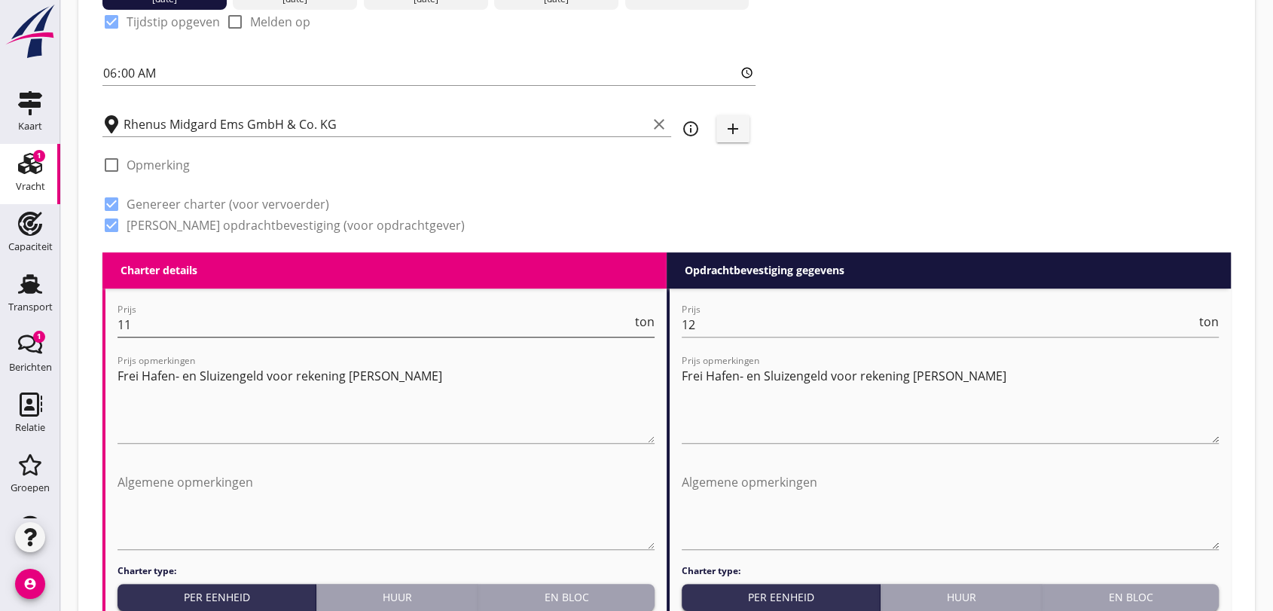
click at [161, 328] on input "11" at bounding box center [375, 325] width 514 height 24
type input "11.25"
click at [289, 407] on textarea "Frei Hafen- en Sluizengeld voor rekening [PERSON_NAME]" at bounding box center [386, 403] width 537 height 79
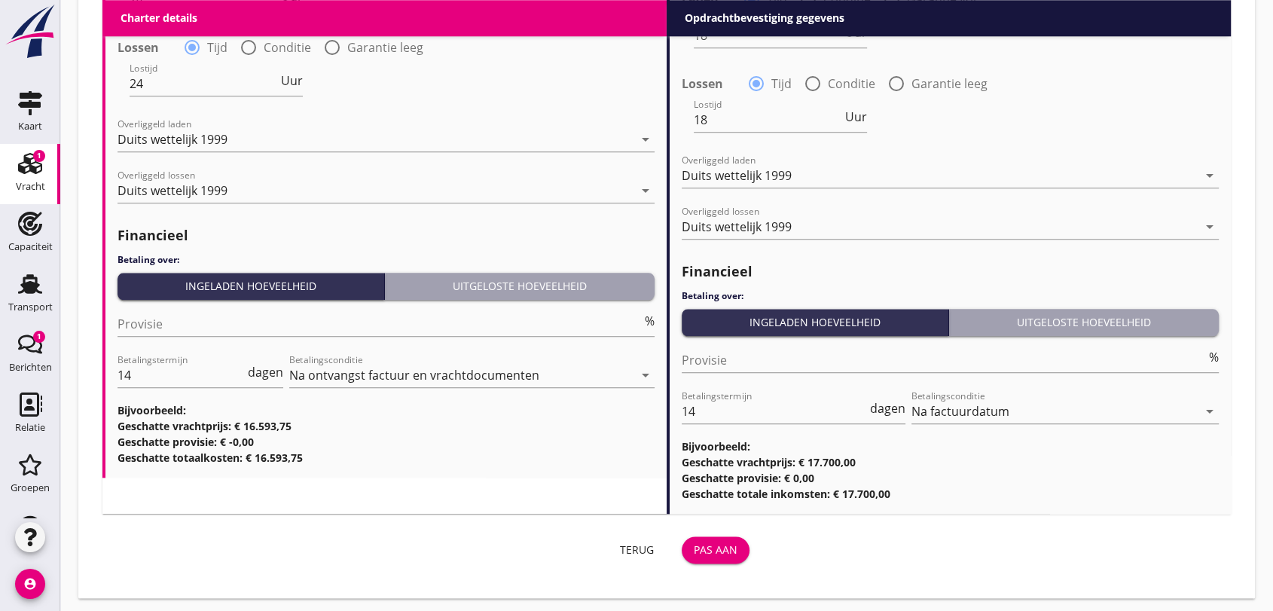
scroll to position [1678, 0]
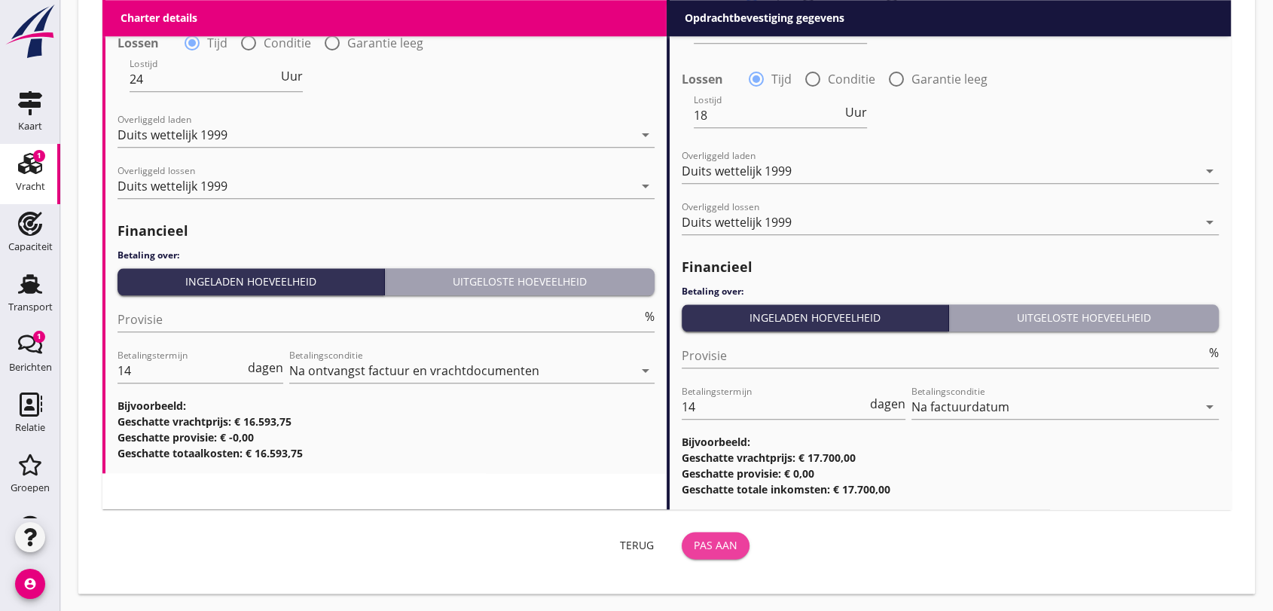
click at [716, 544] on div "Pas aan" at bounding box center [716, 545] width 44 height 16
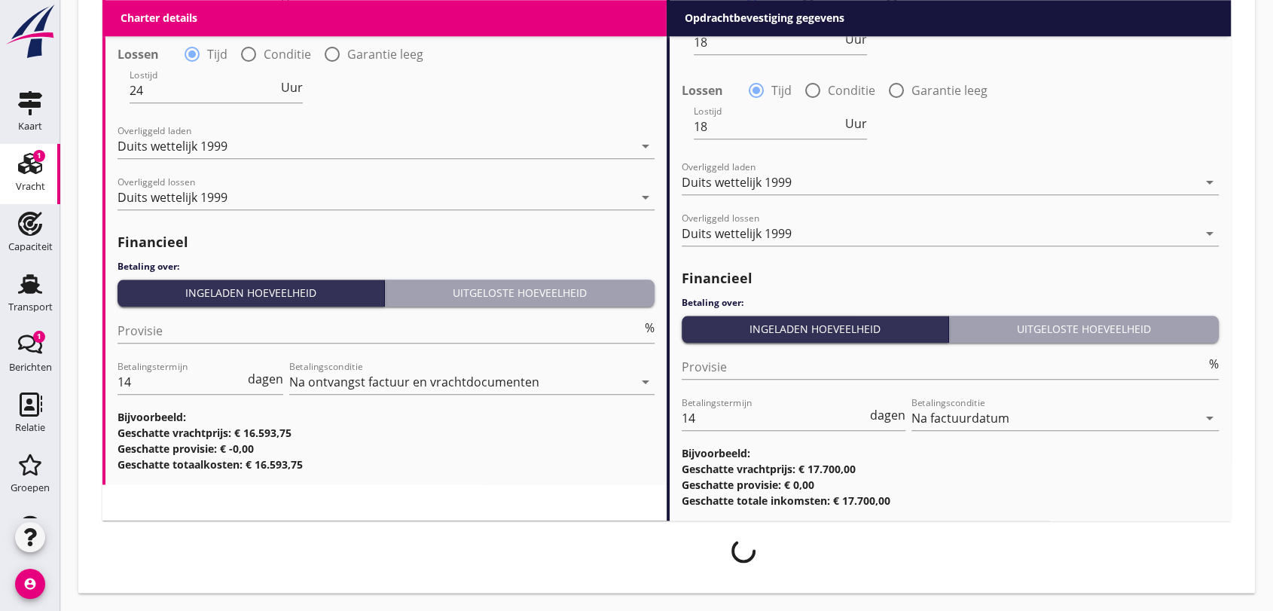
scroll to position [1666, 0]
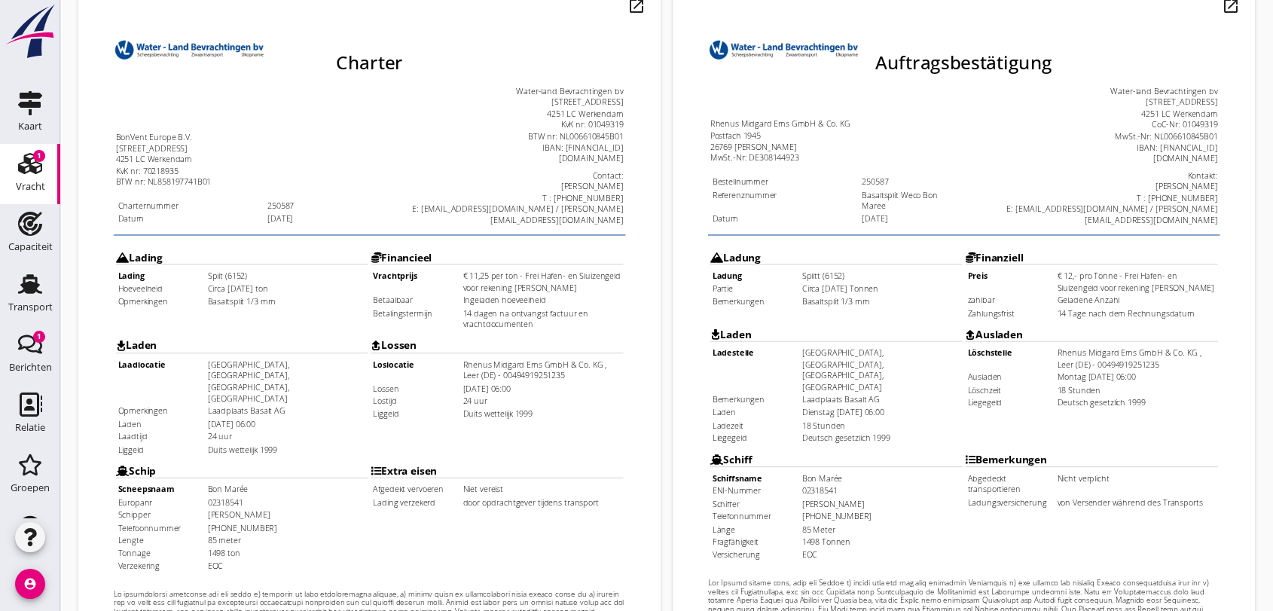
scroll to position [482, 0]
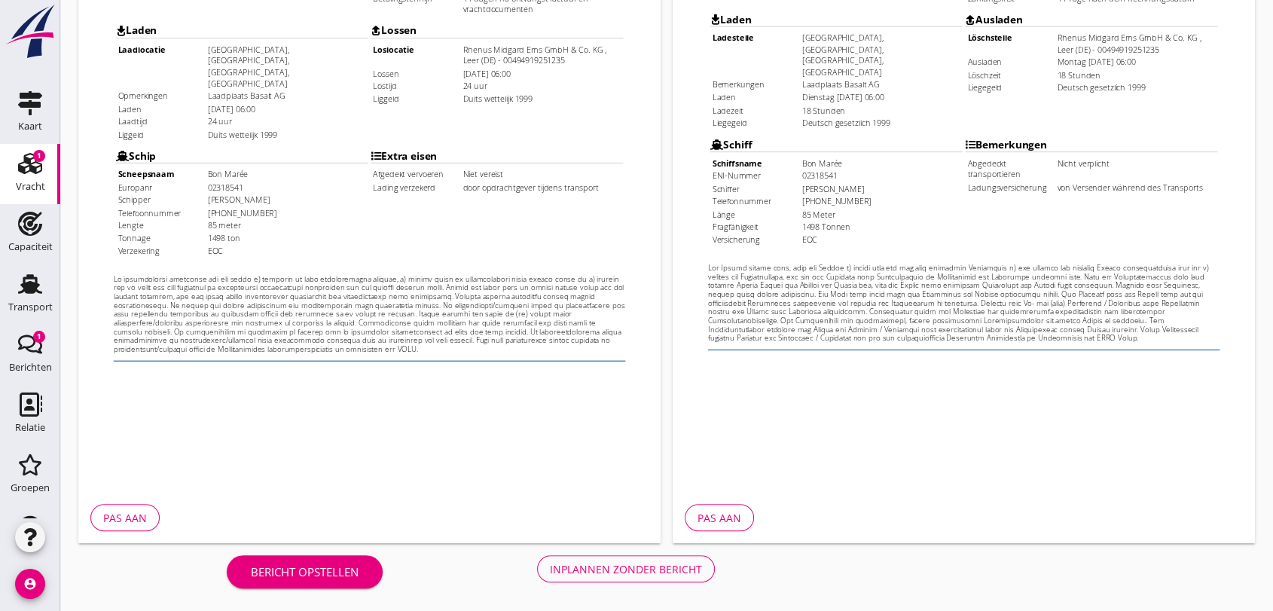
click at [599, 560] on button "Inplannen zonder bericht" at bounding box center [626, 568] width 178 height 27
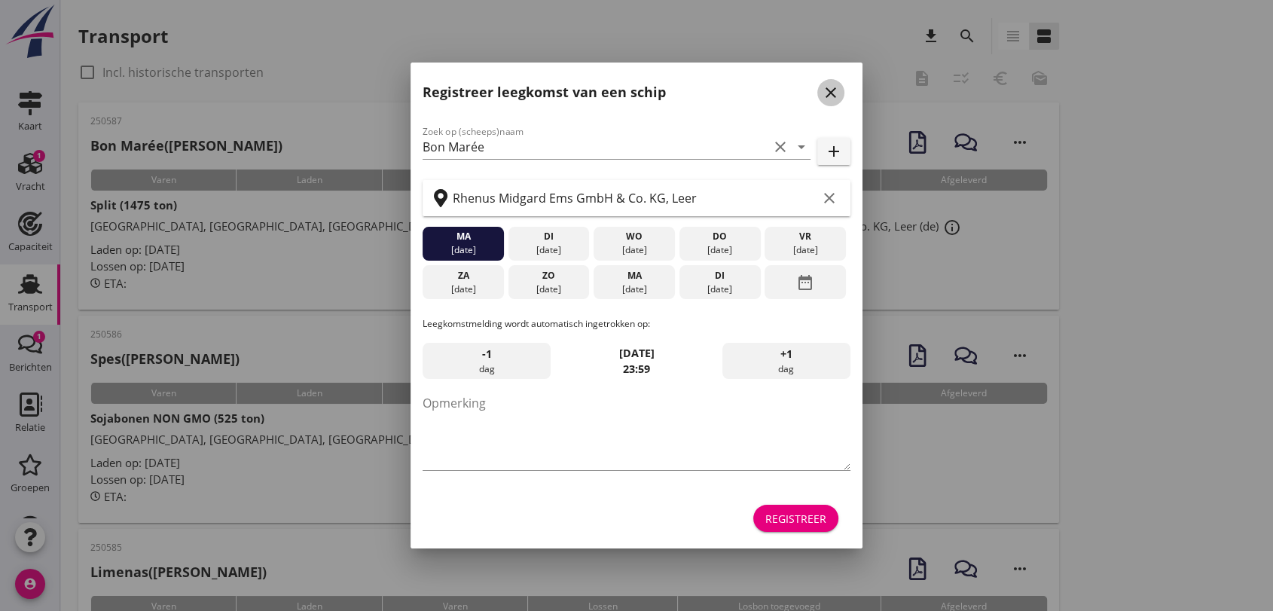
click at [834, 90] on icon "close" at bounding box center [831, 93] width 18 height 18
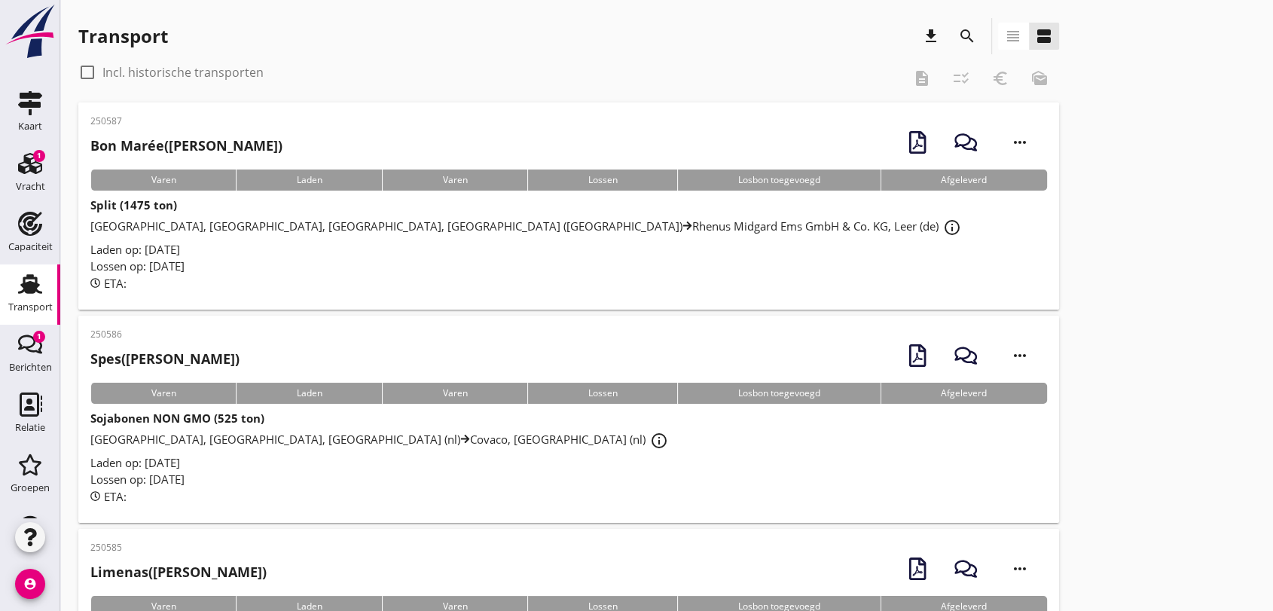
click at [350, 224] on span "[GEOGRAPHIC_DATA], [GEOGRAPHIC_DATA], [GEOGRAPHIC_DATA], [GEOGRAPHIC_DATA] (de)…" at bounding box center [527, 225] width 875 height 15
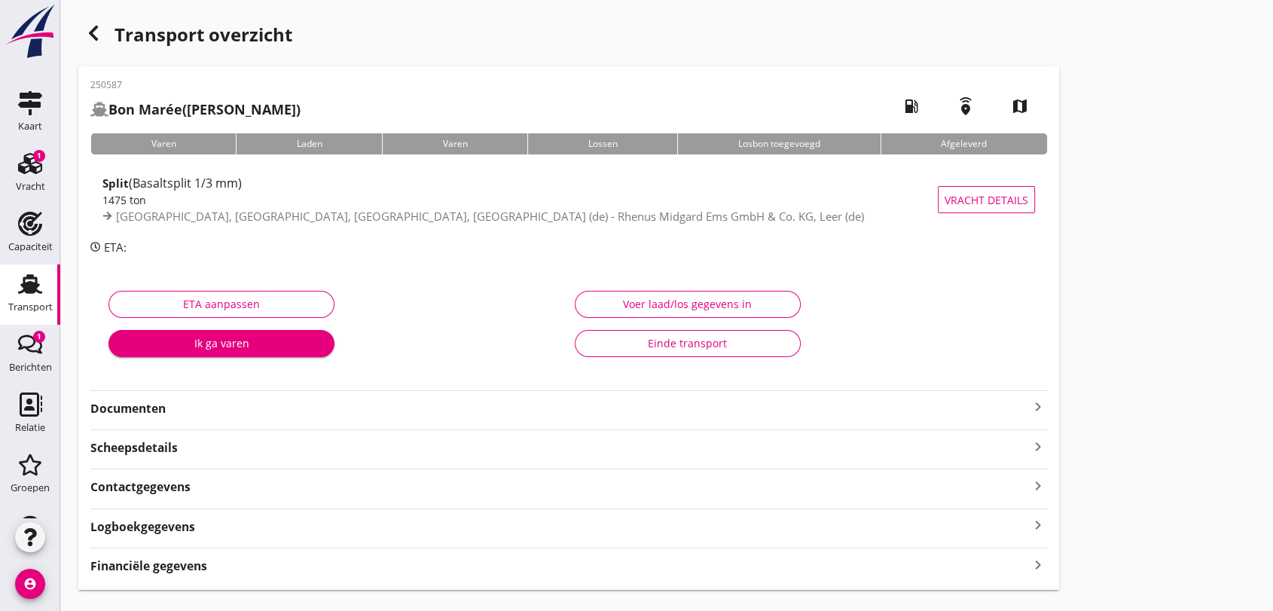
click at [156, 411] on strong "Documenten" at bounding box center [559, 408] width 939 height 17
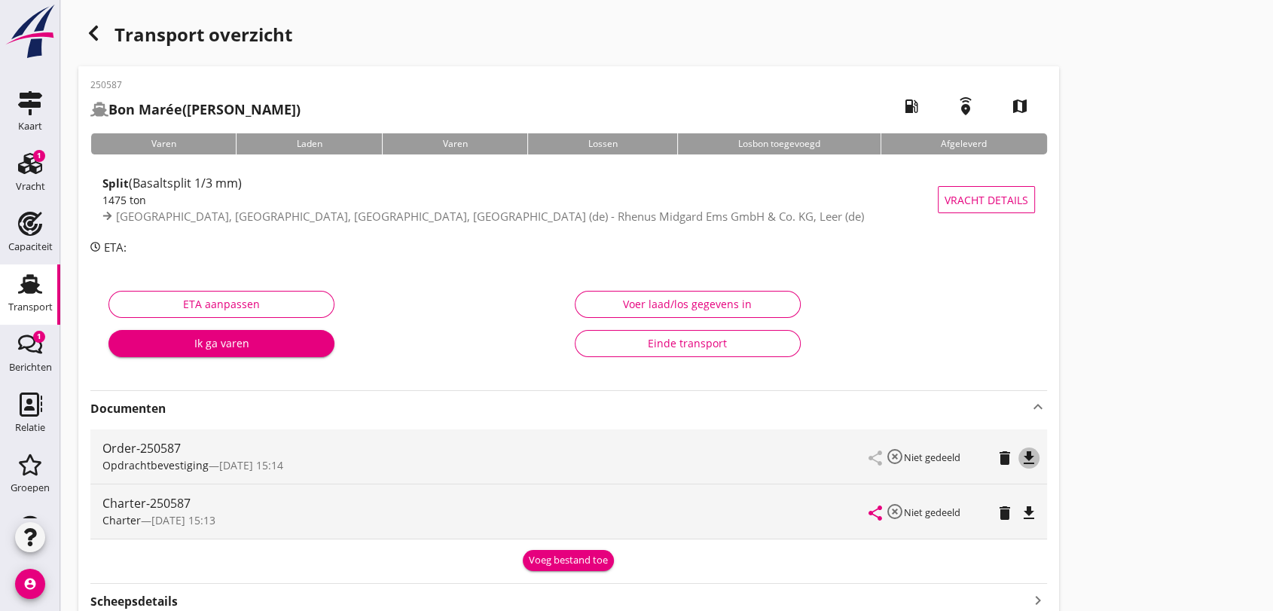
click at [1036, 458] on icon "file_download" at bounding box center [1029, 458] width 18 height 18
click at [1028, 513] on icon "file_download" at bounding box center [1029, 513] width 18 height 18
